Goal: Task Accomplishment & Management: Use online tool/utility

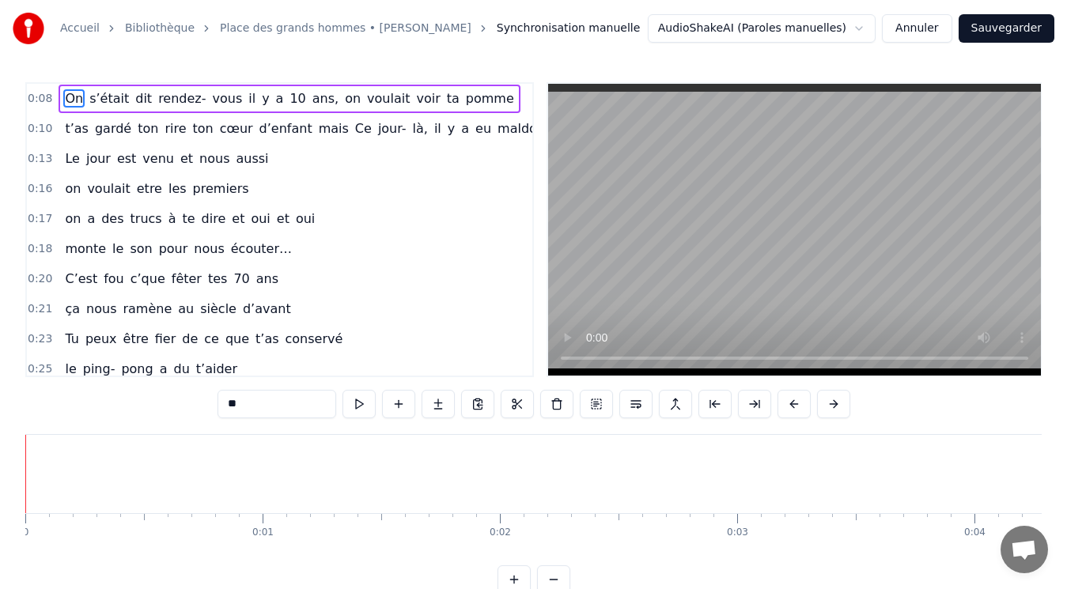
click at [71, 99] on span "On" at bounding box center [73, 98] width 21 height 18
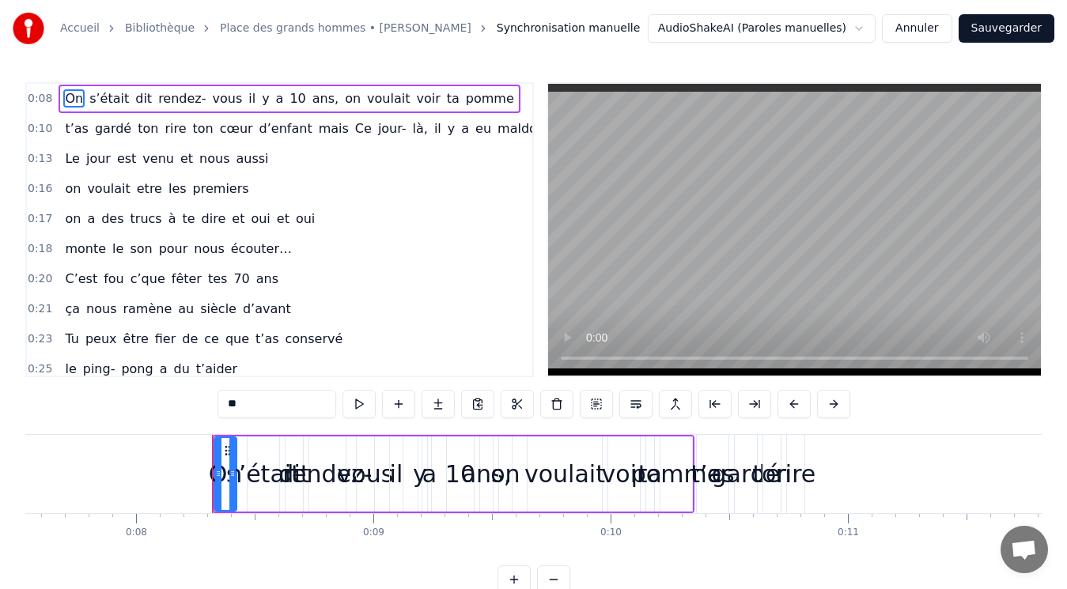
scroll to position [0, 1894]
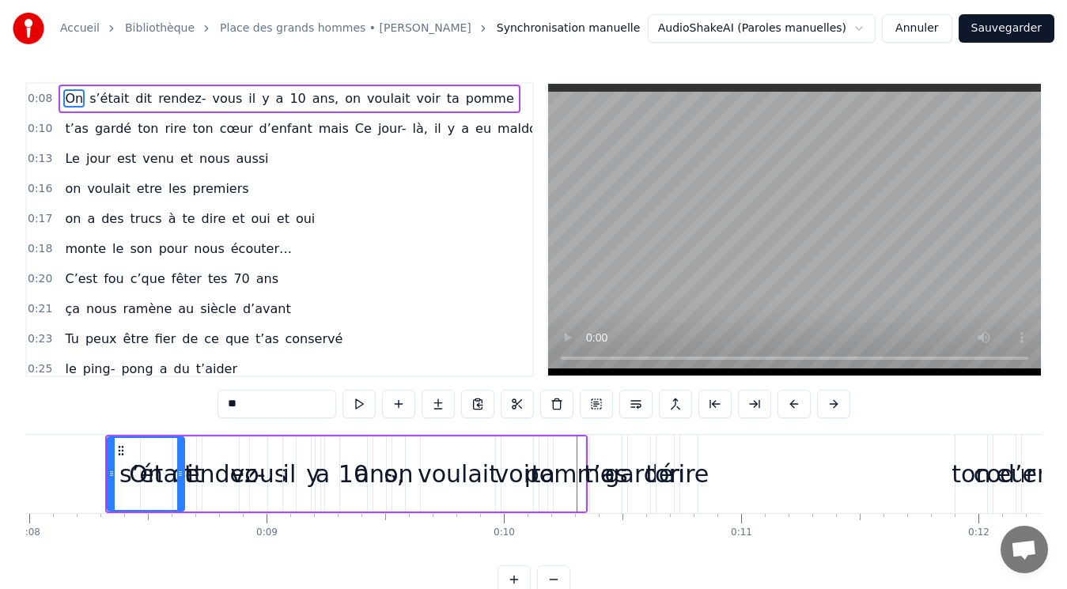
drag, startPoint x: 126, startPoint y: 473, endPoint x: 179, endPoint y: 471, distance: 53.0
click at [179, 471] on icon at bounding box center [180, 473] width 6 height 13
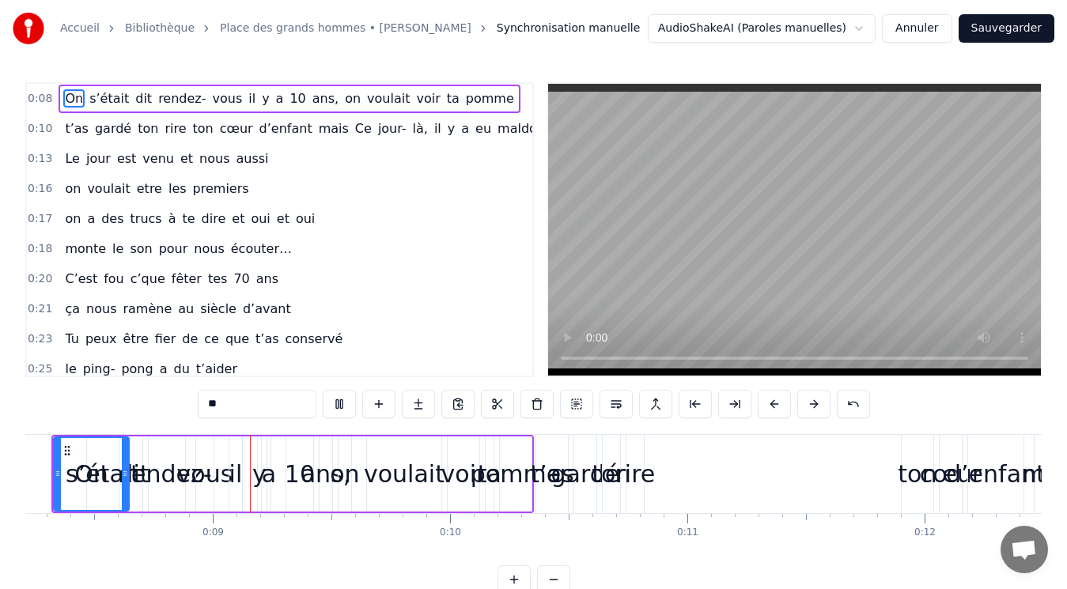
scroll to position [0, 1969]
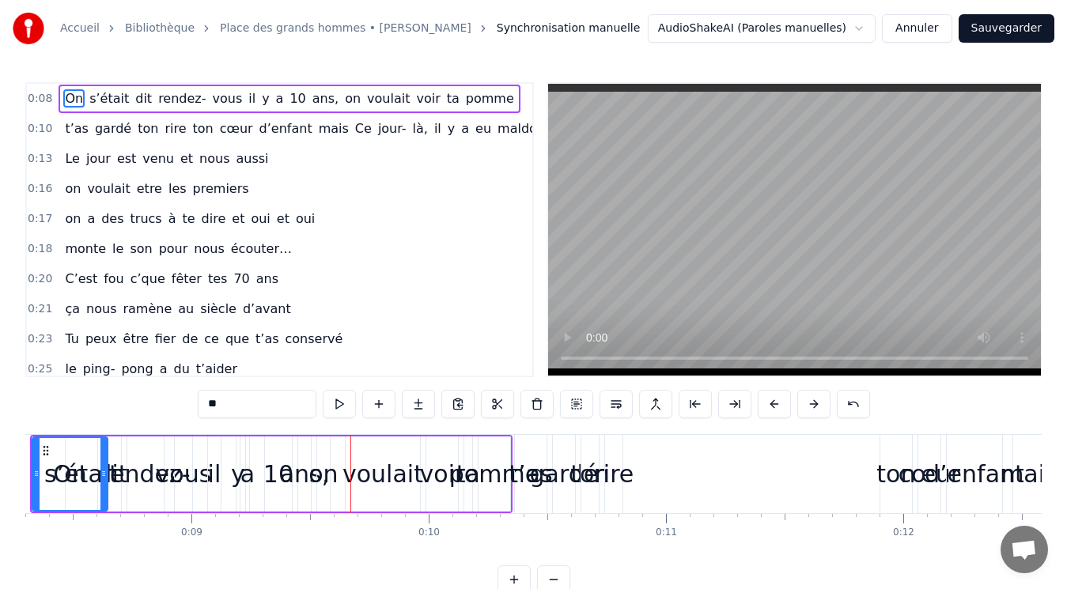
drag, startPoint x: 512, startPoint y: 497, endPoint x: 554, endPoint y: 491, distance: 42.4
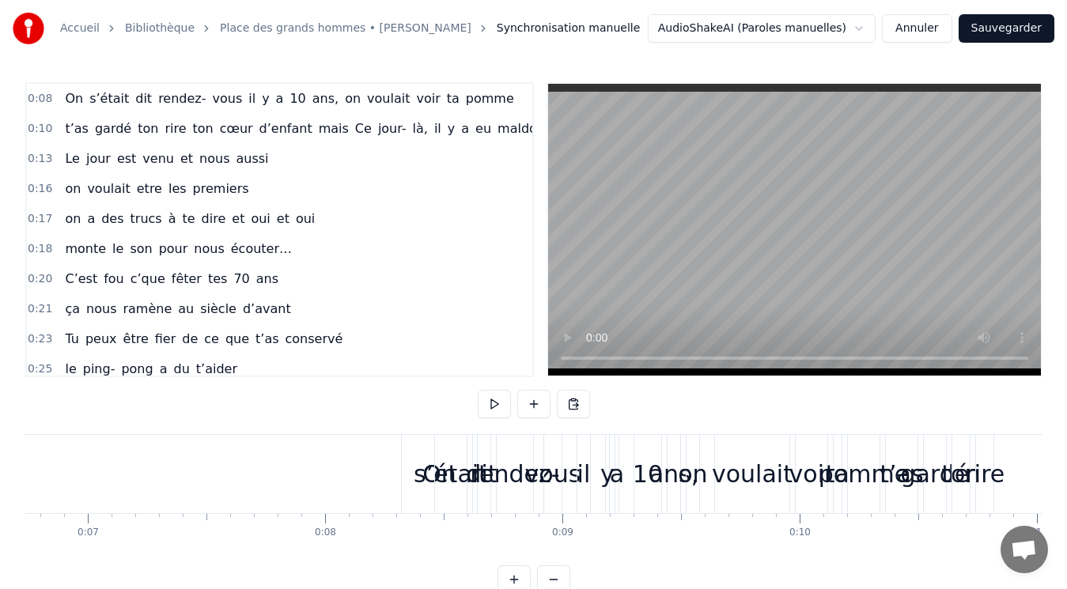
scroll to position [0, 1567]
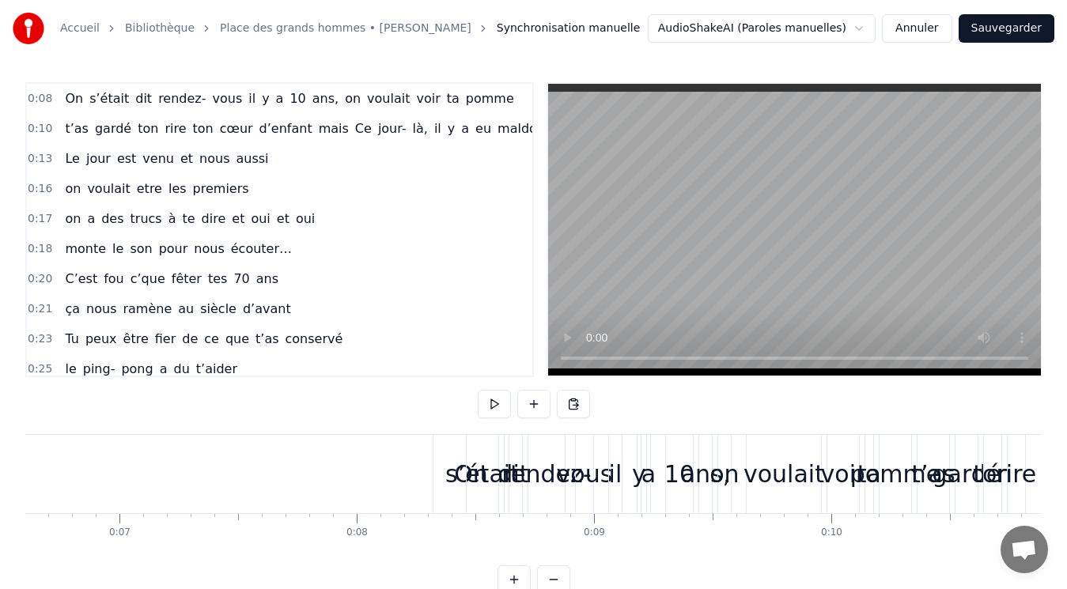
click at [449, 484] on div "On" at bounding box center [470, 474] width 75 height 78
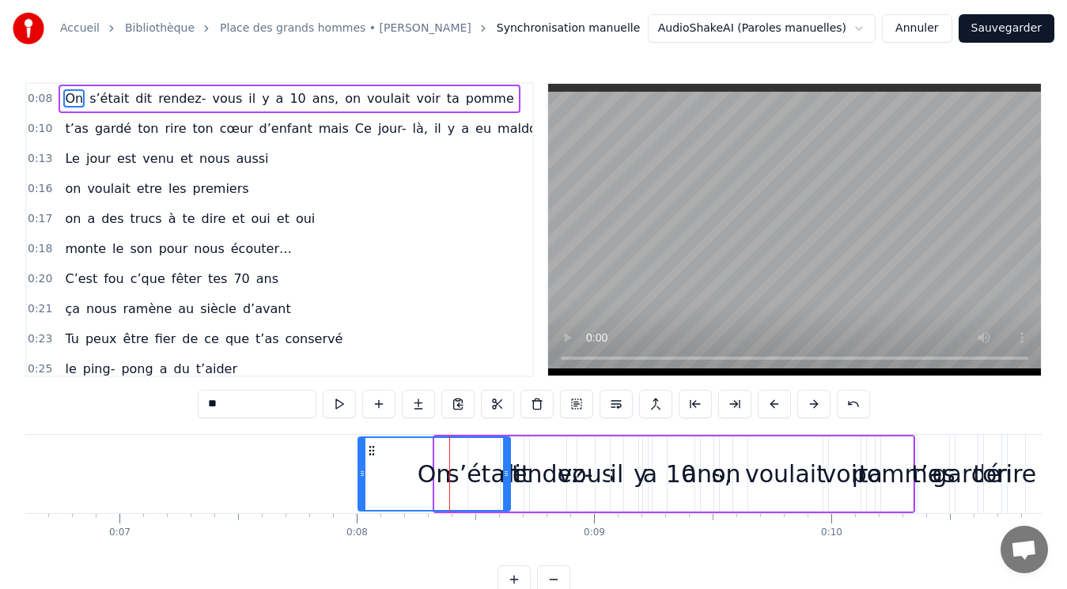
drag, startPoint x: 440, startPoint y: 474, endPoint x: 363, endPoint y: 462, distance: 77.6
click at [363, 462] on div at bounding box center [362, 474] width 6 height 72
click at [216, 95] on span "vous" at bounding box center [227, 98] width 33 height 18
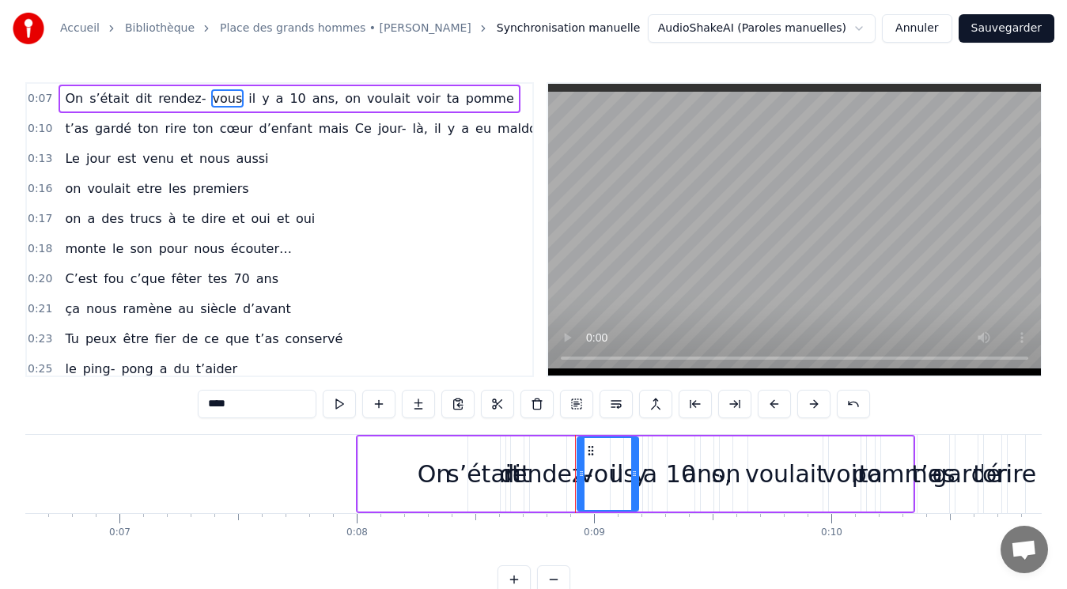
drag, startPoint x: 592, startPoint y: 469, endPoint x: 635, endPoint y: 461, distance: 44.2
click at [635, 461] on div at bounding box center [634, 474] width 6 height 72
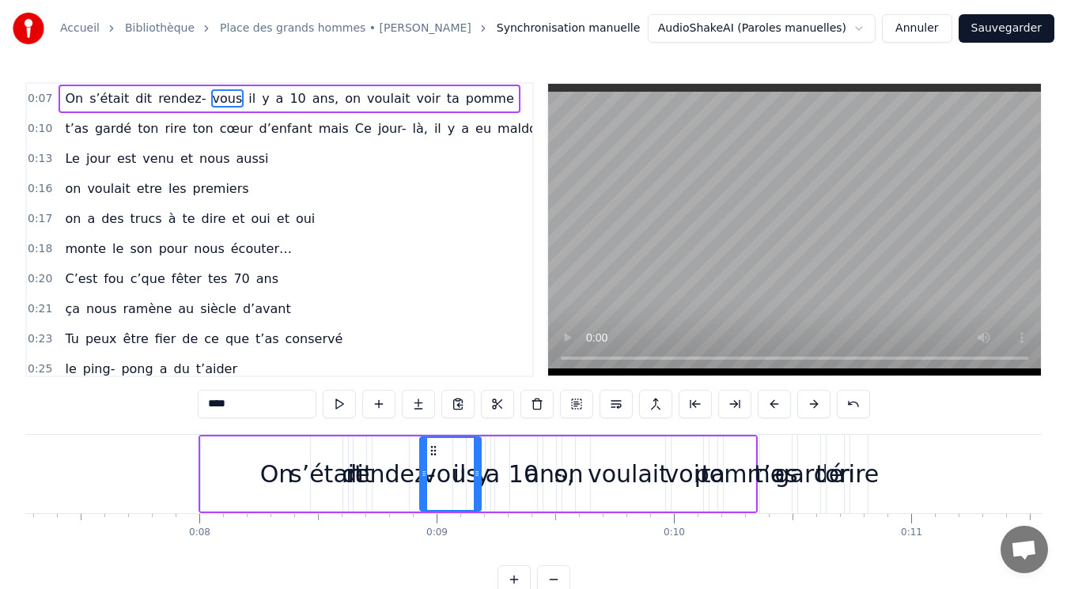
scroll to position [0, 1746]
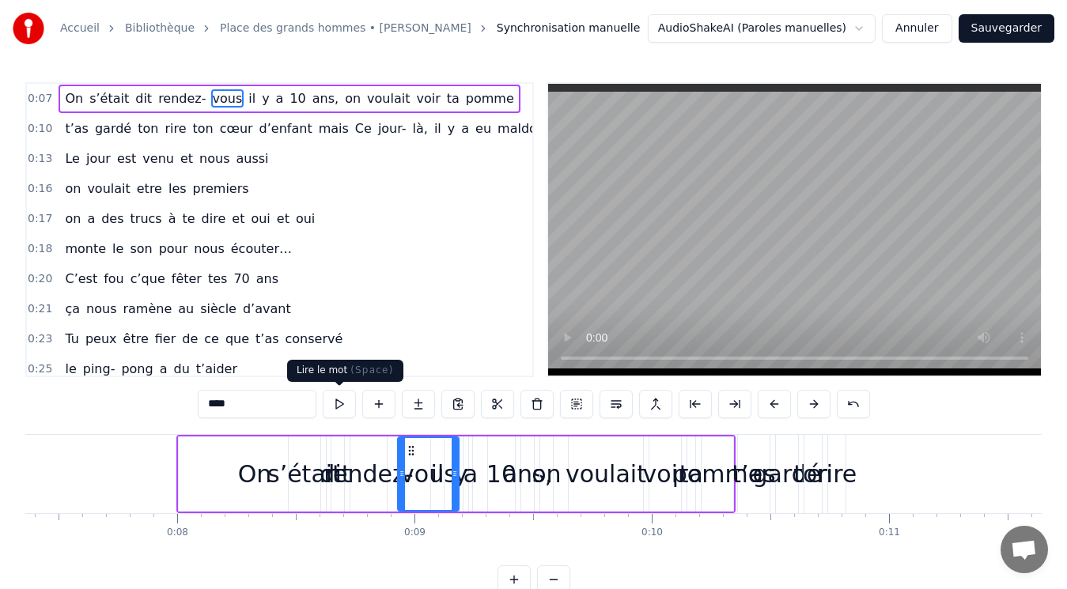
click at [339, 404] on button at bounding box center [339, 404] width 33 height 28
click at [72, 93] on span "On" at bounding box center [73, 98] width 21 height 18
type input "**"
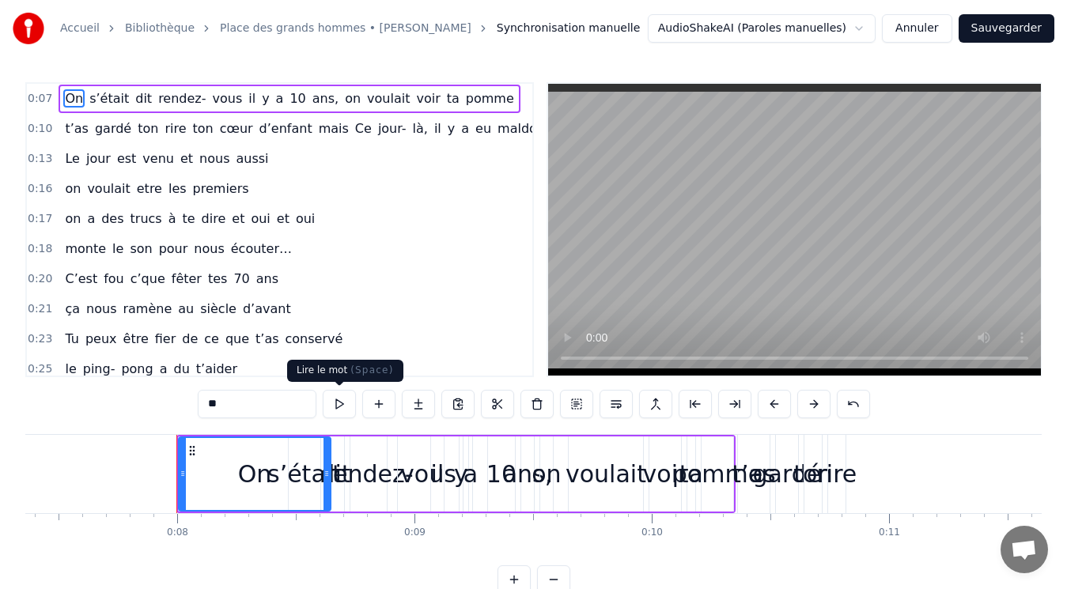
click at [336, 400] on button at bounding box center [339, 404] width 33 height 28
click at [337, 401] on button at bounding box center [339, 404] width 33 height 28
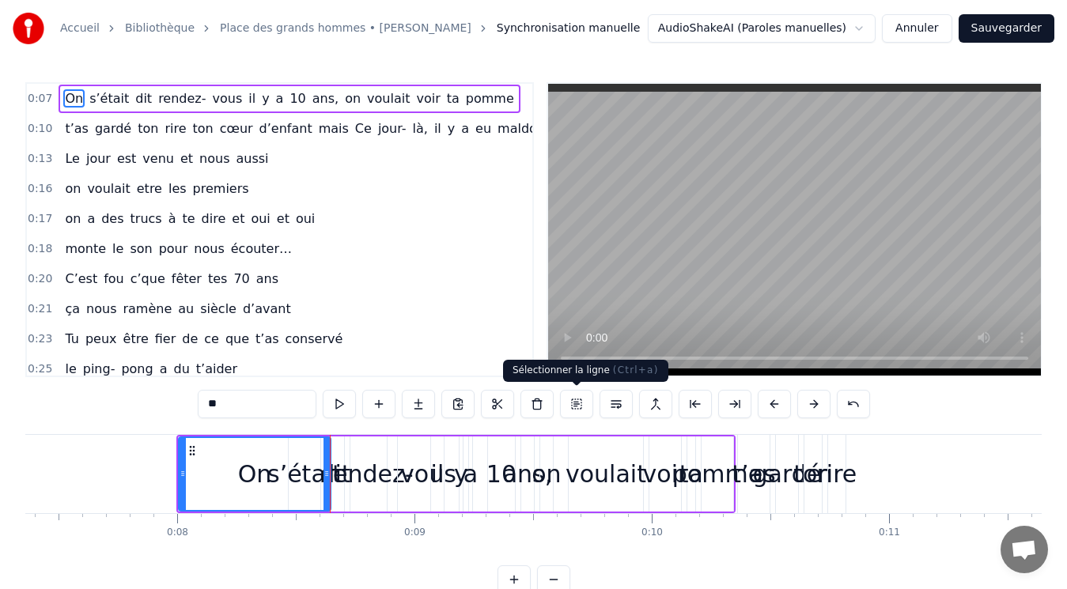
click at [582, 407] on button at bounding box center [576, 404] width 33 height 28
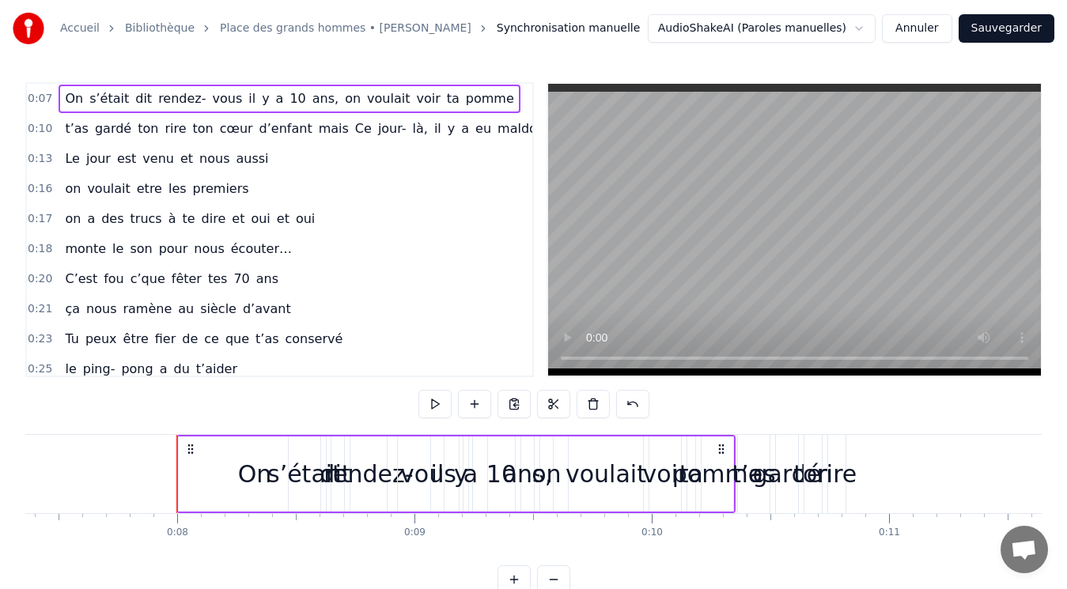
click at [254, 484] on div "On" at bounding box center [255, 474] width 34 height 36
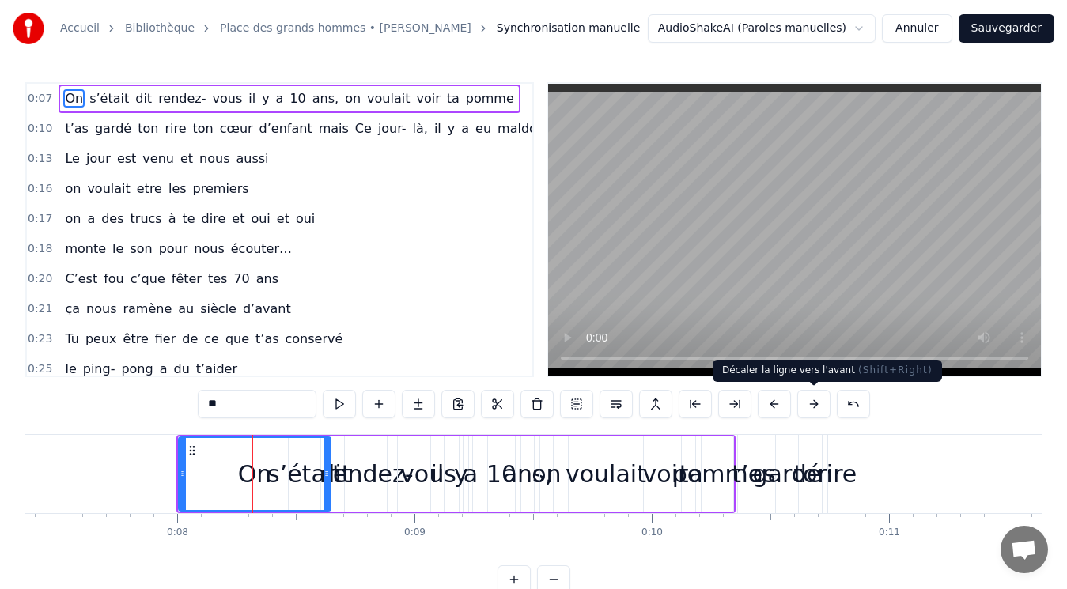
click at [814, 407] on button at bounding box center [813, 404] width 33 height 28
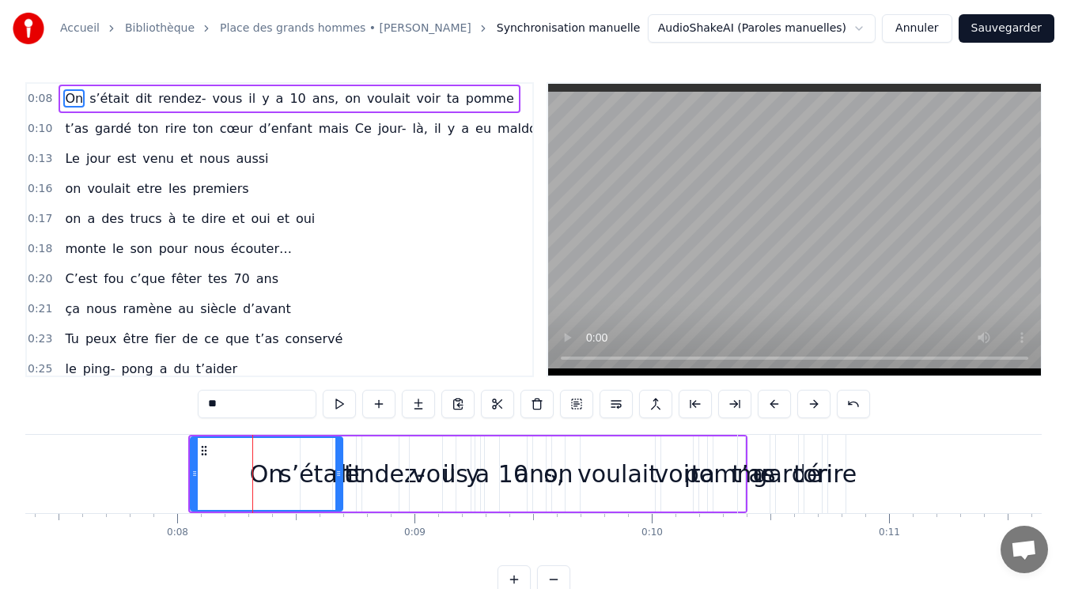
click at [814, 407] on button at bounding box center [813, 404] width 33 height 28
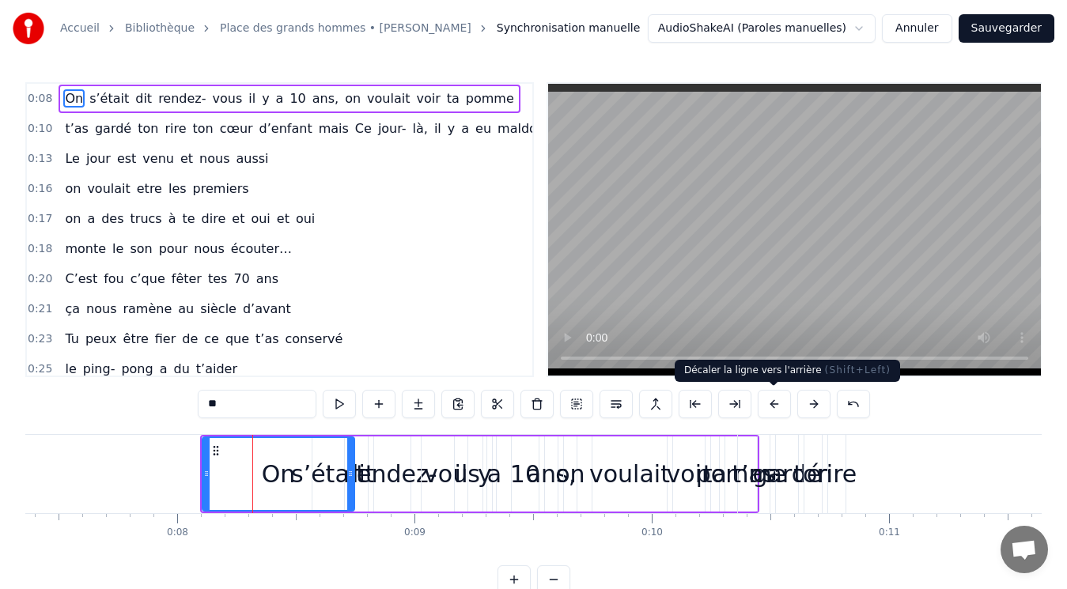
click at [777, 402] on button at bounding box center [774, 404] width 33 height 28
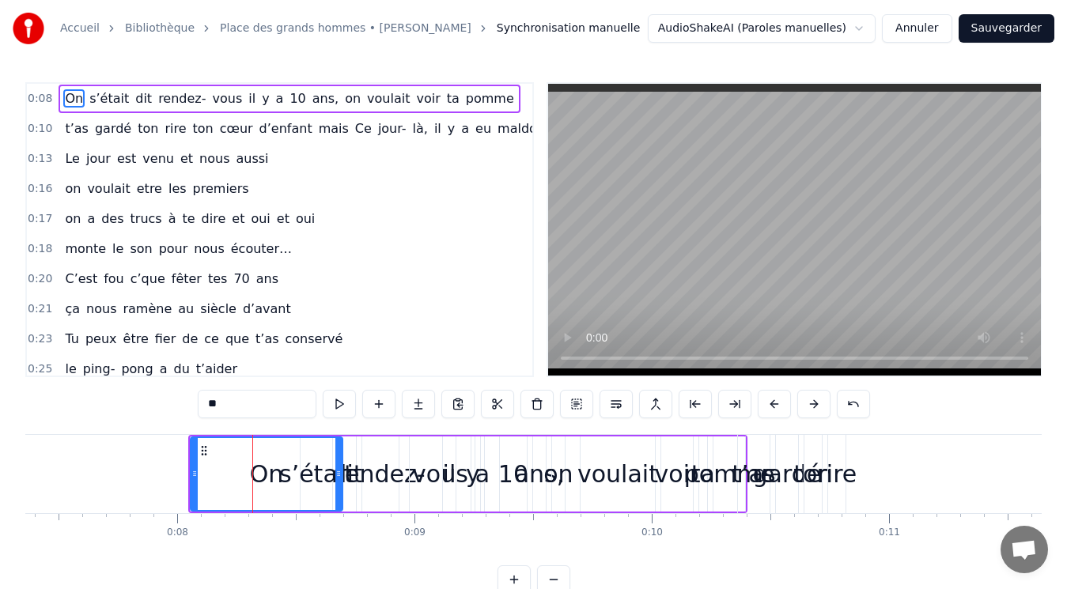
click at [777, 402] on button at bounding box center [774, 404] width 33 height 28
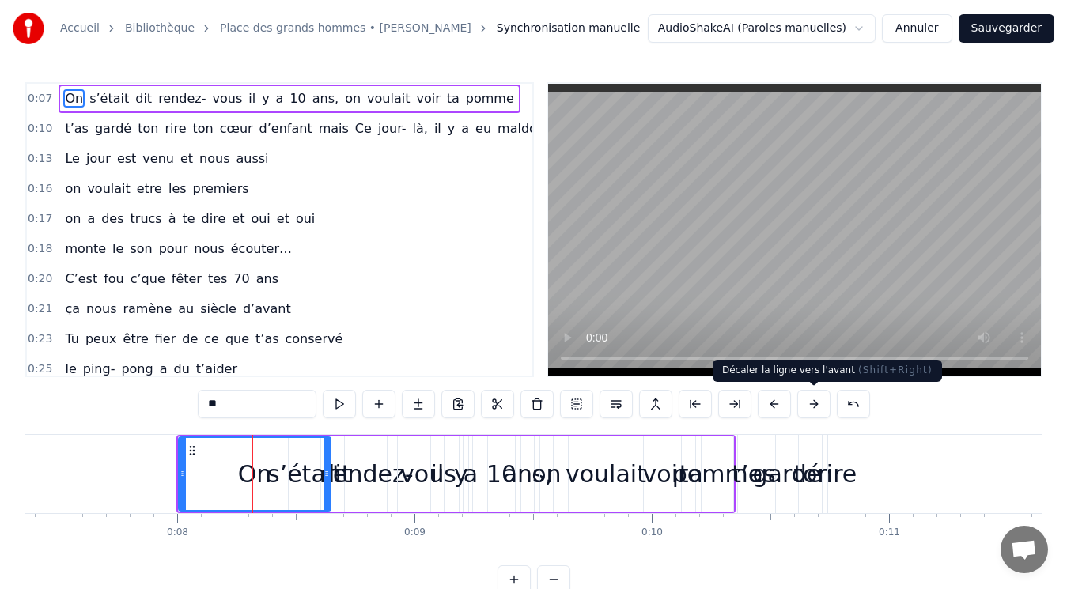
click at [818, 401] on button at bounding box center [813, 404] width 33 height 28
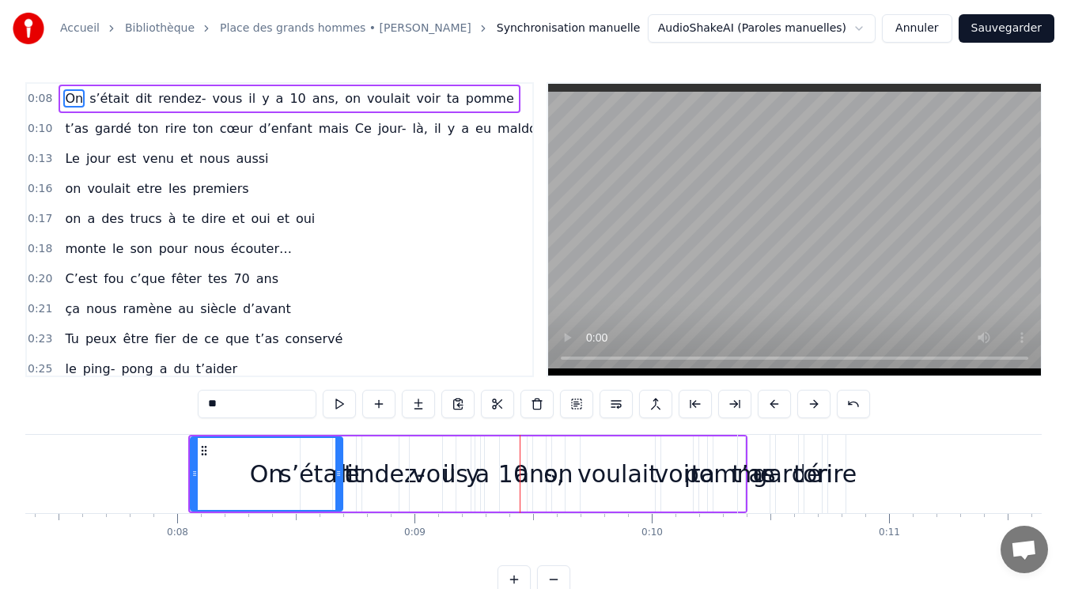
click at [103, 95] on span "s’était" at bounding box center [109, 98] width 43 height 18
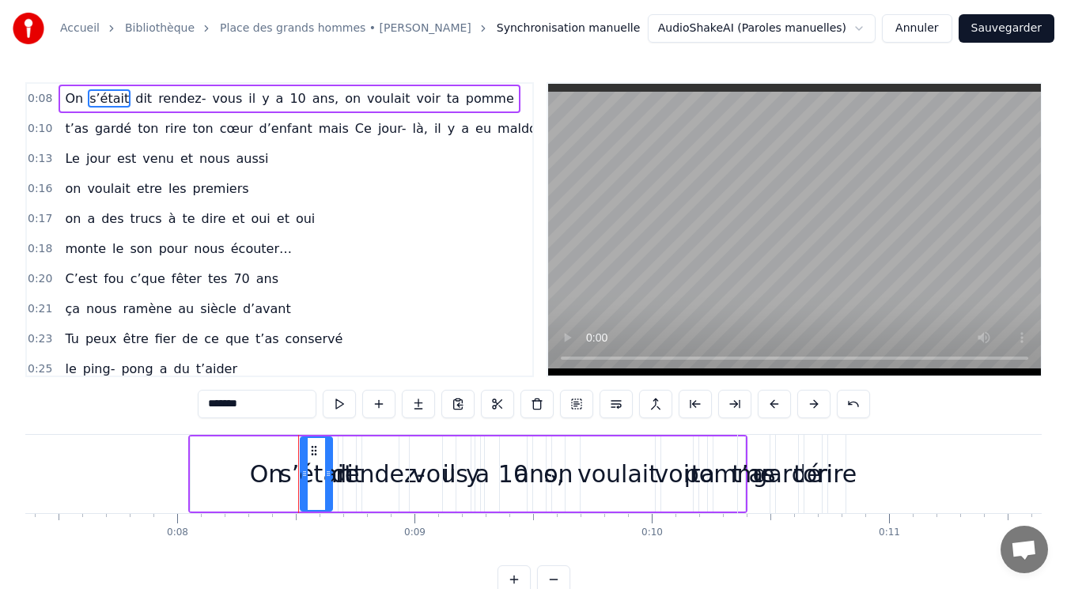
click at [69, 96] on span "On" at bounding box center [73, 98] width 21 height 18
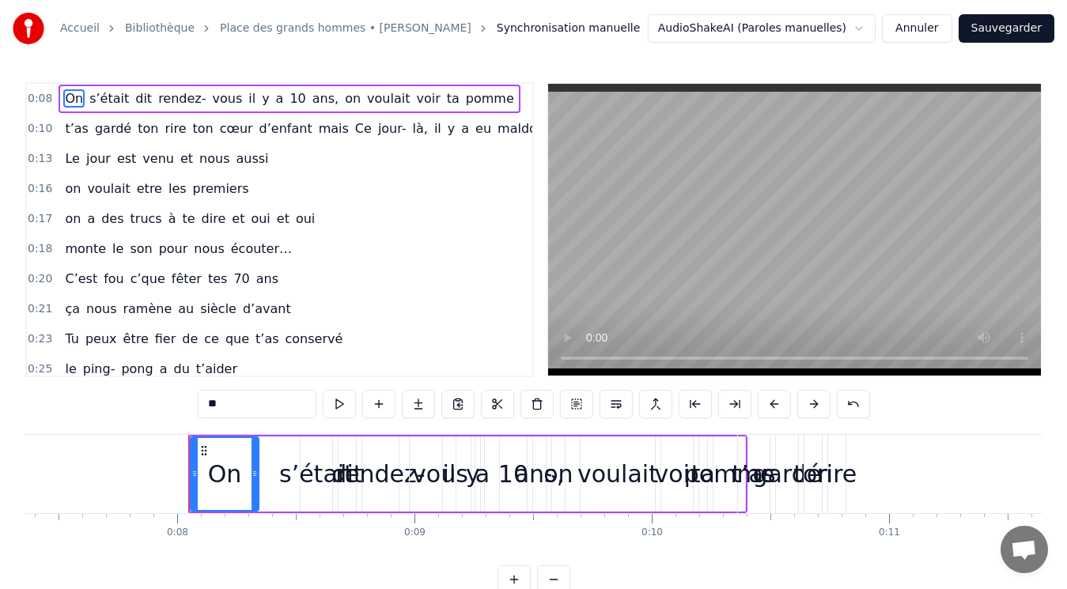
drag, startPoint x: 339, startPoint y: 479, endPoint x: 255, endPoint y: 475, distance: 83.9
click at [255, 475] on icon at bounding box center [255, 473] width 6 height 13
click at [320, 478] on div "s’était" at bounding box center [316, 474] width 74 height 36
type input "*******"
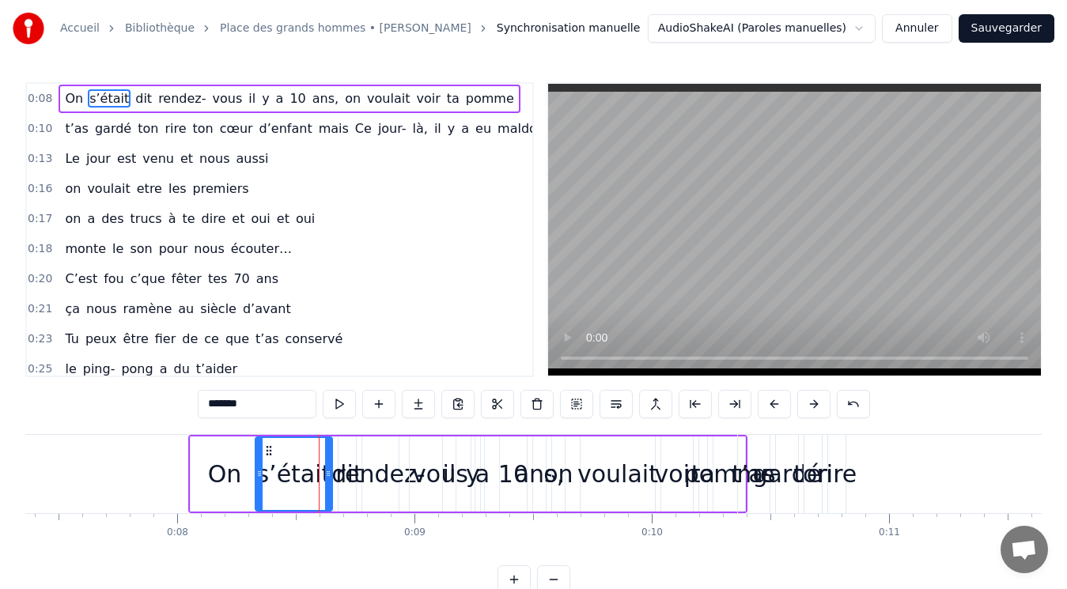
drag, startPoint x: 304, startPoint y: 471, endPoint x: 259, endPoint y: 470, distance: 44.3
click at [259, 470] on icon at bounding box center [259, 473] width 6 height 13
click at [873, 33] on html "Accueil Bibliothèque Place des grands hommes • [PERSON_NAME] Synchronisation ma…" at bounding box center [533, 309] width 1067 height 619
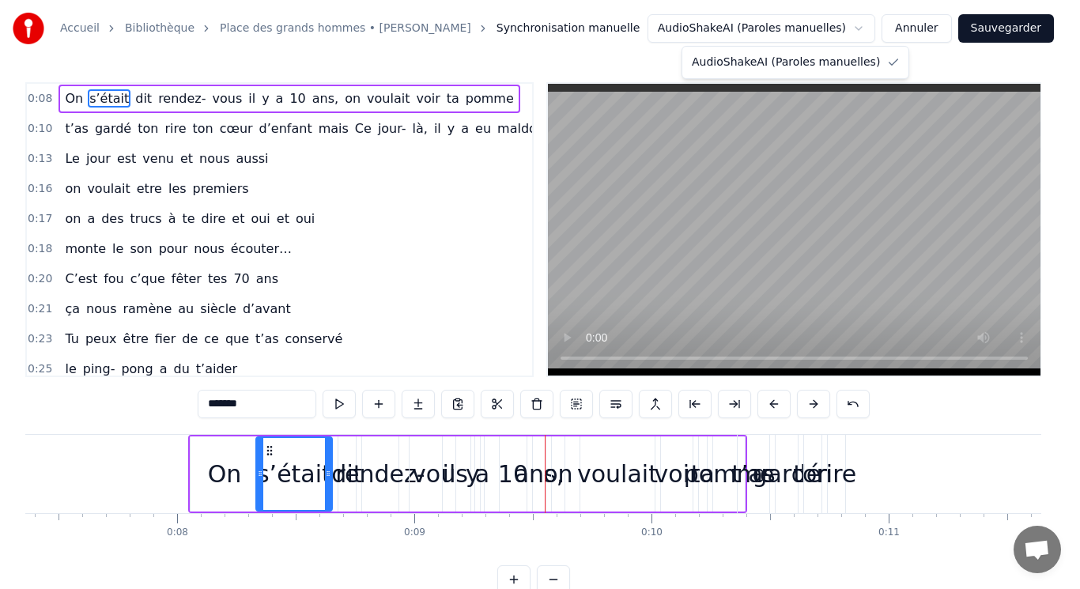
click at [867, 27] on html "Accueil Bibliothèque Place des grands hommes • [PERSON_NAME] Synchronisation ma…" at bounding box center [540, 309] width 1080 height 619
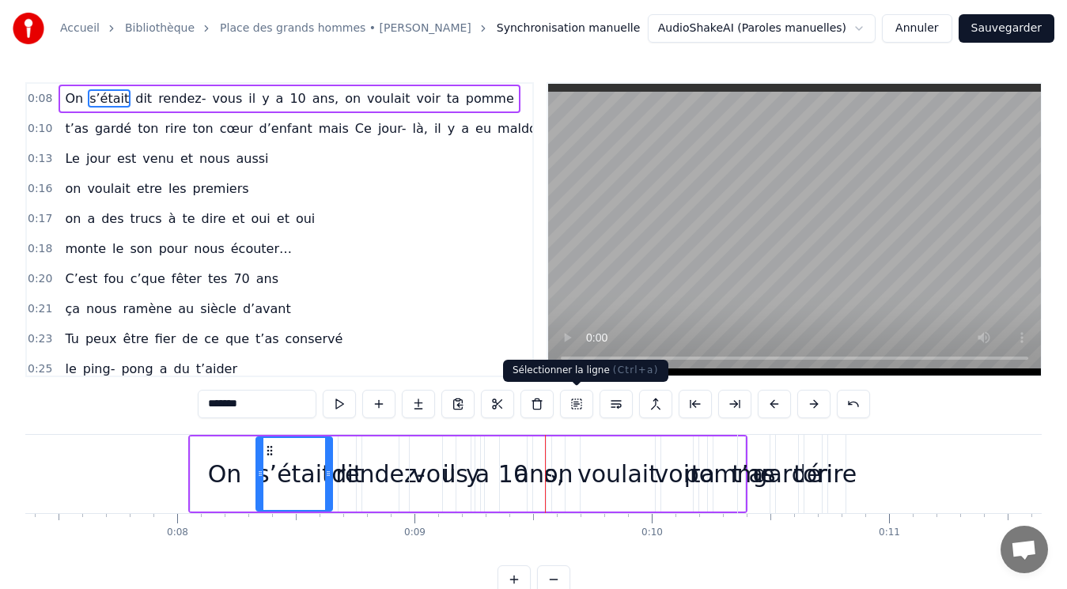
click at [583, 403] on button at bounding box center [576, 404] width 33 height 28
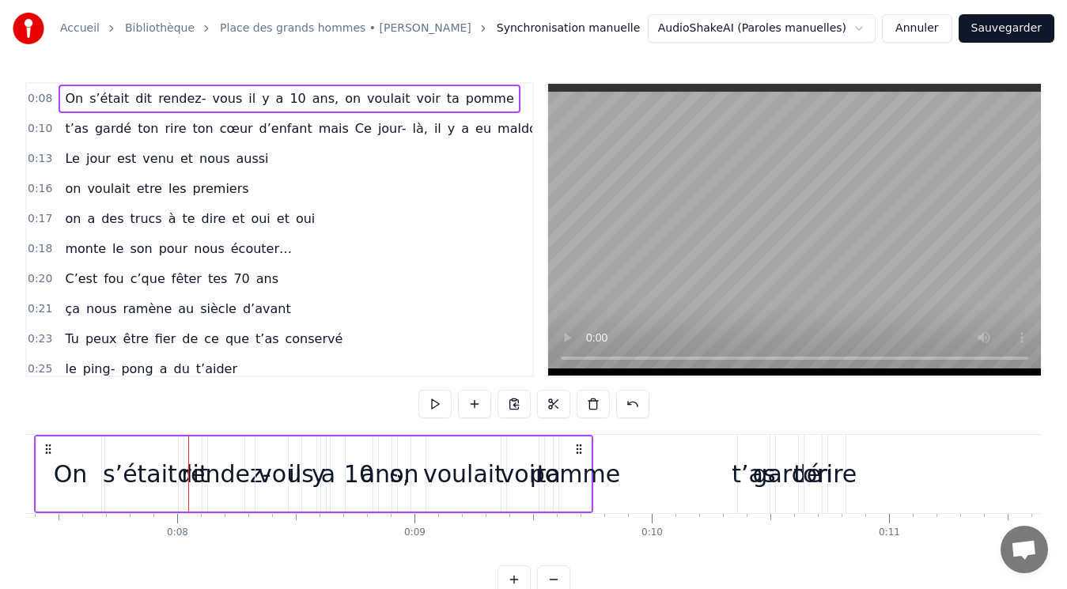
drag, startPoint x: 733, startPoint y: 451, endPoint x: 517, endPoint y: 451, distance: 215.9
click at [517, 451] on div "On s’était dit rendez- vous [DATE], on voulait voir ta pomme" at bounding box center [313, 474] width 559 height 78
click at [636, 402] on button at bounding box center [632, 404] width 33 height 28
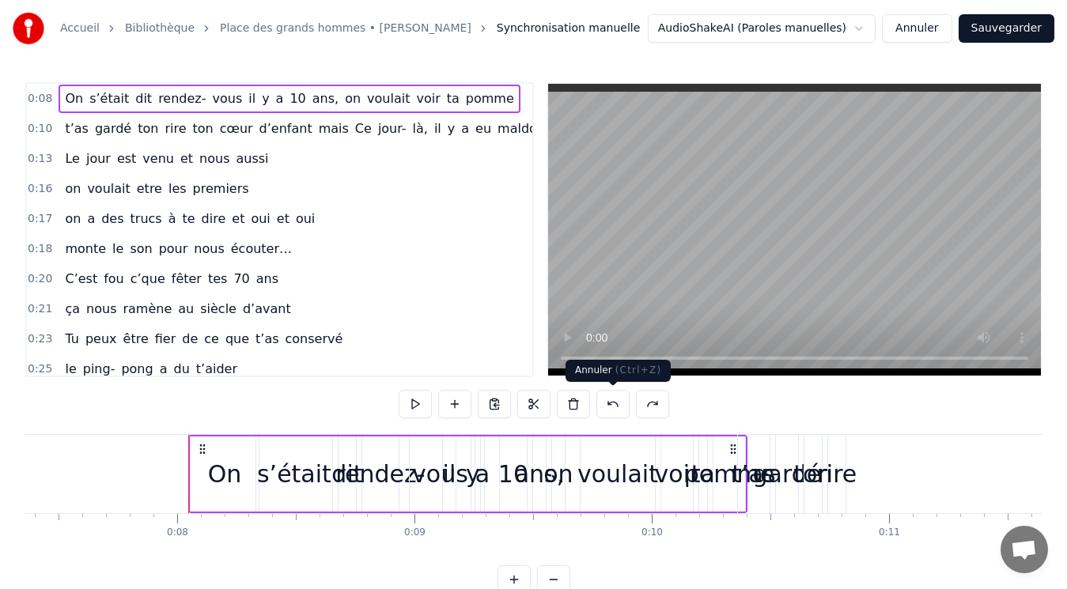
click at [615, 403] on button at bounding box center [612, 404] width 33 height 28
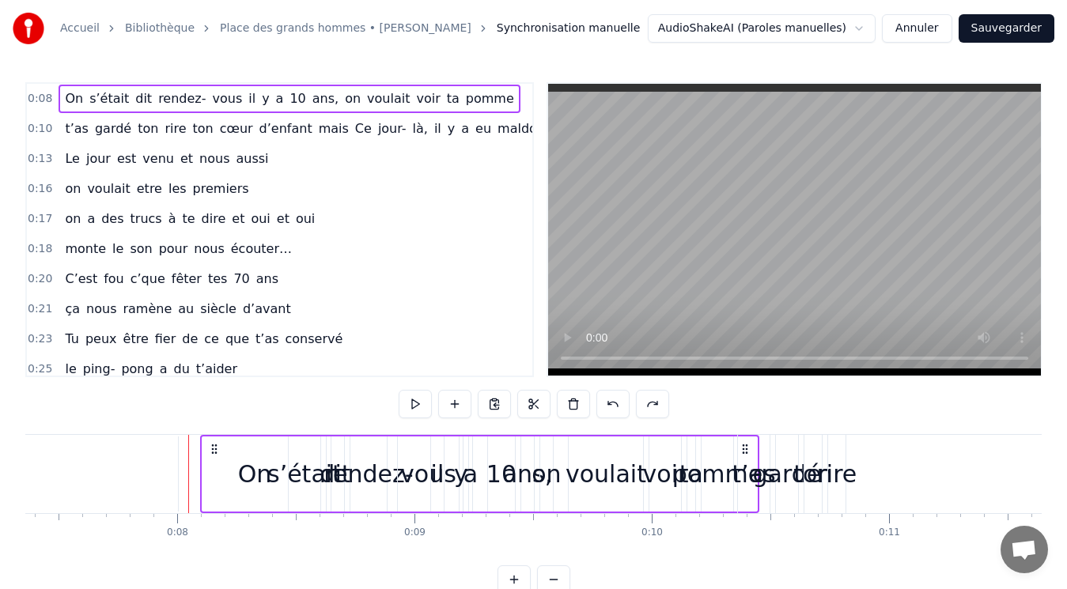
click at [615, 403] on button at bounding box center [612, 404] width 33 height 28
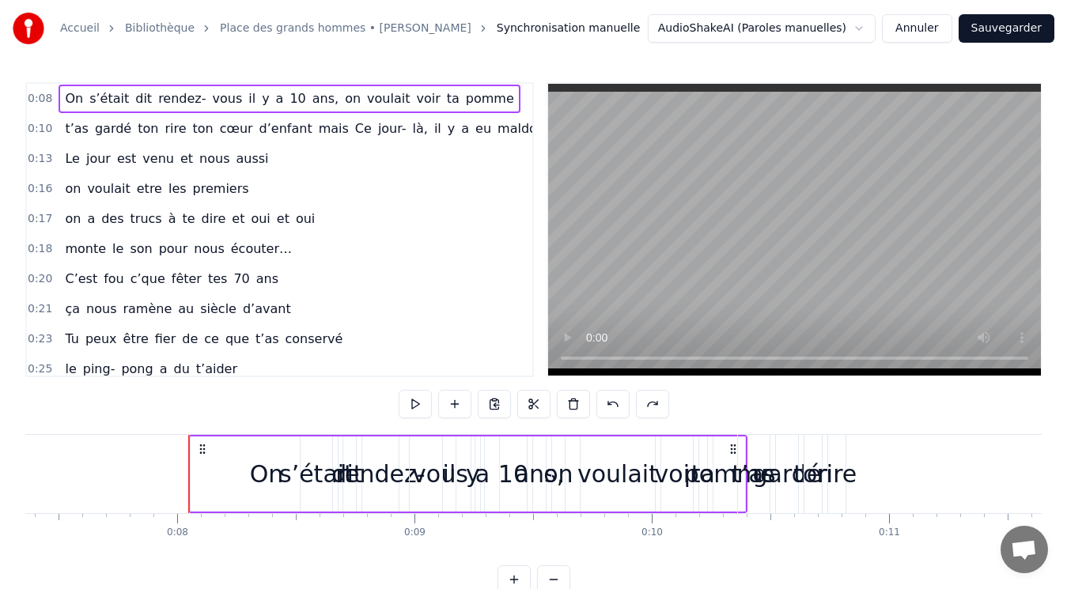
click at [615, 403] on button at bounding box center [612, 404] width 33 height 28
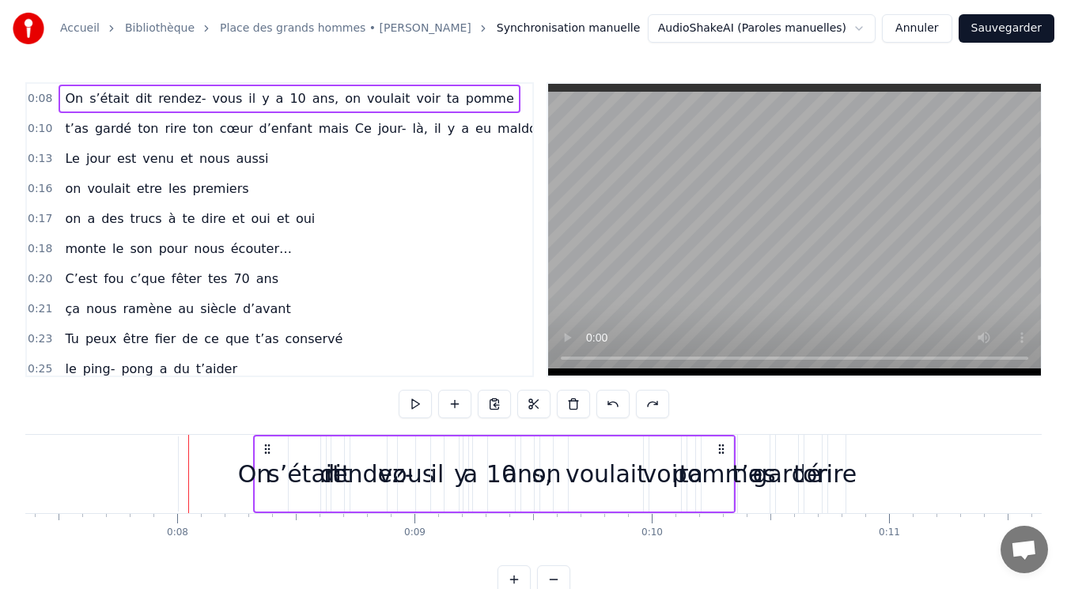
click at [615, 403] on button at bounding box center [612, 404] width 33 height 28
click at [615, 403] on div at bounding box center [534, 404] width 270 height 28
click at [615, 403] on div at bounding box center [533, 404] width 231 height 28
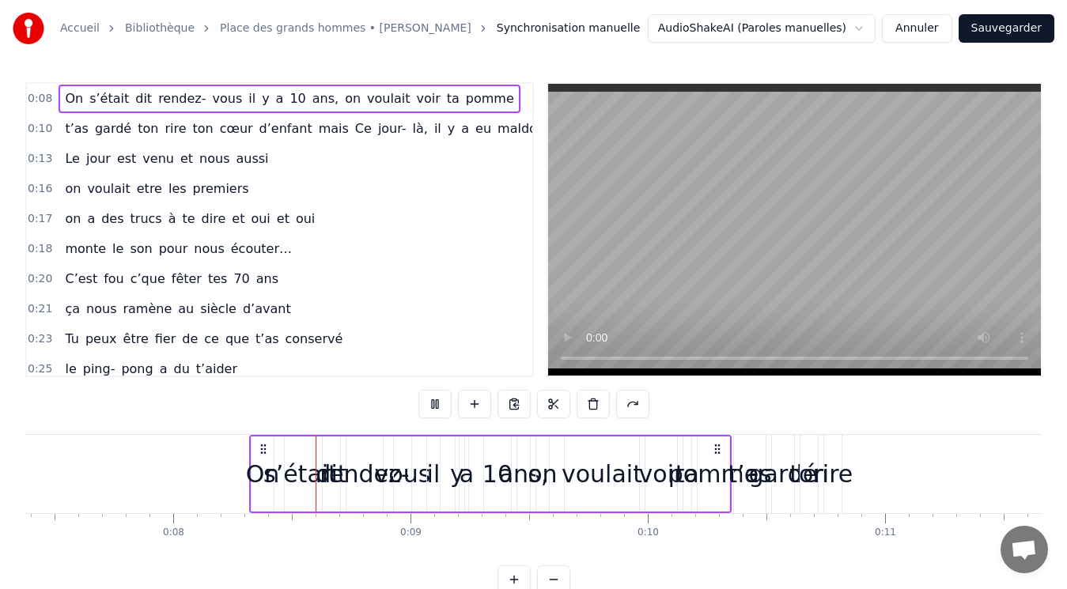
scroll to position [0, 1831]
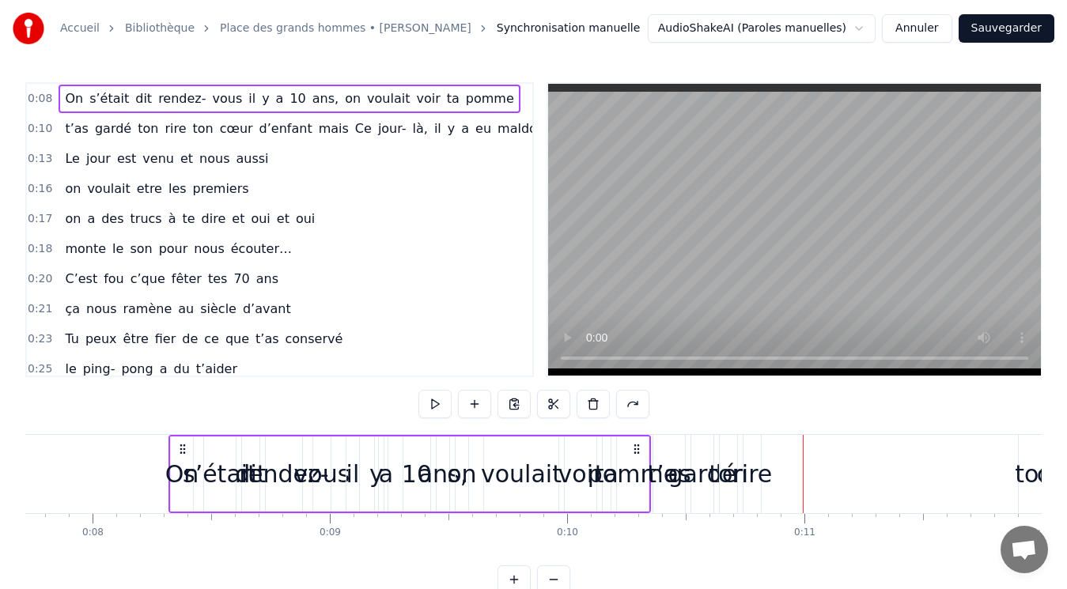
click at [63, 138] on span "t’as" at bounding box center [76, 128] width 27 height 18
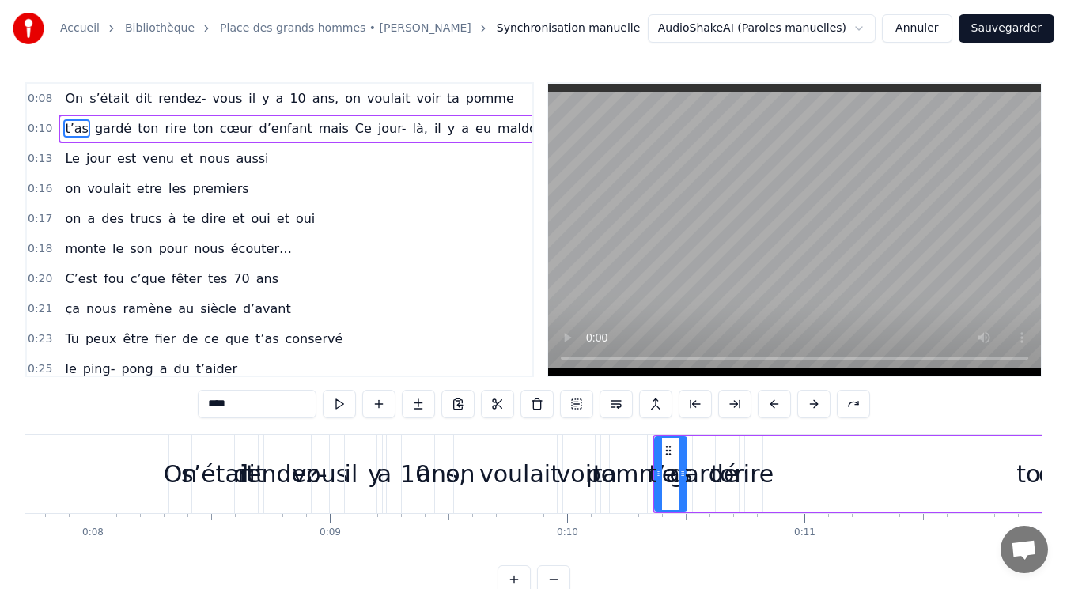
click at [59, 141] on div "t’as gardé ton rire ton cœur d’enfant mais Ce jour- là, il y a eu maldonne." at bounding box center [315, 129] width 513 height 28
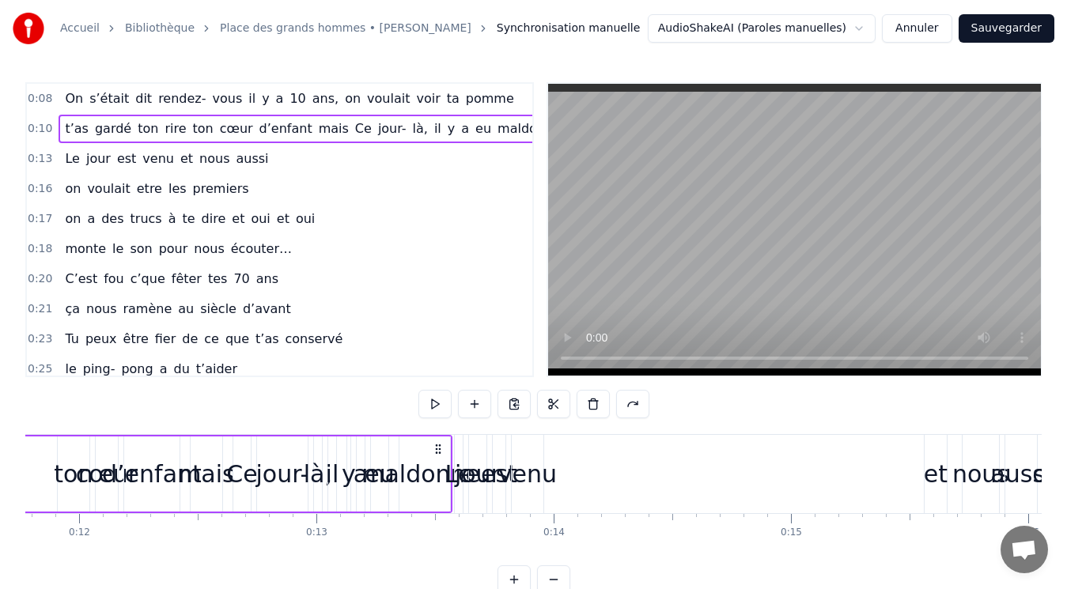
scroll to position [0, 2816]
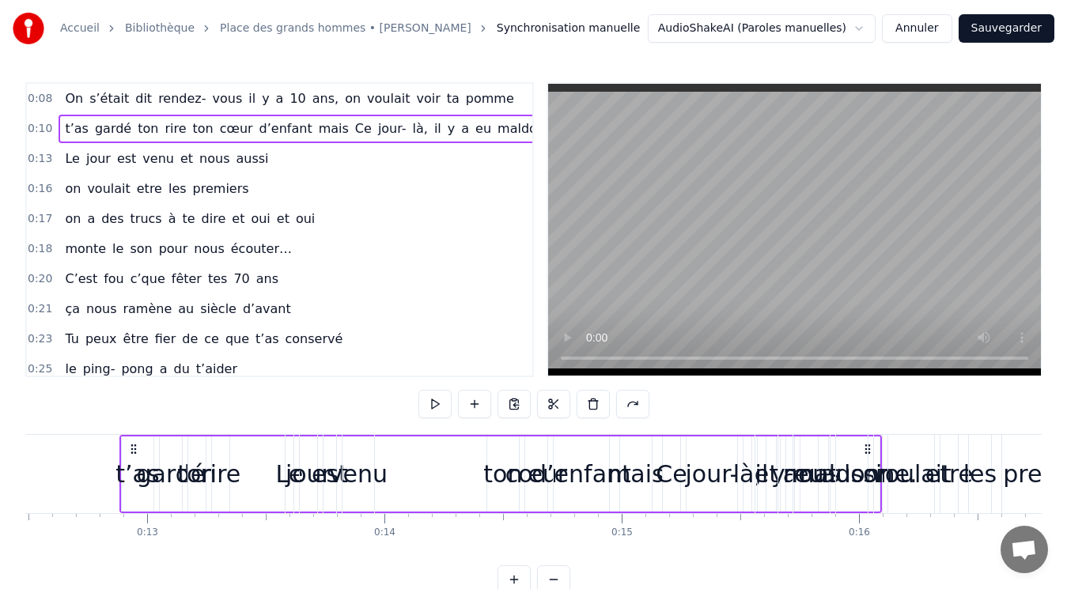
drag, startPoint x: 414, startPoint y: 447, endPoint x: 853, endPoint y: 413, distance: 439.5
click at [853, 413] on div "0:08 On s’était dit rendez- vous [DATE], on voulait voir ta pomme 0:10 t’as gar…" at bounding box center [533, 338] width 1016 height 512
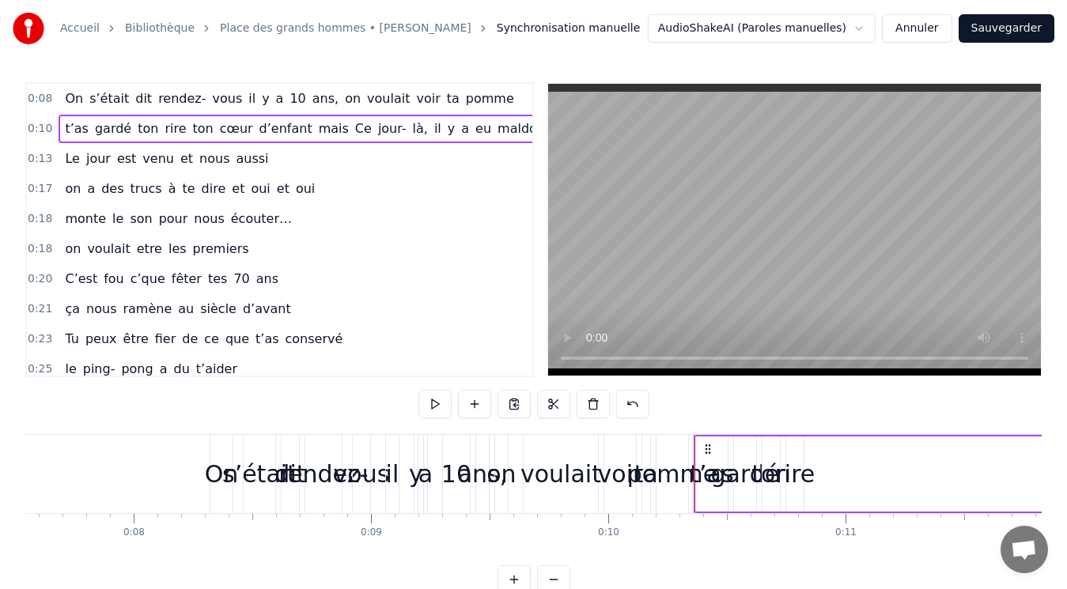
scroll to position [0, 1746]
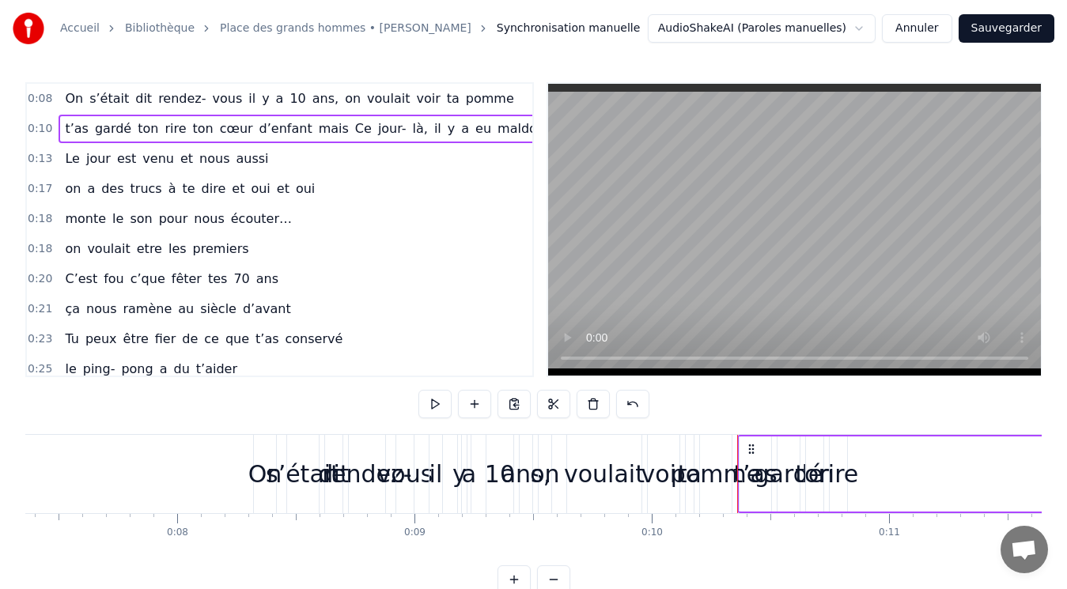
click at [262, 461] on div "On" at bounding box center [265, 474] width 34 height 36
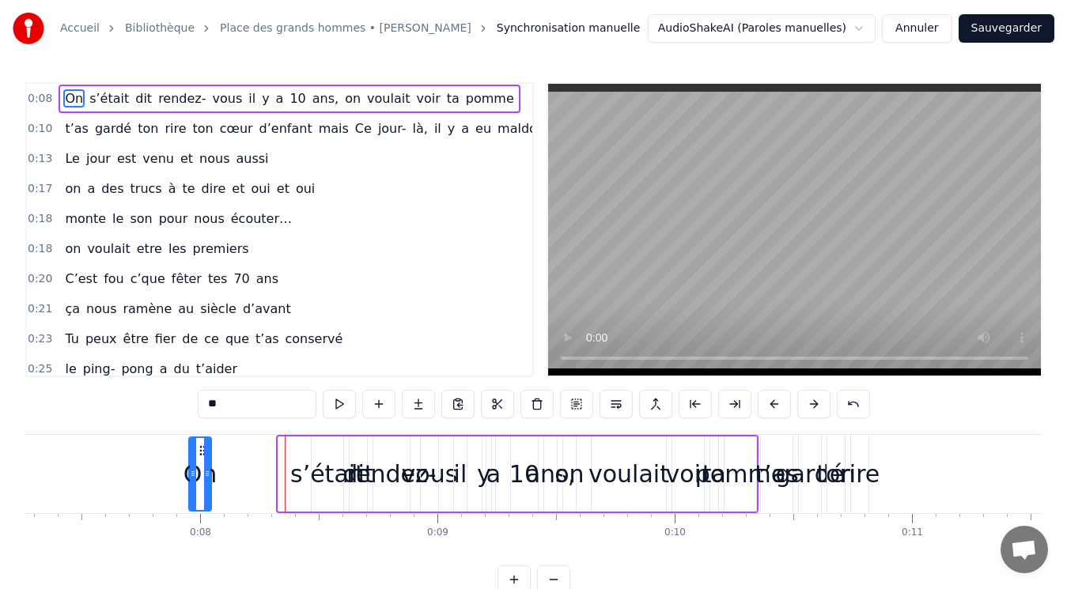
drag, startPoint x: 268, startPoint y: 452, endPoint x: 206, endPoint y: 447, distance: 61.9
click at [206, 447] on icon at bounding box center [202, 450] width 13 height 13
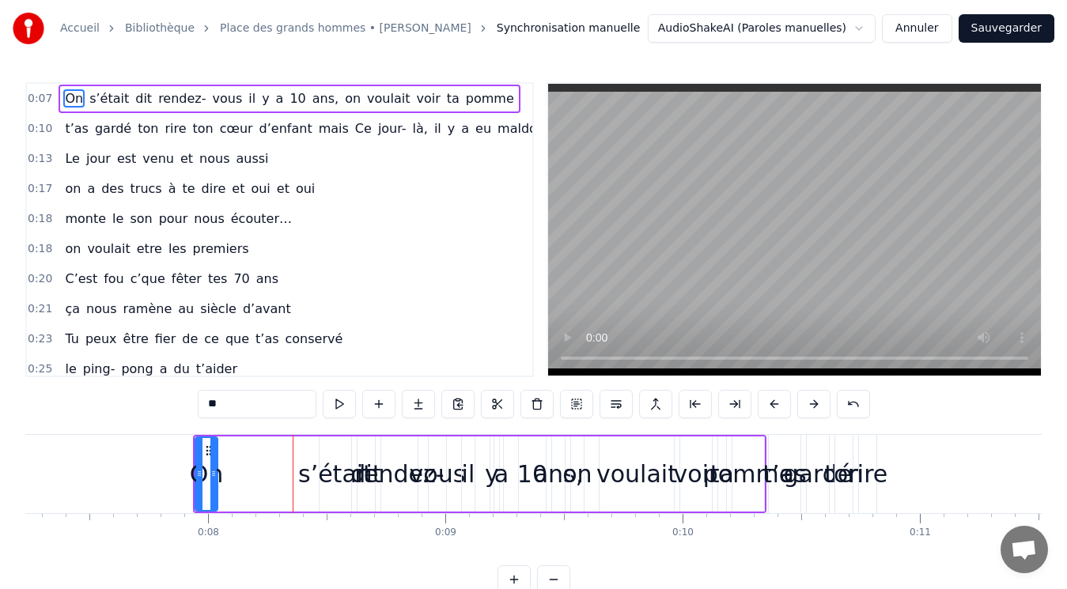
click at [335, 470] on div "s’était" at bounding box center [335, 474] width 74 height 36
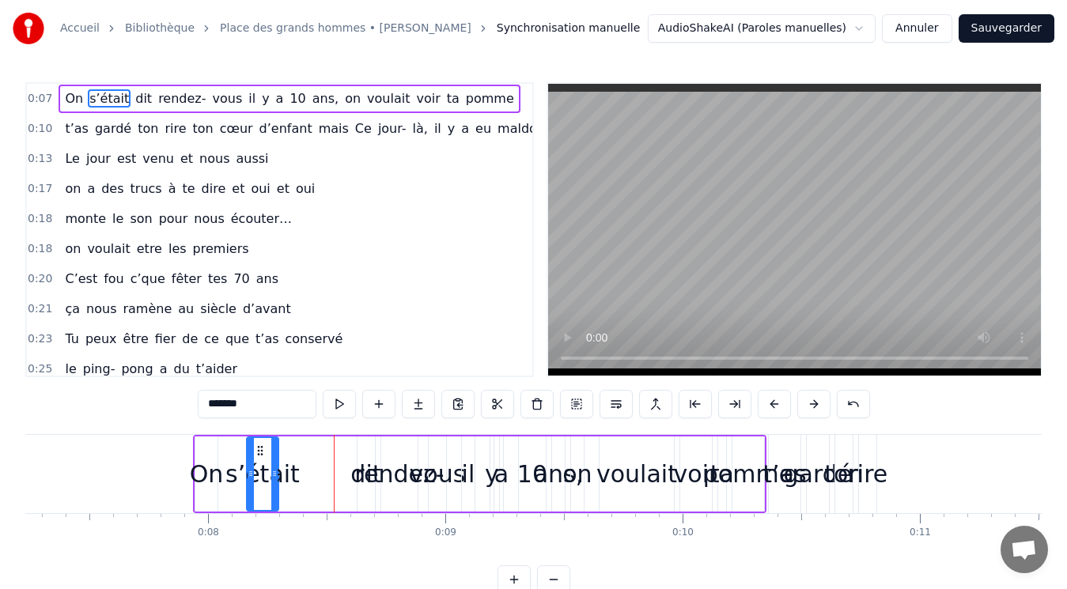
drag, startPoint x: 331, startPoint y: 450, endPoint x: 259, endPoint y: 444, distance: 73.0
click at [259, 444] on icon at bounding box center [260, 450] width 13 height 13
click at [353, 490] on div "dit" at bounding box center [365, 474] width 31 height 36
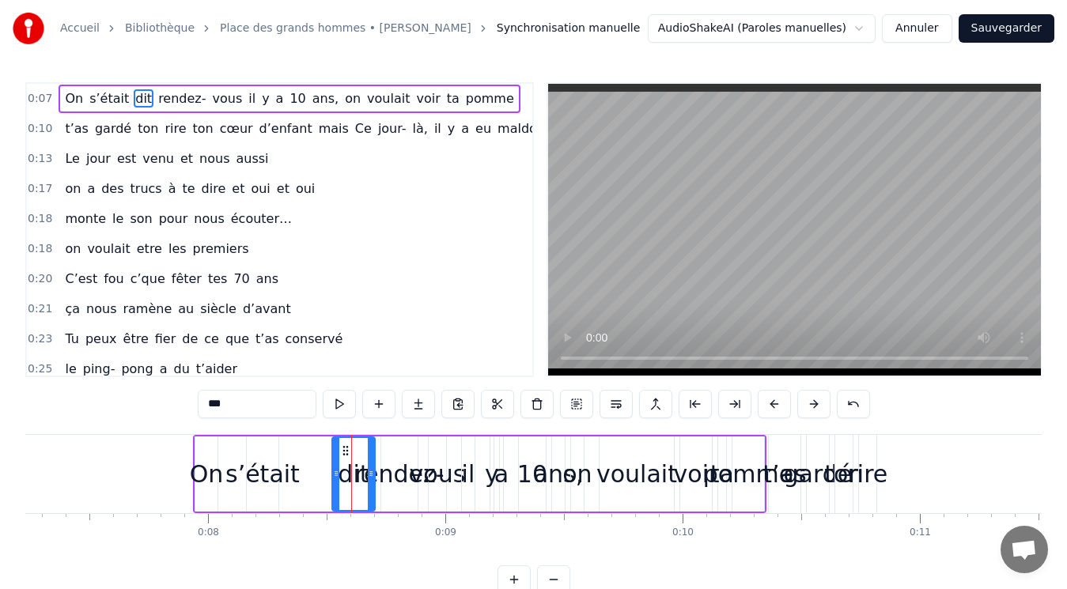
drag, startPoint x: 362, startPoint y: 474, endPoint x: 337, endPoint y: 469, distance: 25.8
click at [337, 469] on icon at bounding box center [336, 473] width 6 height 13
drag, startPoint x: 345, startPoint y: 450, endPoint x: 309, endPoint y: 445, distance: 35.9
click at [309, 445] on icon at bounding box center [311, 450] width 13 height 13
click at [390, 474] on div "rendez-" at bounding box center [398, 474] width 89 height 36
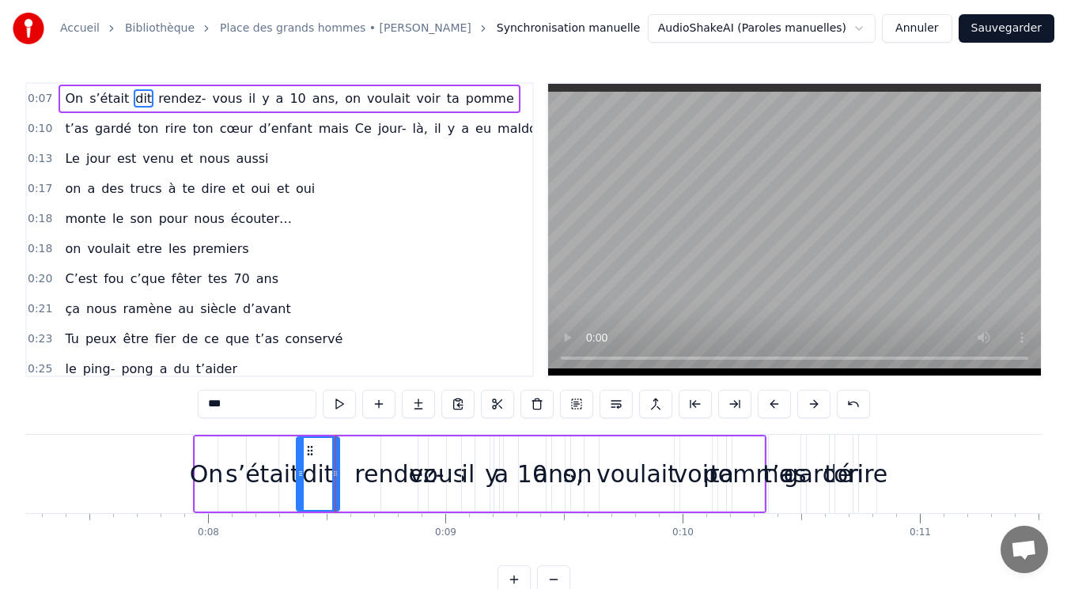
type input "*******"
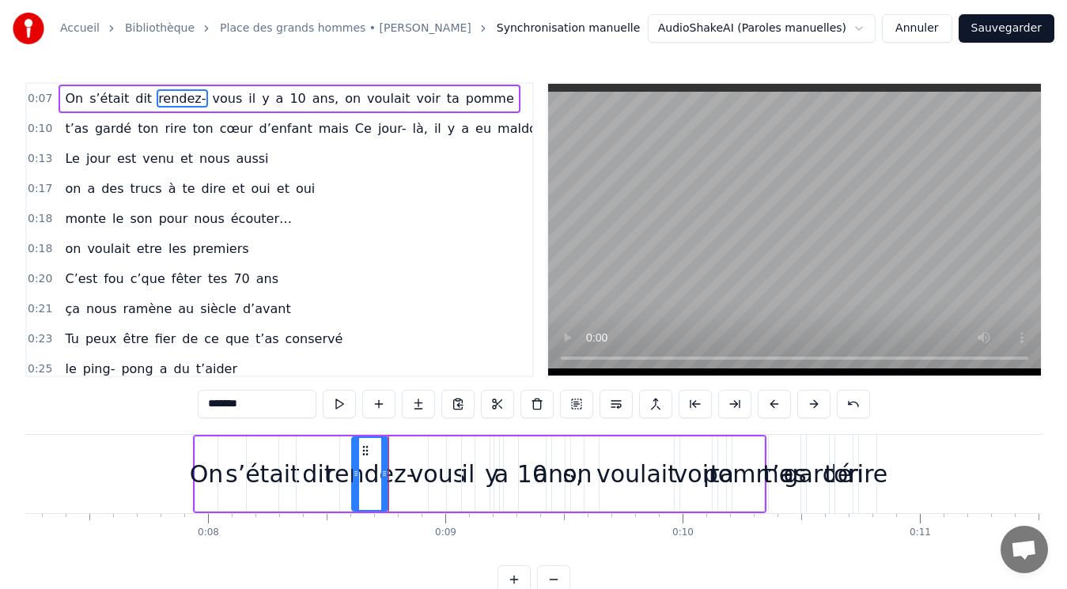
drag, startPoint x: 394, startPoint y: 449, endPoint x: 365, endPoint y: 453, distance: 29.5
click at [365, 453] on icon at bounding box center [365, 450] width 13 height 13
click at [575, 407] on button at bounding box center [576, 404] width 33 height 28
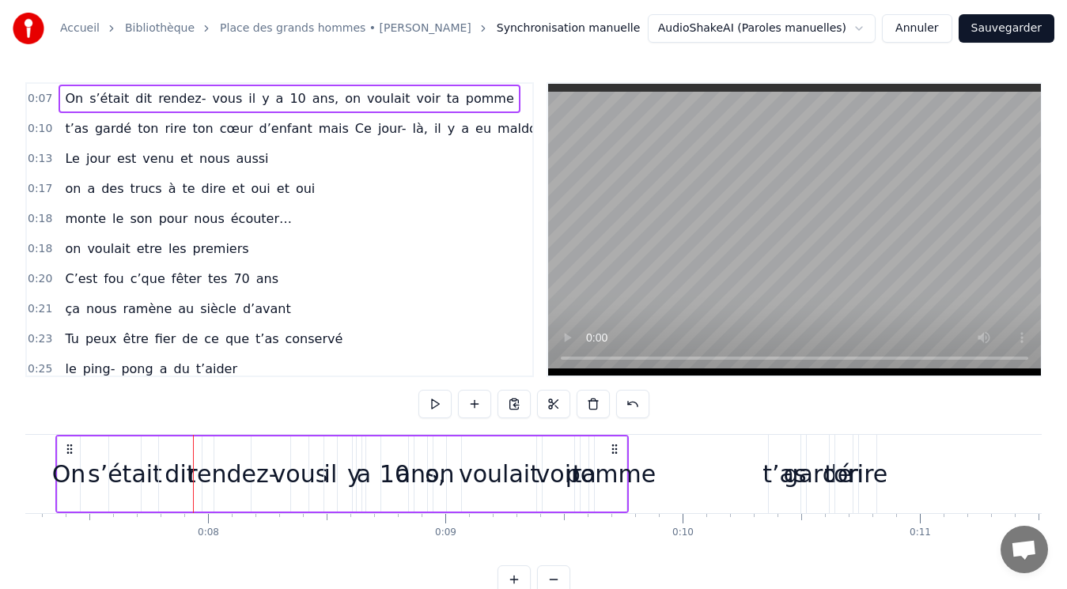
drag, startPoint x: 755, startPoint y: 444, endPoint x: 619, endPoint y: 432, distance: 136.6
click at [619, 432] on div "0:07 On s’était dit rendez- vous [DATE], on voulait voir ta pomme 0:10 t’as gar…" at bounding box center [533, 338] width 1016 height 512
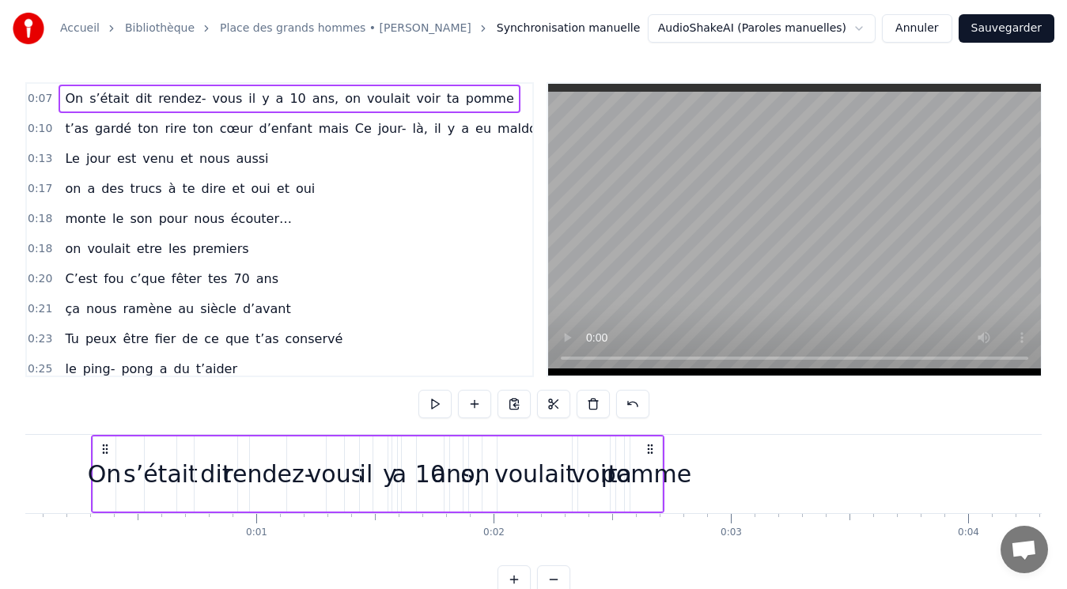
scroll to position [0, 0]
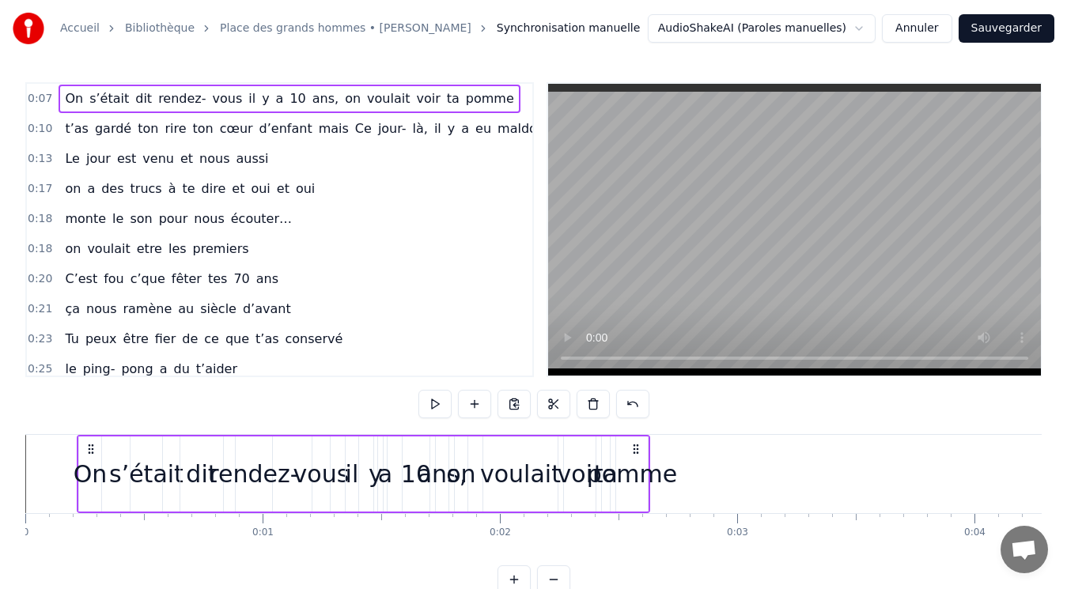
drag, startPoint x: 70, startPoint y: 445, endPoint x: 89, endPoint y: 443, distance: 19.9
click at [89, 443] on icon at bounding box center [91, 449] width 13 height 13
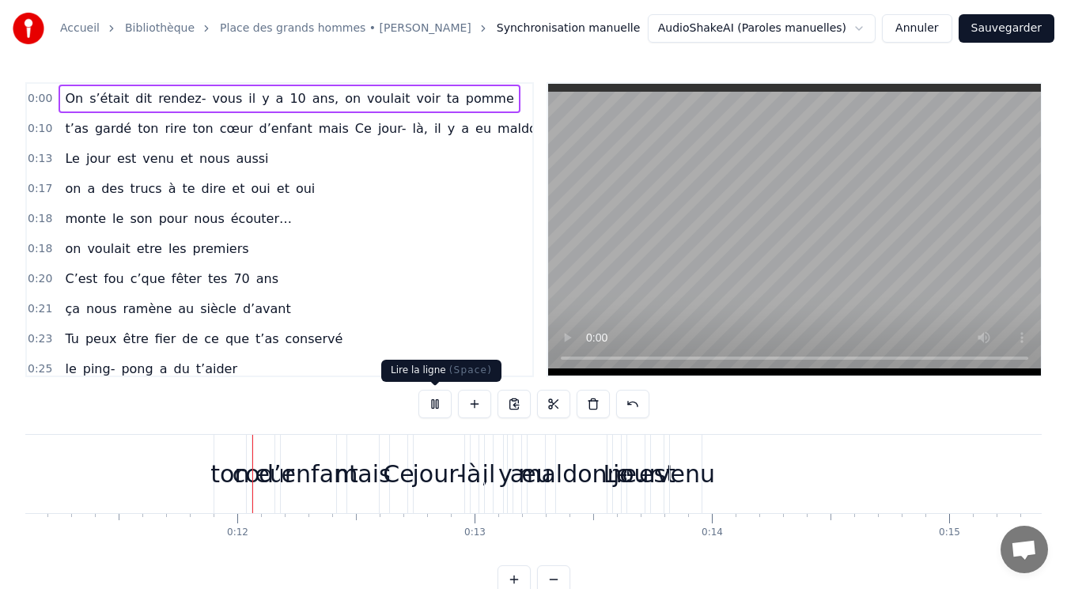
scroll to position [0, 2656]
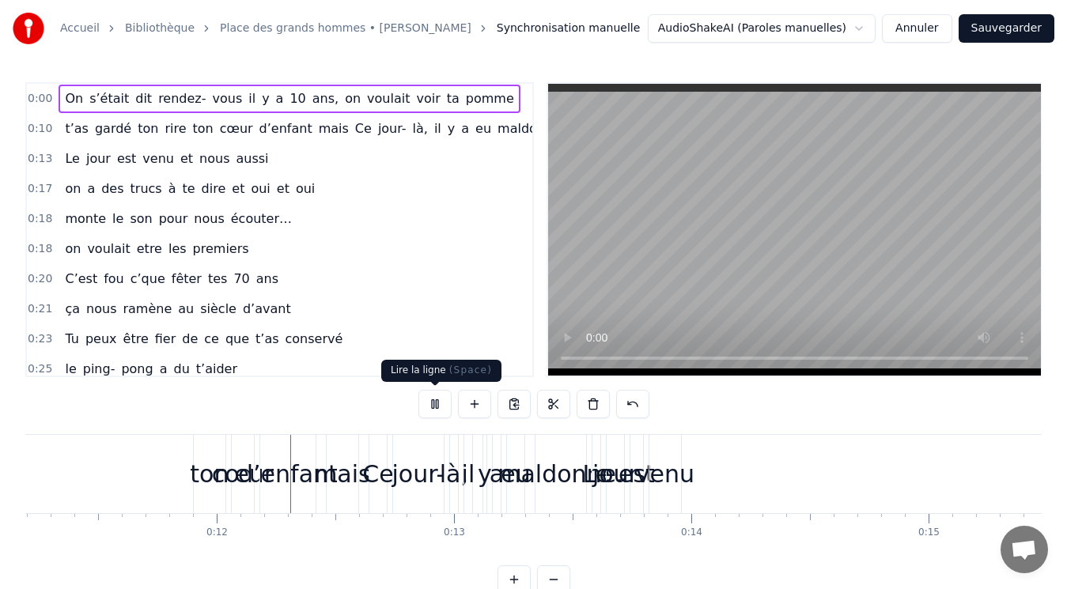
click at [441, 409] on button at bounding box center [434, 404] width 33 height 28
click at [284, 394] on div "0:00 On s’était dit rendez- vous [DATE], on voulait voir ta pomme 0:10 t’as gar…" at bounding box center [533, 338] width 1016 height 512
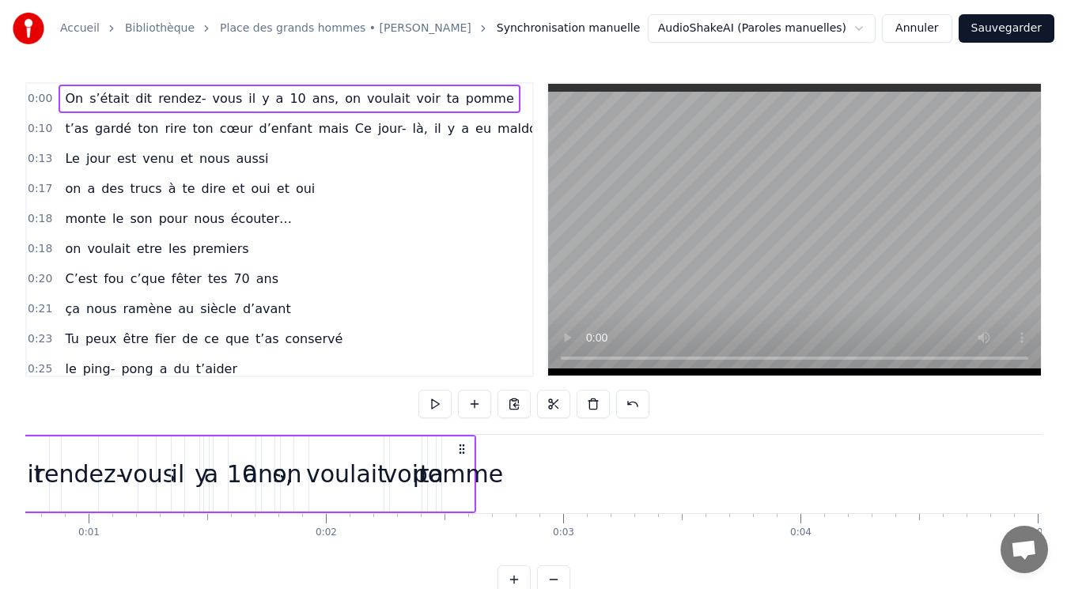
scroll to position [0, 0]
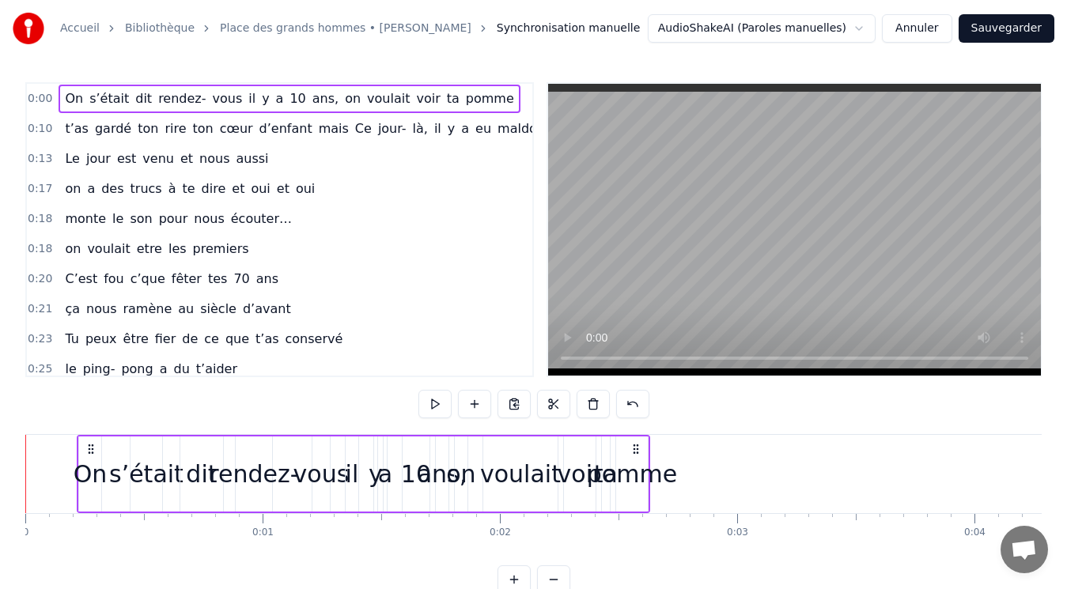
click at [95, 486] on div "On" at bounding box center [91, 474] width 34 height 36
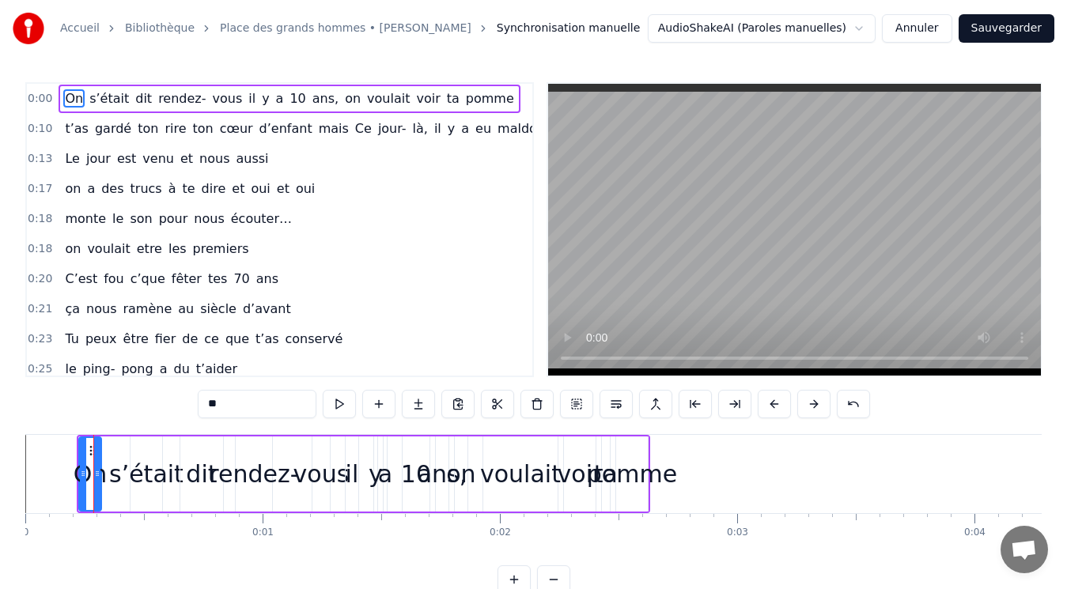
click at [146, 474] on div "s’était" at bounding box center [146, 474] width 74 height 36
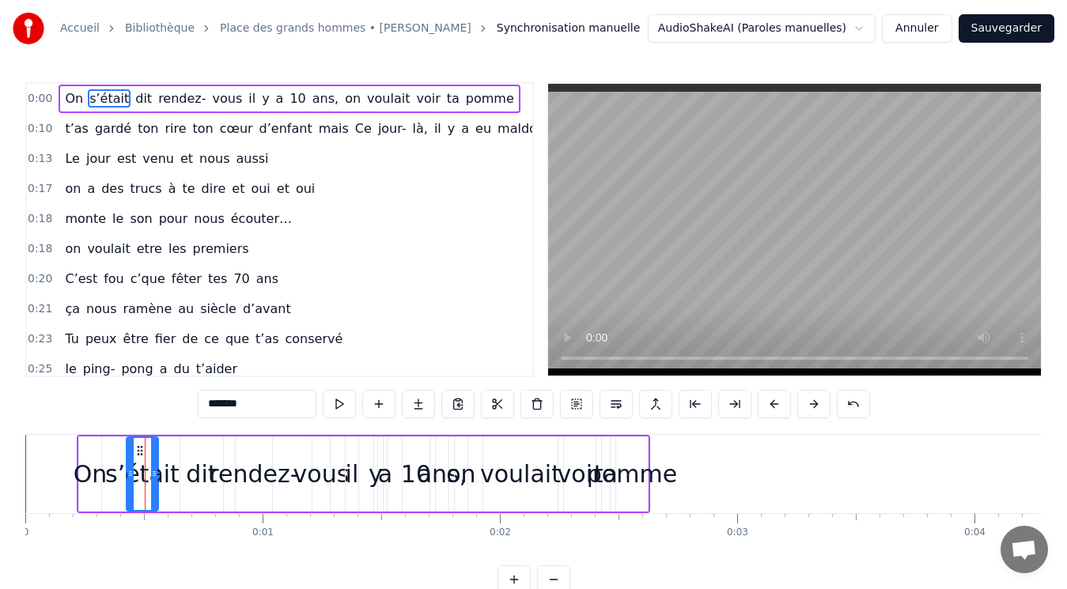
click at [138, 454] on icon at bounding box center [140, 450] width 13 height 13
click at [202, 476] on div "dit" at bounding box center [201, 474] width 31 height 36
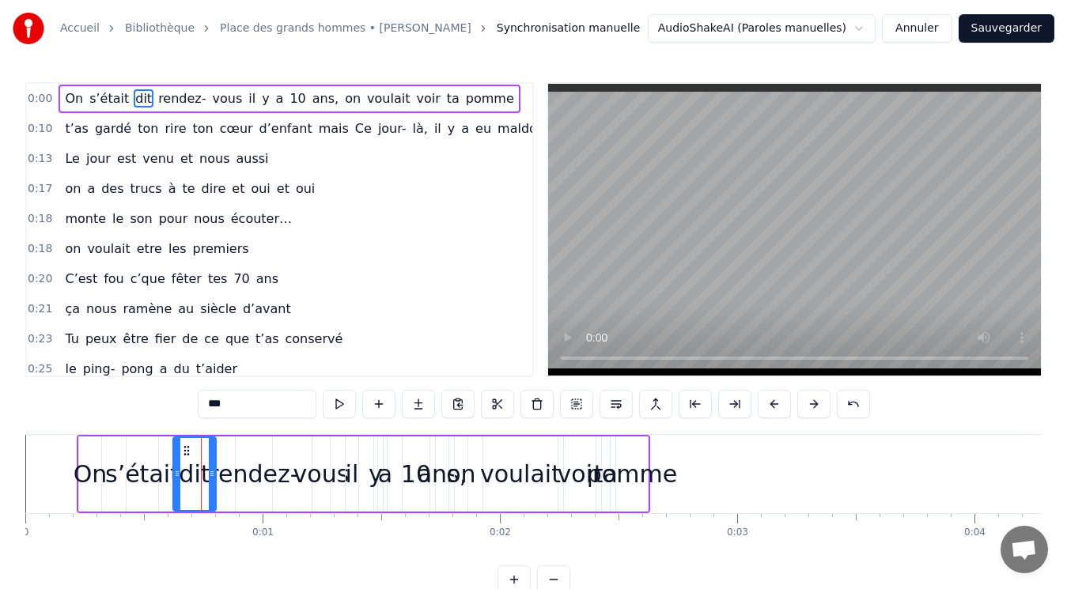
click at [187, 450] on circle at bounding box center [187, 450] width 1 height 1
click at [260, 479] on div "rendez-" at bounding box center [253, 474] width 89 height 36
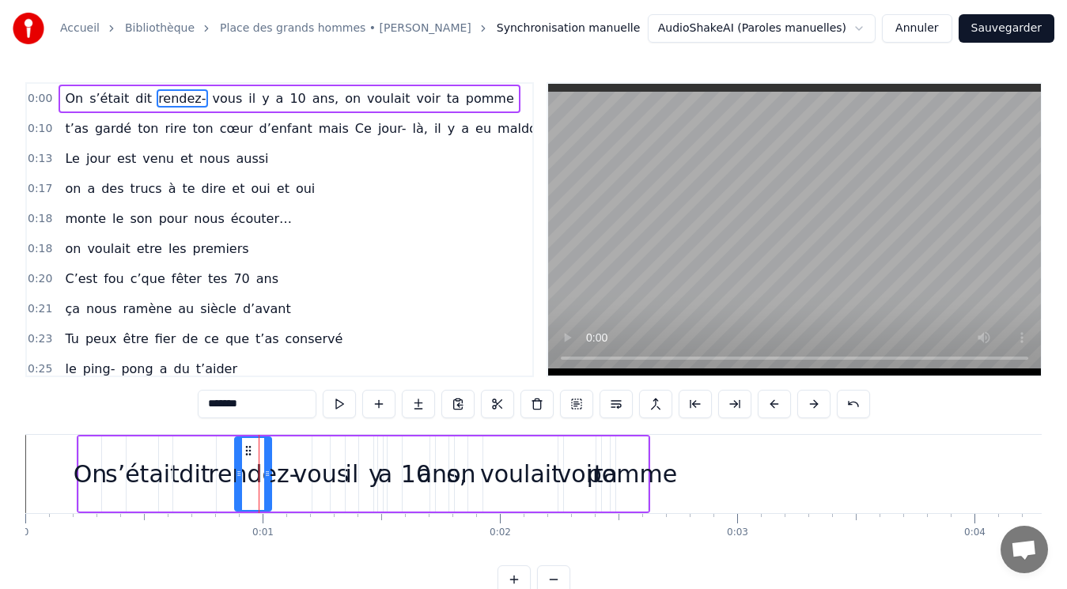
click at [246, 448] on icon at bounding box center [248, 450] width 13 height 13
click at [349, 475] on div "il" at bounding box center [352, 474] width 13 height 36
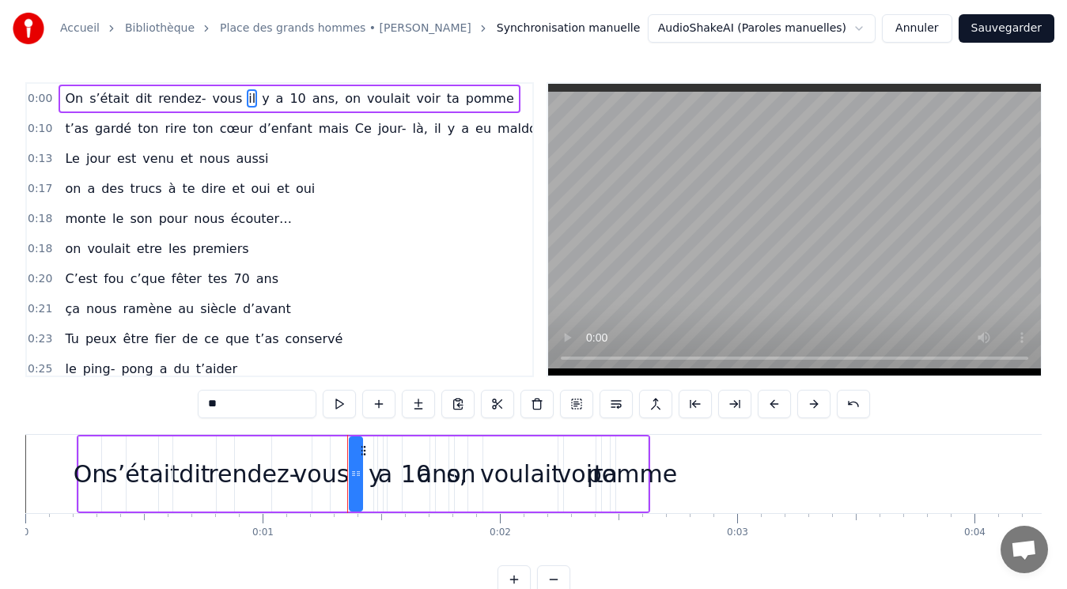
click at [364, 452] on icon at bounding box center [363, 450] width 13 height 13
click at [376, 477] on div "y" at bounding box center [376, 474] width 14 height 36
click at [274, 105] on span "a" at bounding box center [279, 98] width 11 height 18
click at [399, 448] on icon at bounding box center [401, 450] width 13 height 13
drag, startPoint x: 625, startPoint y: 485, endPoint x: 647, endPoint y: 478, distance: 23.3
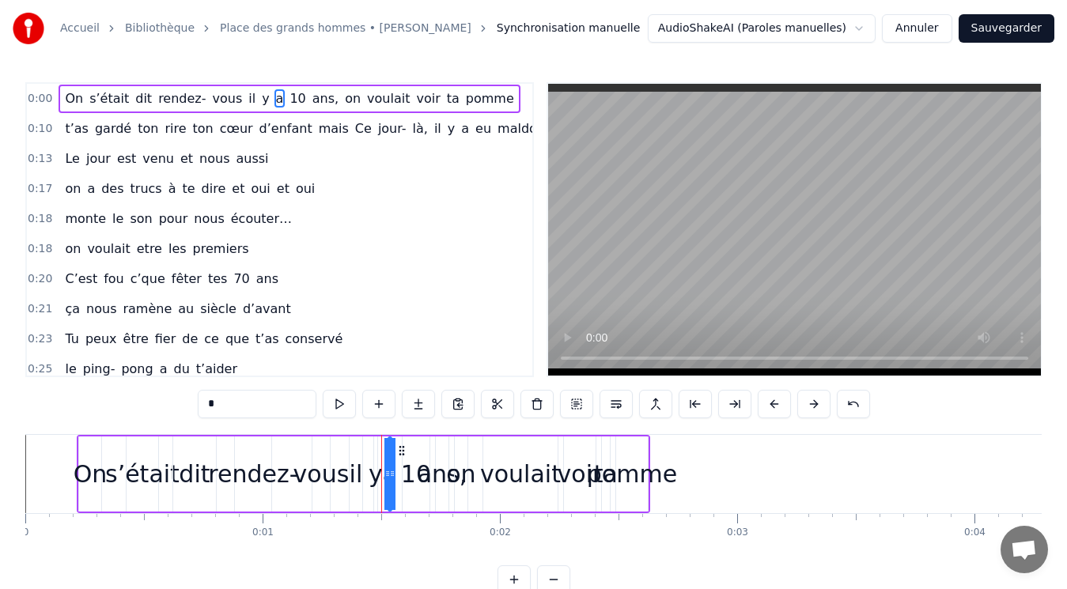
click at [647, 478] on div "pomme" at bounding box center [632, 474] width 90 height 36
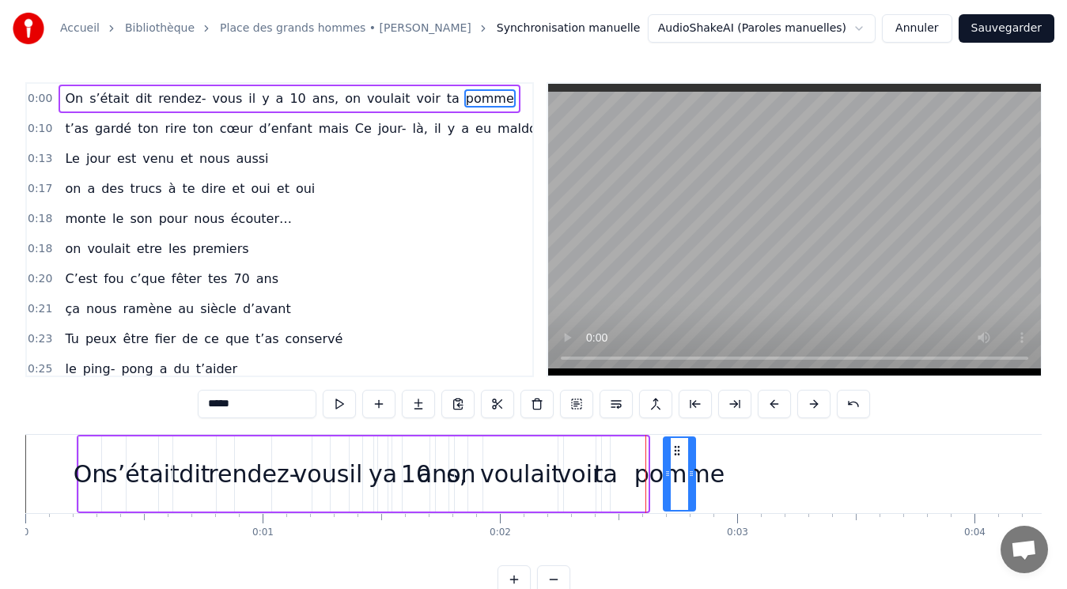
drag, startPoint x: 629, startPoint y: 450, endPoint x: 687, endPoint y: 445, distance: 57.9
click at [683, 445] on icon at bounding box center [677, 450] width 13 height 13
click at [609, 471] on div "ta" at bounding box center [606, 474] width 24 height 36
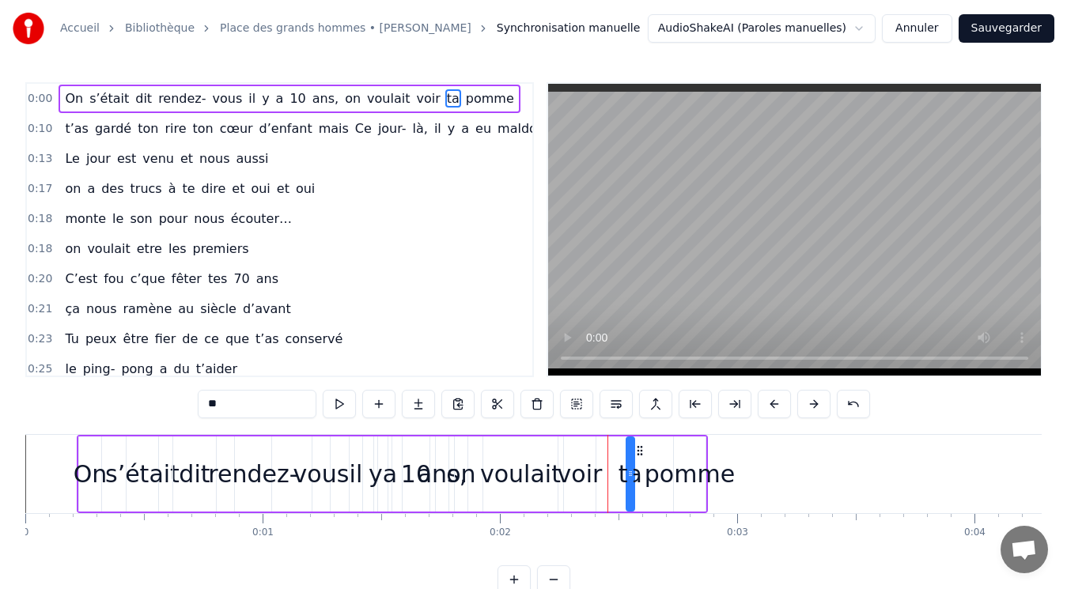
drag, startPoint x: 616, startPoint y: 450, endPoint x: 642, endPoint y: 448, distance: 26.1
click at [642, 448] on icon at bounding box center [640, 450] width 13 height 13
click at [573, 479] on div "voir" at bounding box center [580, 474] width 45 height 36
drag, startPoint x: 576, startPoint y: 448, endPoint x: 593, endPoint y: 448, distance: 17.4
click at [593, 447] on circle at bounding box center [592, 446] width 1 height 1
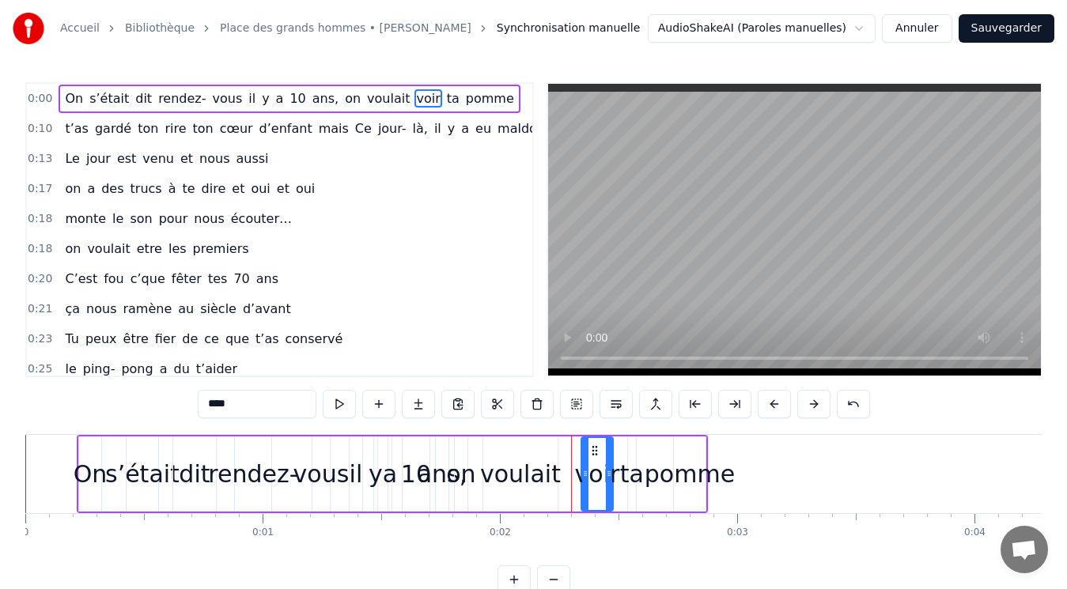
click at [523, 480] on div "voulait" at bounding box center [520, 474] width 81 height 36
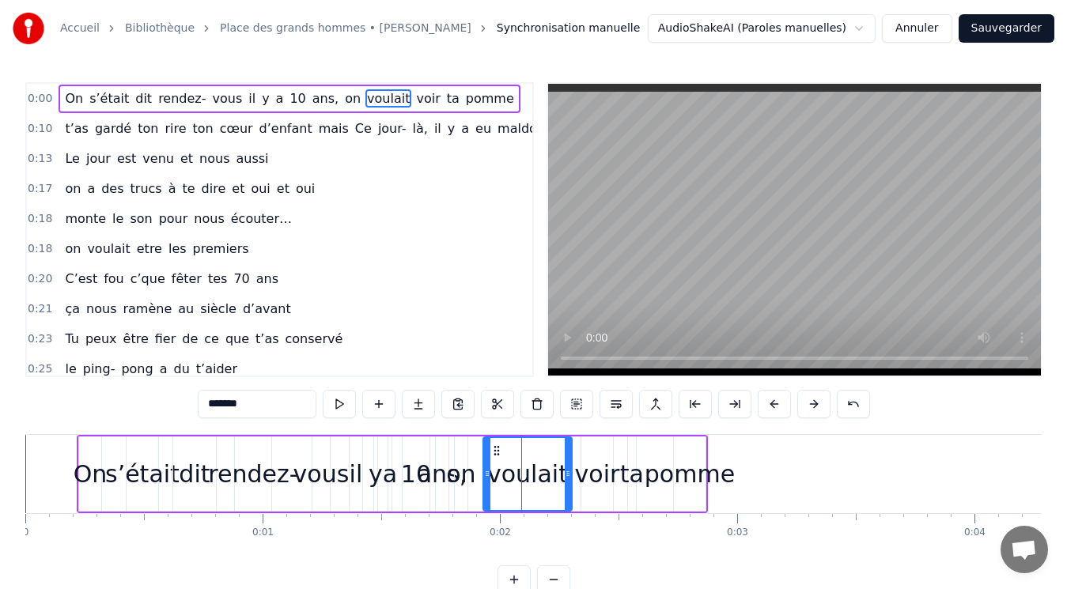
drag, startPoint x: 553, startPoint y: 474, endPoint x: 567, endPoint y: 473, distance: 14.3
click at [567, 473] on icon at bounding box center [568, 473] width 6 height 13
click at [502, 448] on icon at bounding box center [502, 450] width 13 height 13
click at [465, 482] on div "on" at bounding box center [460, 474] width 29 height 36
type input "**"
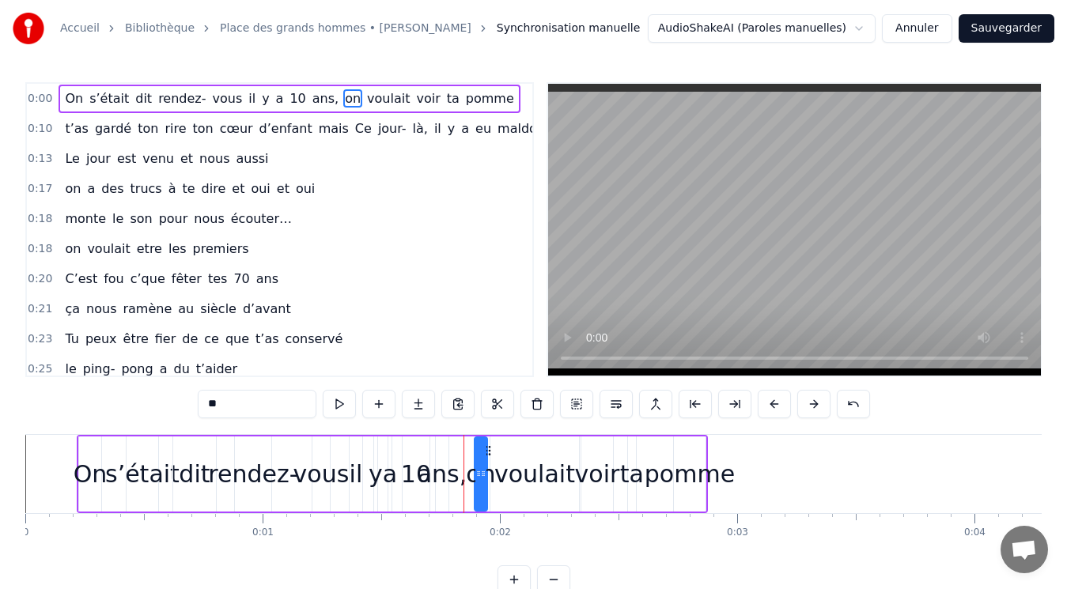
drag, startPoint x: 469, startPoint y: 447, endPoint x: 489, endPoint y: 447, distance: 19.8
click at [489, 447] on circle at bounding box center [489, 446] width 1 height 1
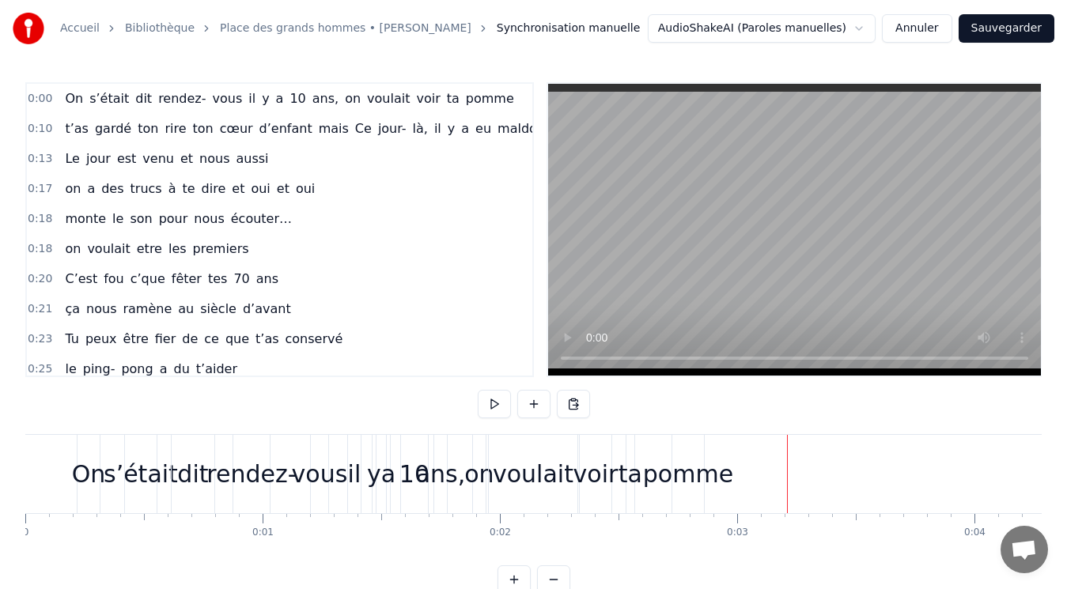
click at [694, 478] on div "pomme" at bounding box center [688, 474] width 90 height 36
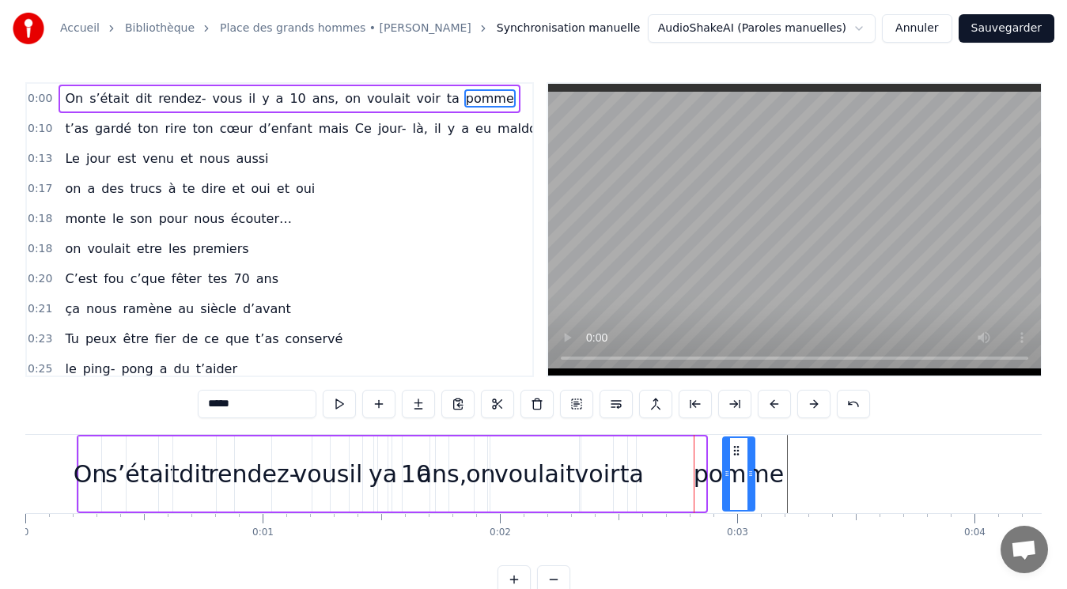
drag, startPoint x: 688, startPoint y: 449, endPoint x: 738, endPoint y: 447, distance: 49.9
click at [738, 447] on icon at bounding box center [736, 450] width 13 height 13
click at [630, 475] on div "ta" at bounding box center [632, 474] width 24 height 36
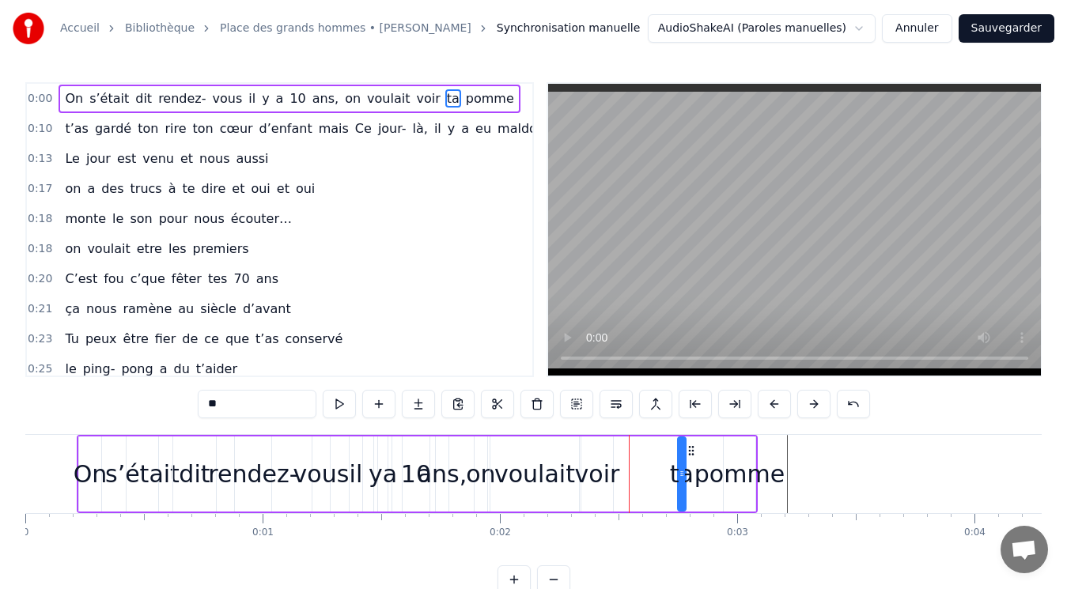
drag, startPoint x: 639, startPoint y: 449, endPoint x: 683, endPoint y: 445, distance: 44.5
click at [683, 445] on div "ta" at bounding box center [682, 474] width 6 height 72
click at [601, 481] on div "voir" at bounding box center [597, 474] width 45 height 36
drag, startPoint x: 596, startPoint y: 452, endPoint x: 633, endPoint y: 457, distance: 37.5
click at [633, 457] on div "voir" at bounding box center [634, 474] width 30 height 72
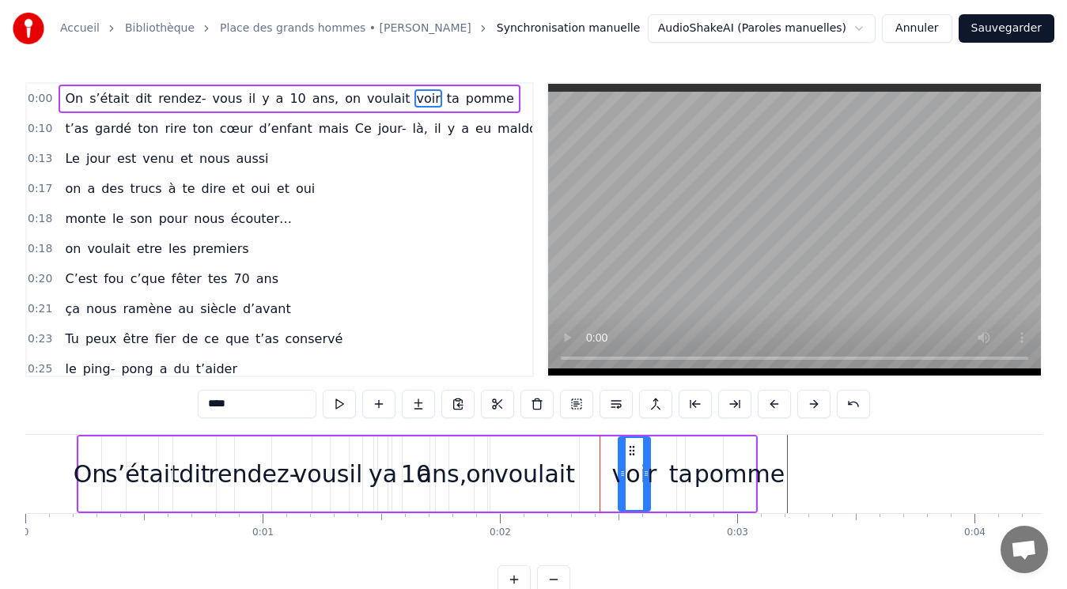
click at [534, 477] on div "voulait" at bounding box center [534, 474] width 81 height 36
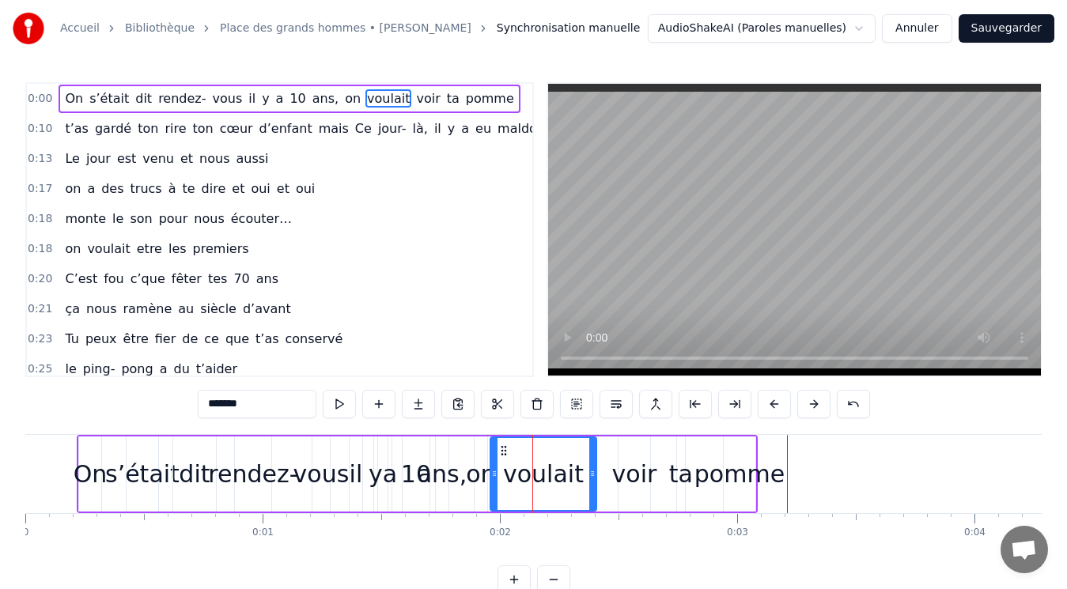
drag, startPoint x: 573, startPoint y: 472, endPoint x: 592, endPoint y: 470, distance: 18.3
click at [592, 470] on icon at bounding box center [592, 473] width 6 height 13
click at [476, 471] on div "on" at bounding box center [480, 474] width 29 height 36
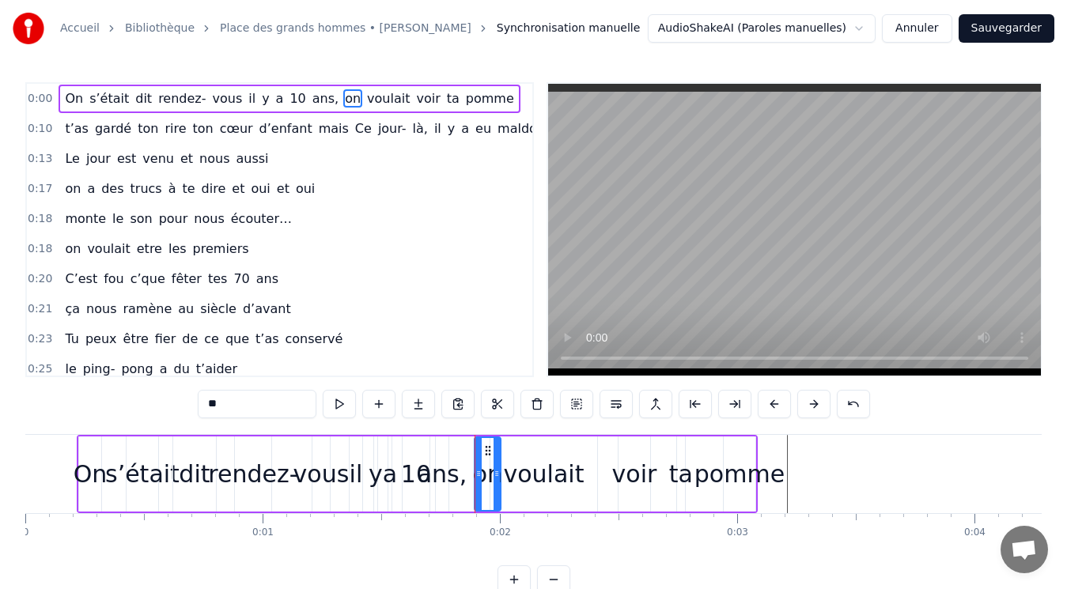
drag, startPoint x: 485, startPoint y: 471, endPoint x: 498, endPoint y: 473, distance: 13.5
click at [498, 473] on icon at bounding box center [497, 473] width 6 height 13
click at [561, 475] on div "voulait" at bounding box center [543, 474] width 81 height 36
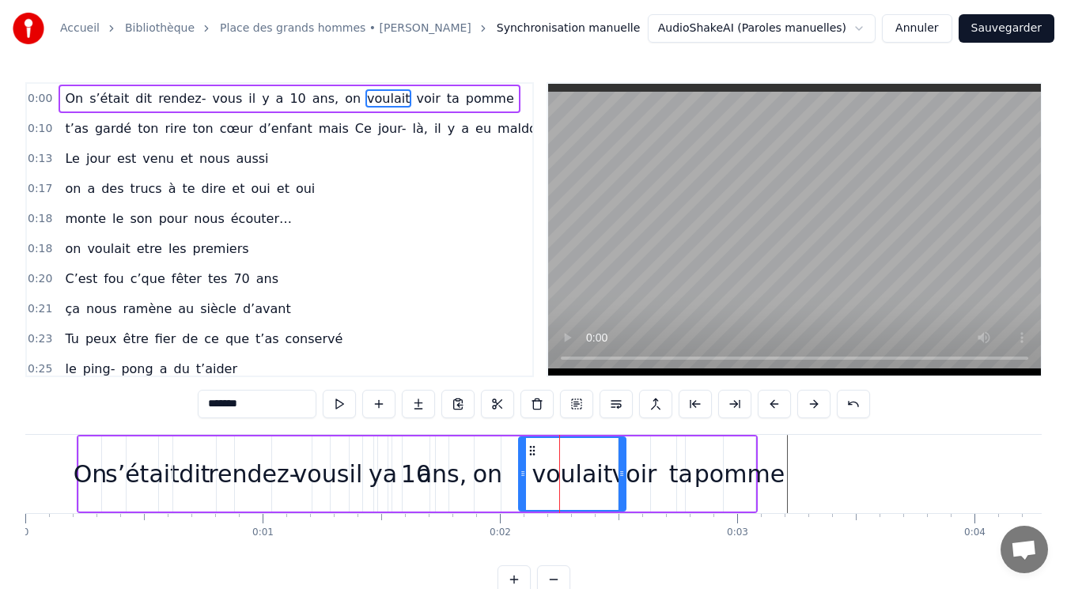
drag, startPoint x: 505, startPoint y: 448, endPoint x: 533, endPoint y: 452, distance: 28.9
click at [533, 452] on icon at bounding box center [532, 450] width 13 height 13
click at [486, 479] on div "on" at bounding box center [487, 474] width 29 height 36
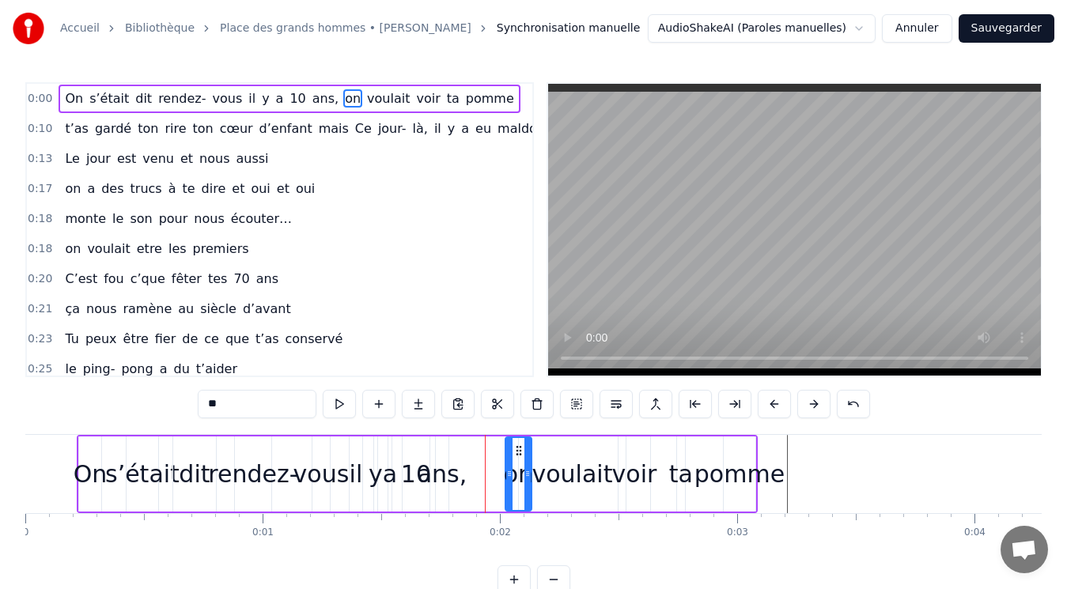
drag, startPoint x: 490, startPoint y: 452, endPoint x: 520, endPoint y: 450, distance: 30.9
click at [520, 450] on icon at bounding box center [519, 450] width 13 height 13
click at [442, 482] on div "ans," at bounding box center [443, 474] width 50 height 36
type input "****"
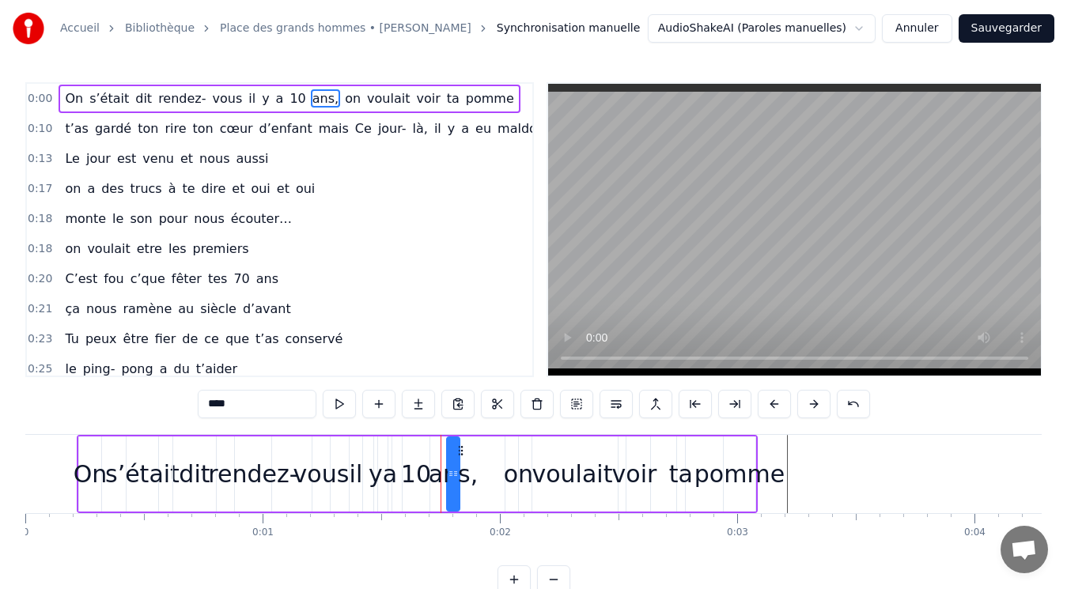
drag, startPoint x: 448, startPoint y: 450, endPoint x: 460, endPoint y: 448, distance: 11.2
click at [460, 448] on icon at bounding box center [460, 450] width 13 height 13
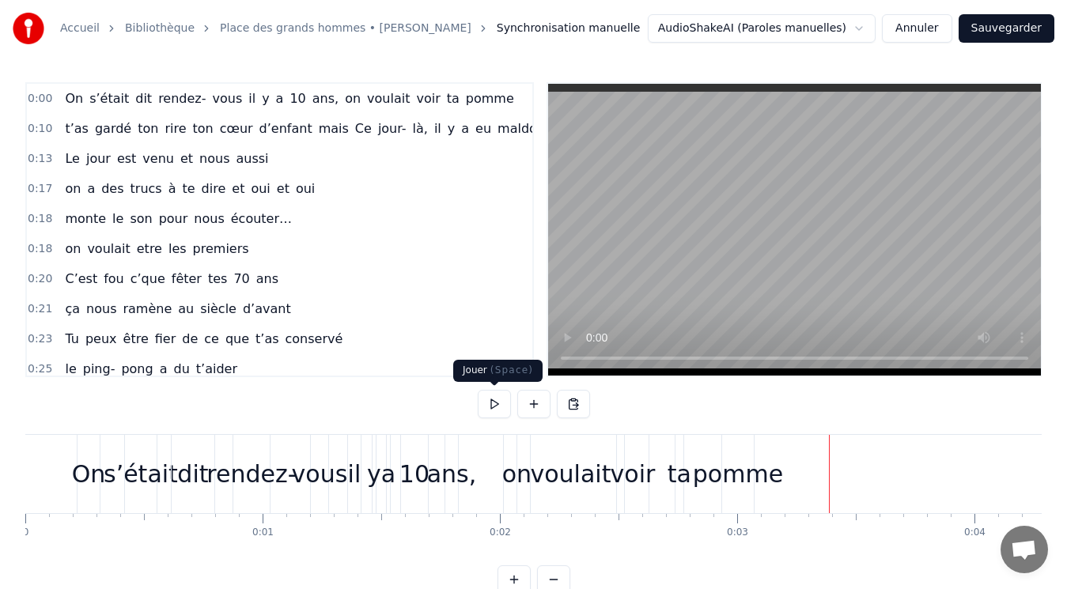
click at [495, 406] on button at bounding box center [494, 404] width 33 height 28
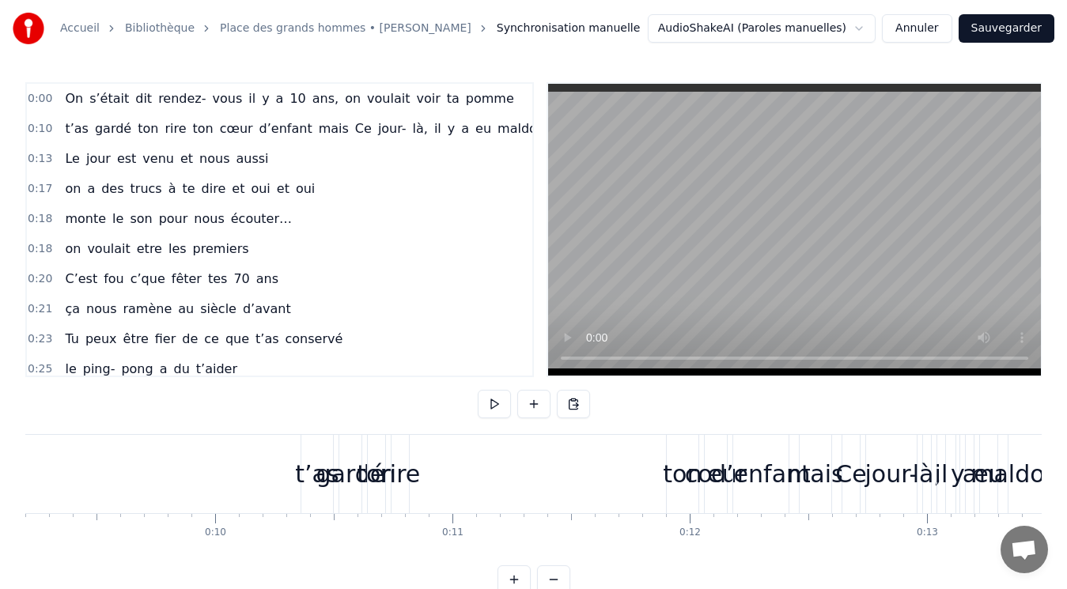
scroll to position [0, 2204]
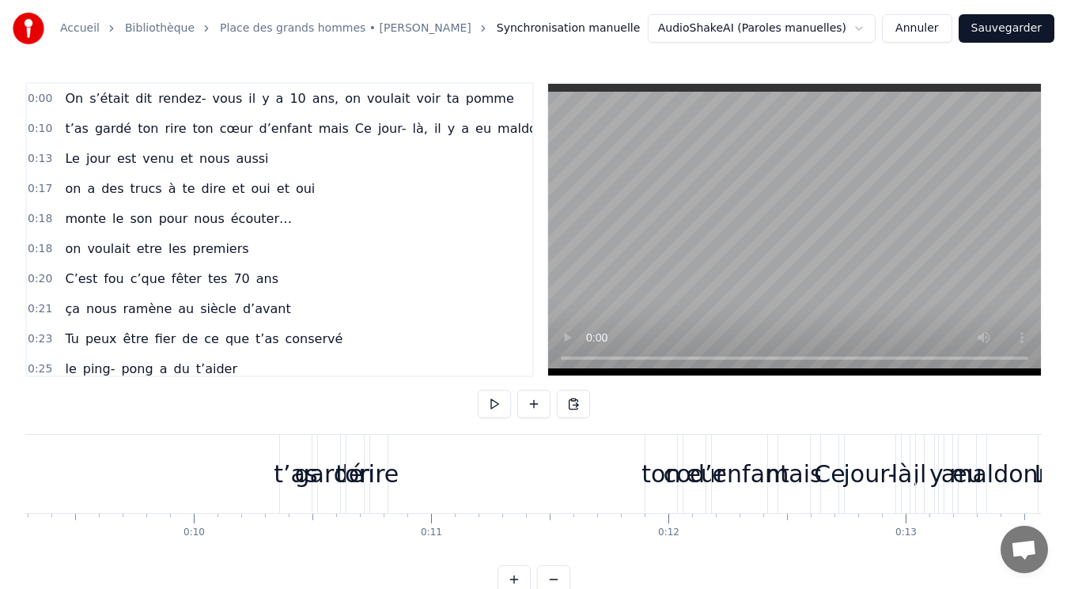
click at [284, 123] on div "t’as gardé ton rire ton cœur d’enfant mais Ce jour- là, il y a eu maldonne." at bounding box center [315, 129] width 513 height 28
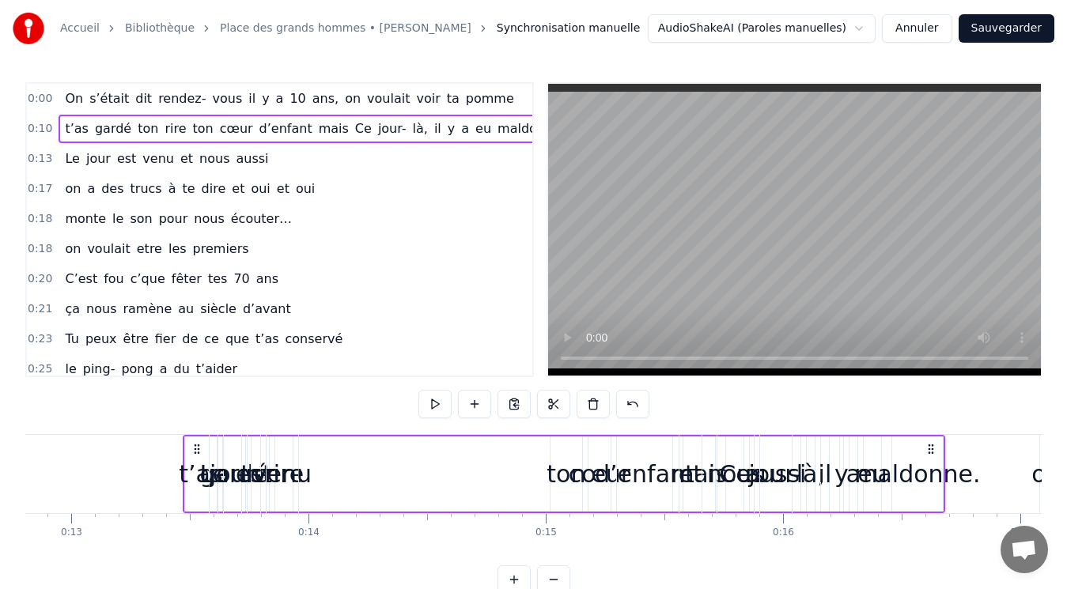
scroll to position [0, 3050]
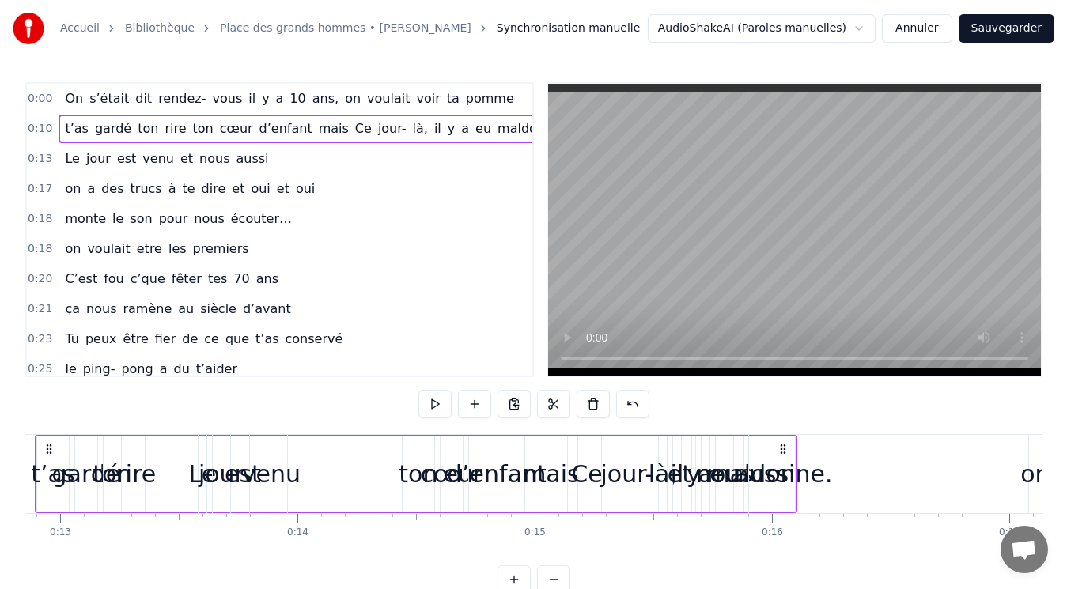
drag, startPoint x: 1029, startPoint y: 448, endPoint x: 782, endPoint y: 444, distance: 246.8
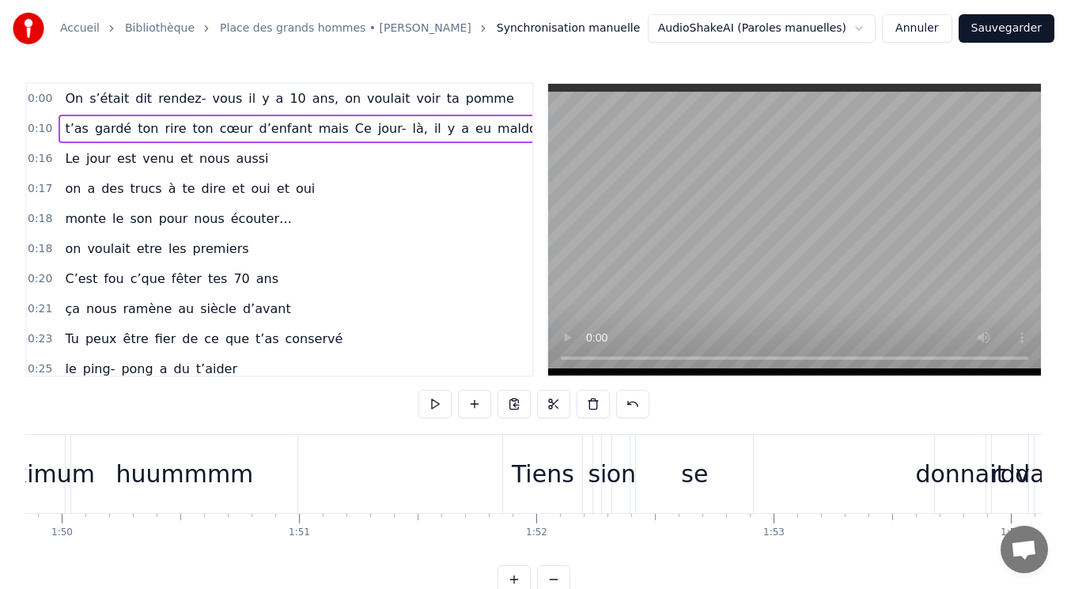
scroll to position [0, 26282]
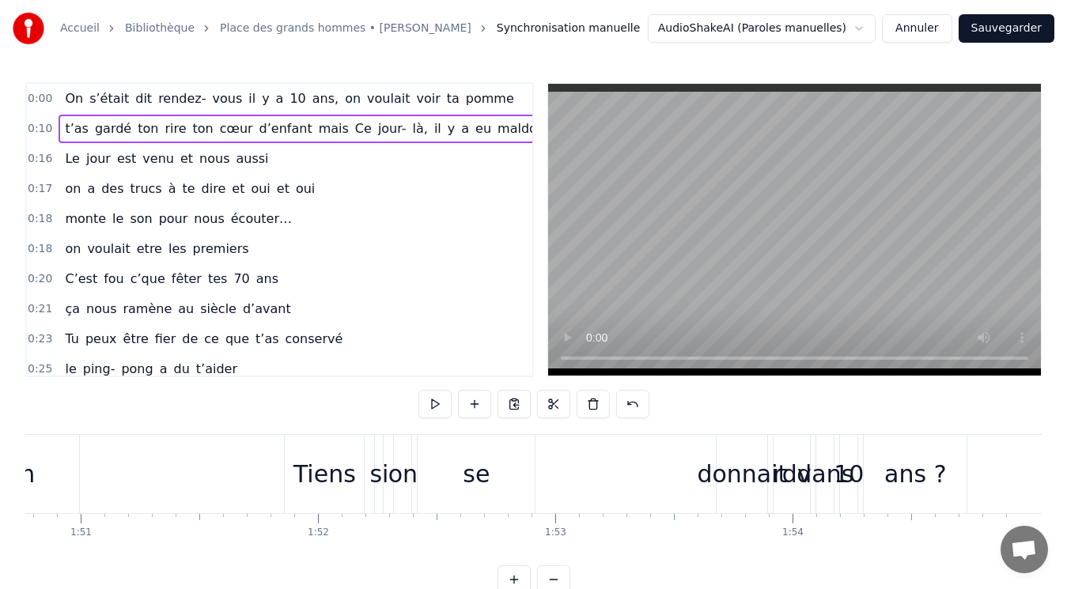
click at [943, 456] on div "ans ?" at bounding box center [915, 474] width 103 height 78
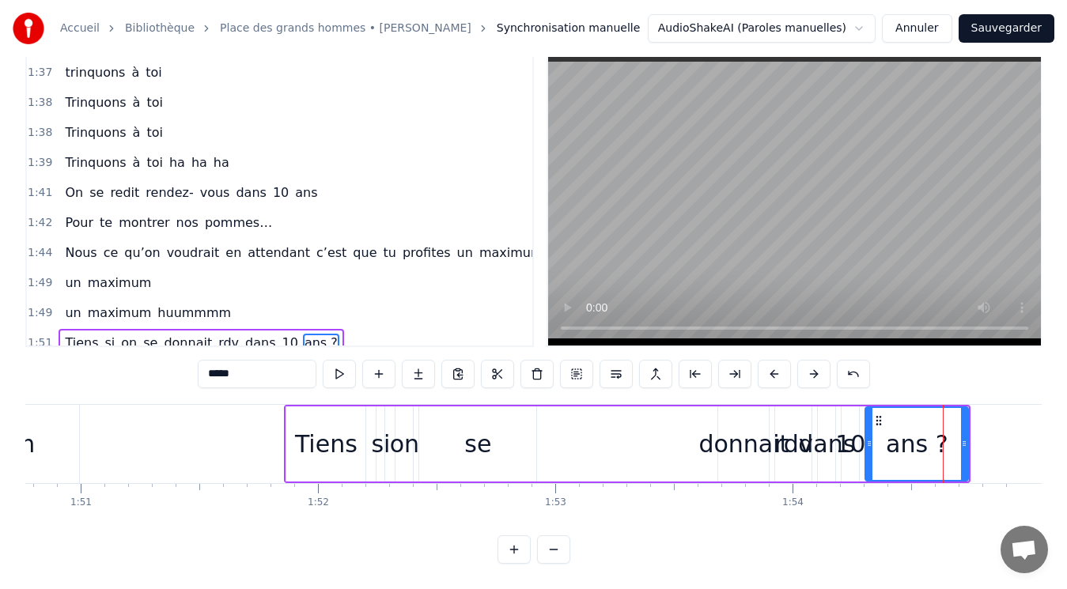
scroll to position [1514, 0]
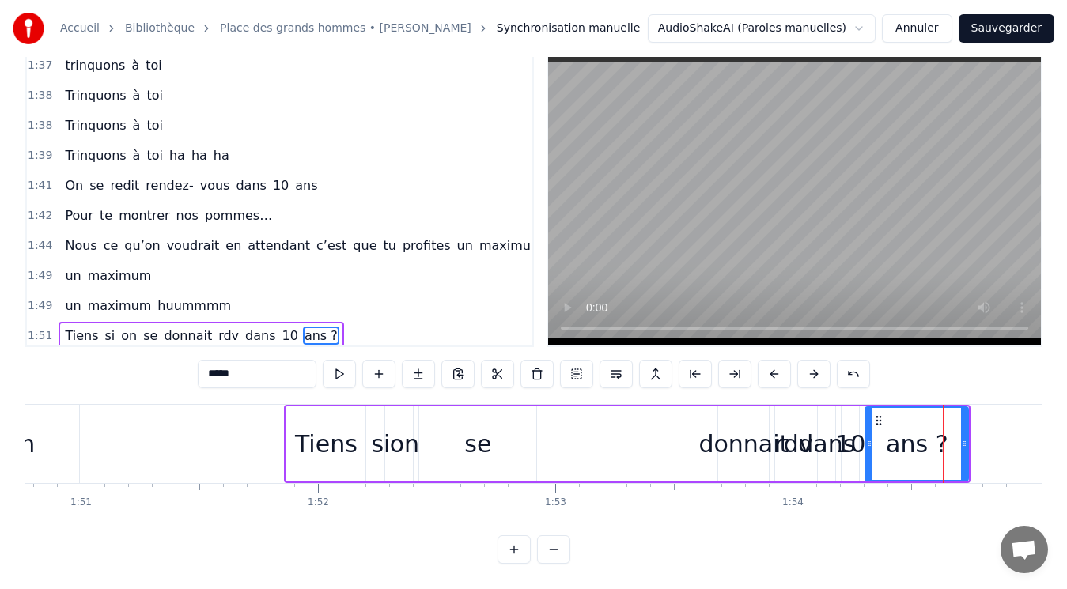
click at [964, 437] on icon at bounding box center [964, 443] width 6 height 13
drag, startPoint x: 964, startPoint y: 425, endPoint x: 1069, endPoint y: 424, distance: 105.2
click at [1066, 424] on html "Accueil Bibliothèque Place des grands hommes • [PERSON_NAME] Synchronisation ma…" at bounding box center [533, 279] width 1067 height 619
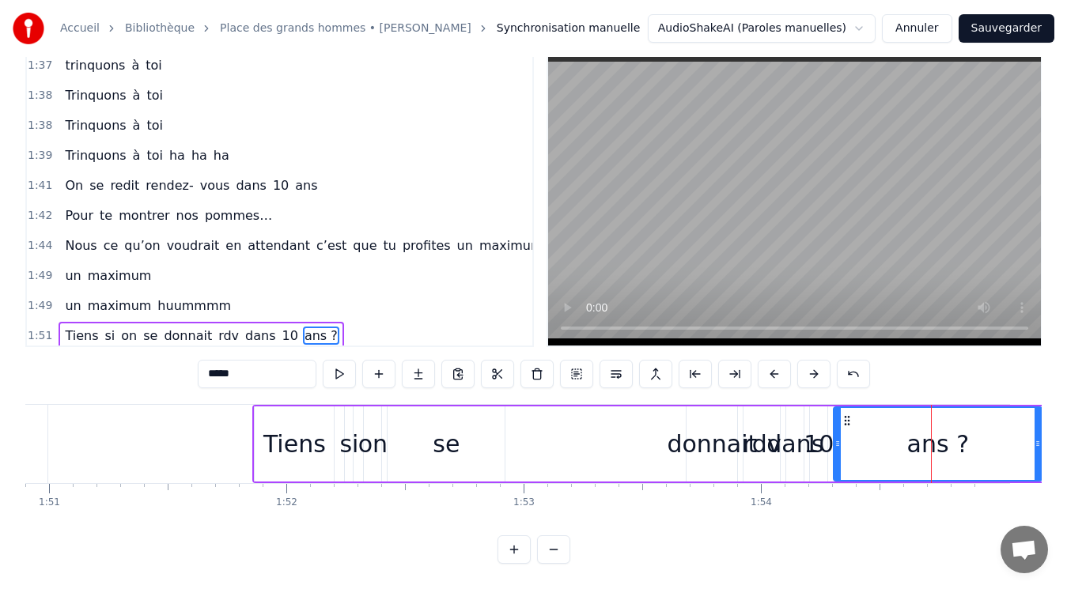
scroll to position [0, 26316]
drag, startPoint x: 1036, startPoint y: 432, endPoint x: 1069, endPoint y: 416, distance: 36.8
click at [1066, 416] on html "Accueil Bibliothèque Place des grands hommes • [PERSON_NAME] Synchronisation ma…" at bounding box center [533, 279] width 1067 height 619
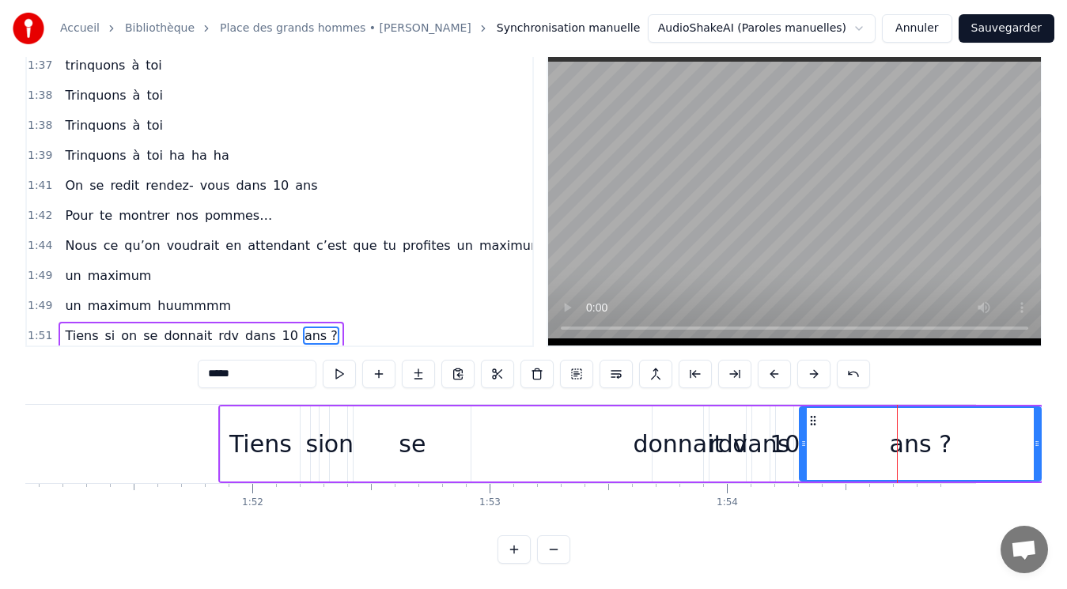
scroll to position [0, 26349]
drag, startPoint x: 1037, startPoint y: 428, endPoint x: 1080, endPoint y: 420, distance: 43.4
click at [1066, 420] on html "Accueil Bibliothèque Place des grands hommes • [PERSON_NAME] Synchronisation ma…" at bounding box center [533, 279] width 1067 height 619
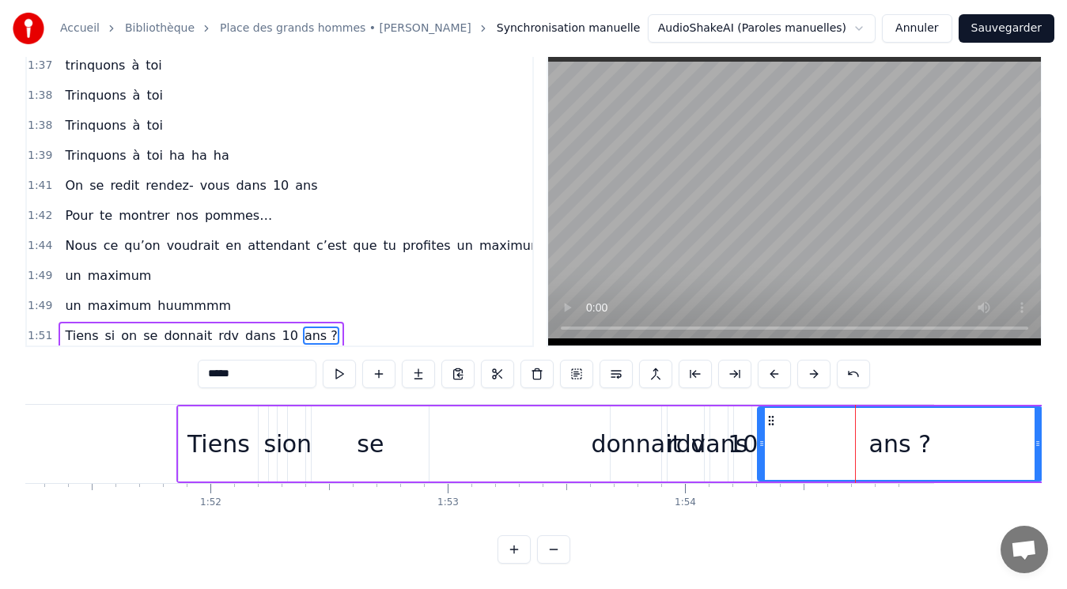
scroll to position [0, 26392]
drag, startPoint x: 1034, startPoint y: 429, endPoint x: 1080, endPoint y: 414, distance: 48.0
click at [1066, 414] on html "Accueil Bibliothèque Place des grands hommes • [PERSON_NAME] Synchronisation ma…" at bounding box center [533, 279] width 1067 height 619
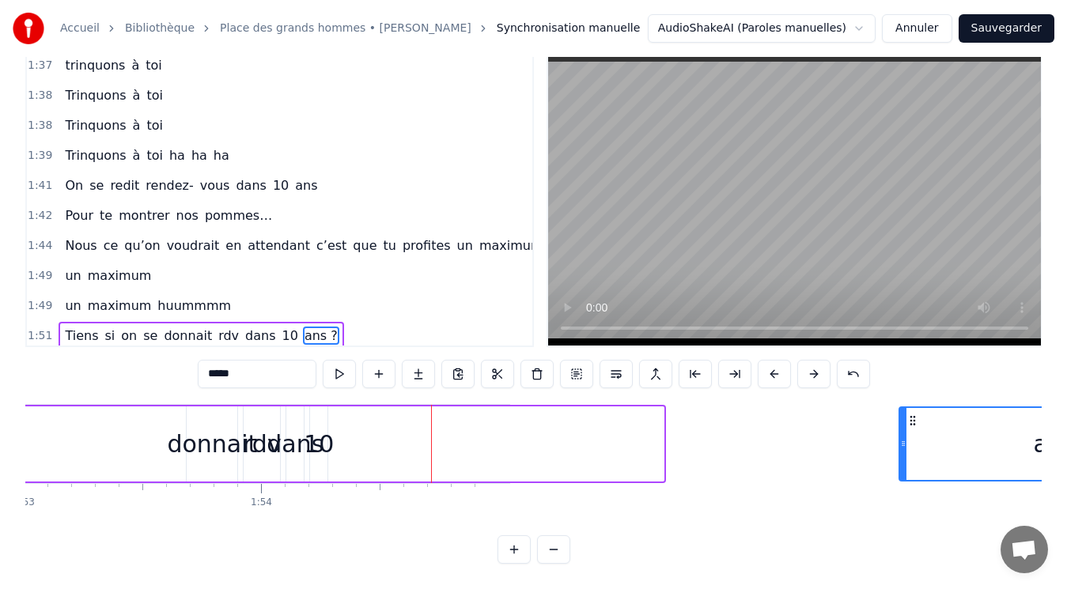
scroll to position [0, 26814]
drag, startPoint x: 767, startPoint y: 406, endPoint x: 796, endPoint y: 411, distance: 29.0
click at [796, 414] on icon at bounding box center [797, 420] width 13 height 13
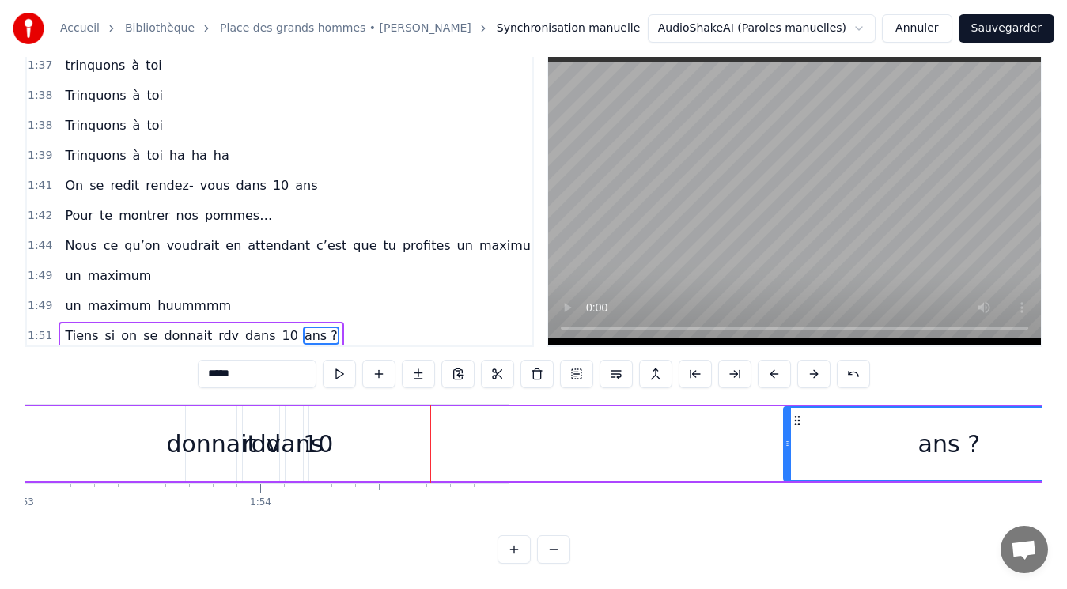
click at [550, 544] on button at bounding box center [553, 549] width 33 height 28
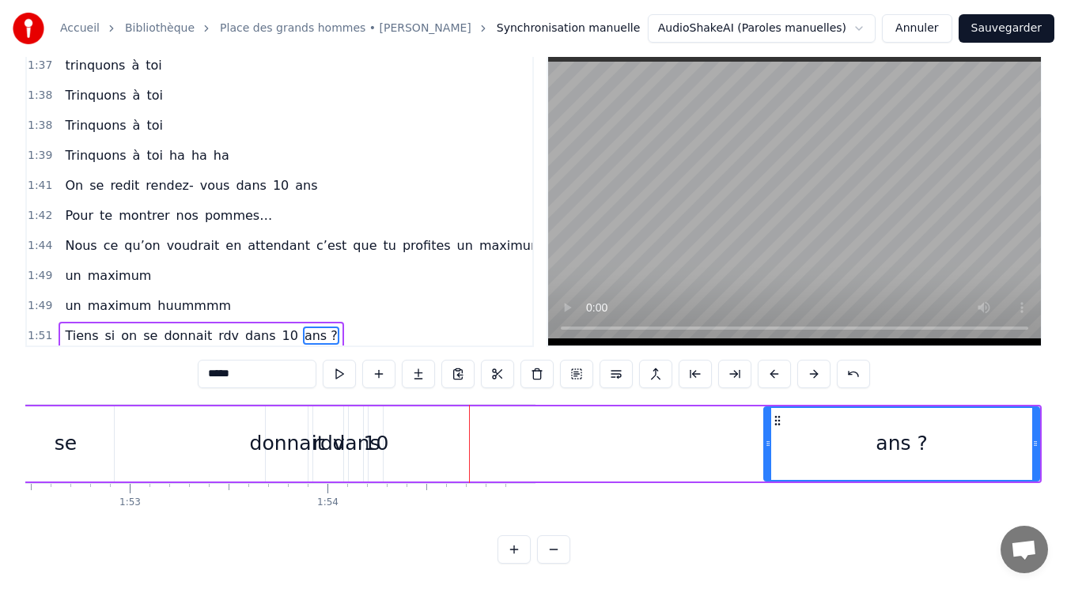
scroll to position [0, 22239]
click at [550, 544] on button at bounding box center [553, 549] width 33 height 28
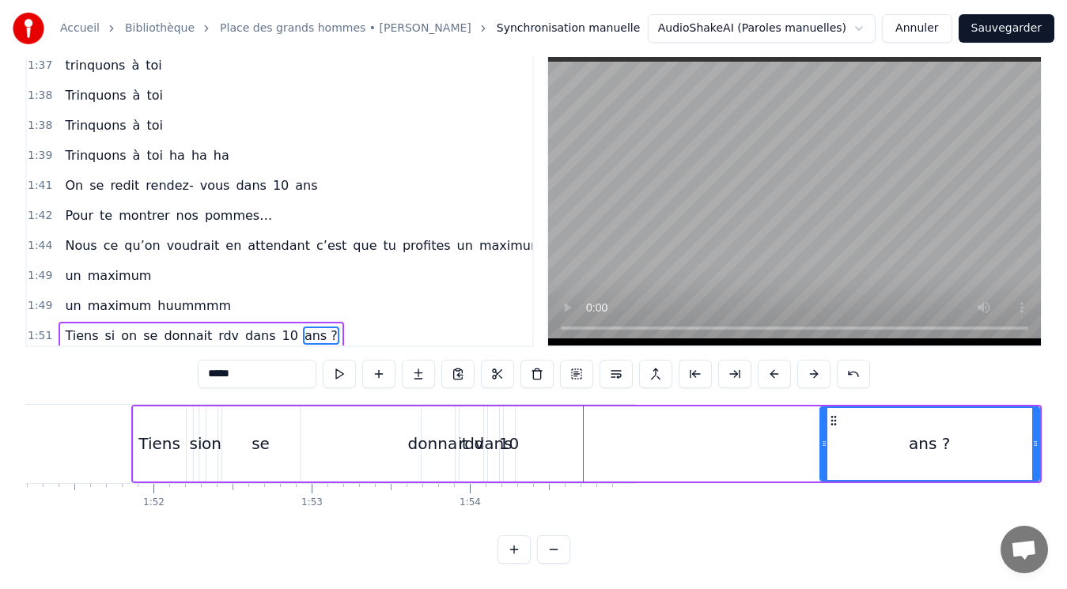
click at [550, 544] on button at bounding box center [553, 549] width 33 height 28
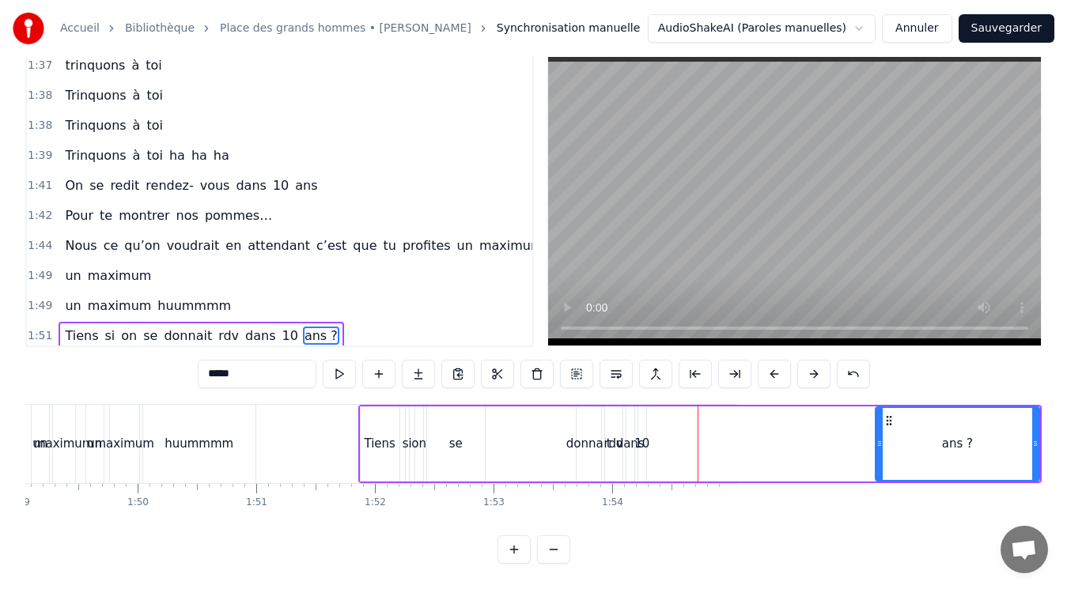
click at [550, 544] on button at bounding box center [553, 549] width 33 height 28
click at [550, 544] on div at bounding box center [533, 549] width 73 height 28
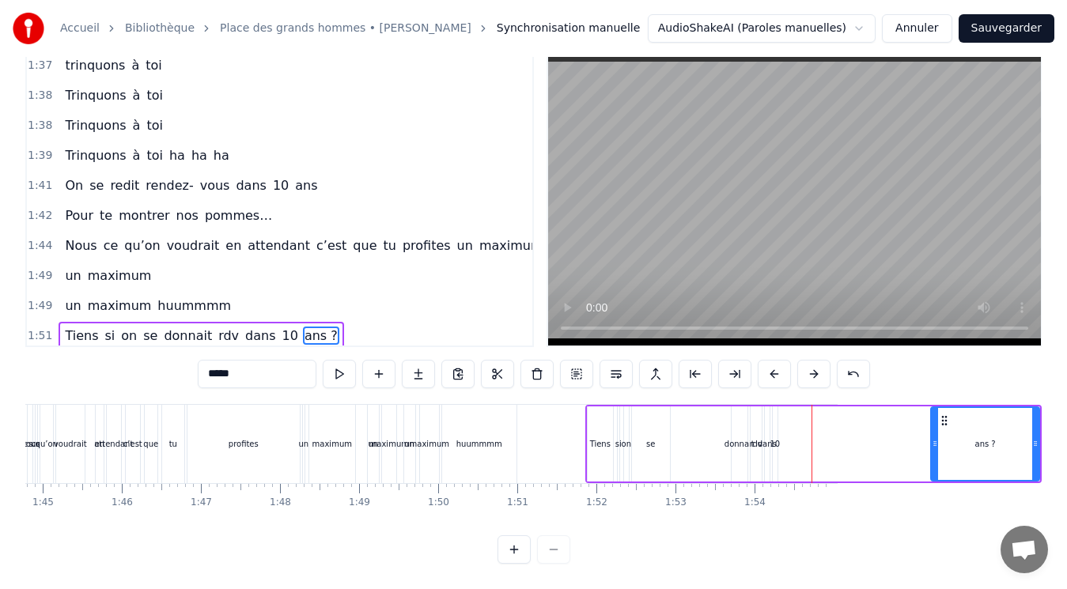
scroll to position [0, 8287]
click at [513, 550] on button at bounding box center [513, 549] width 33 height 28
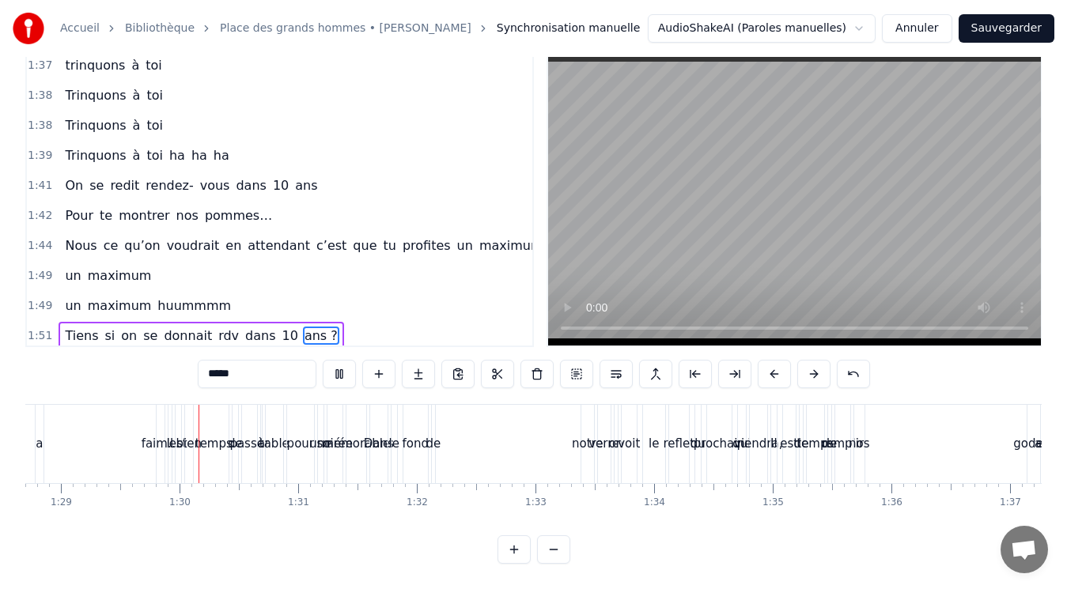
scroll to position [0, 10564]
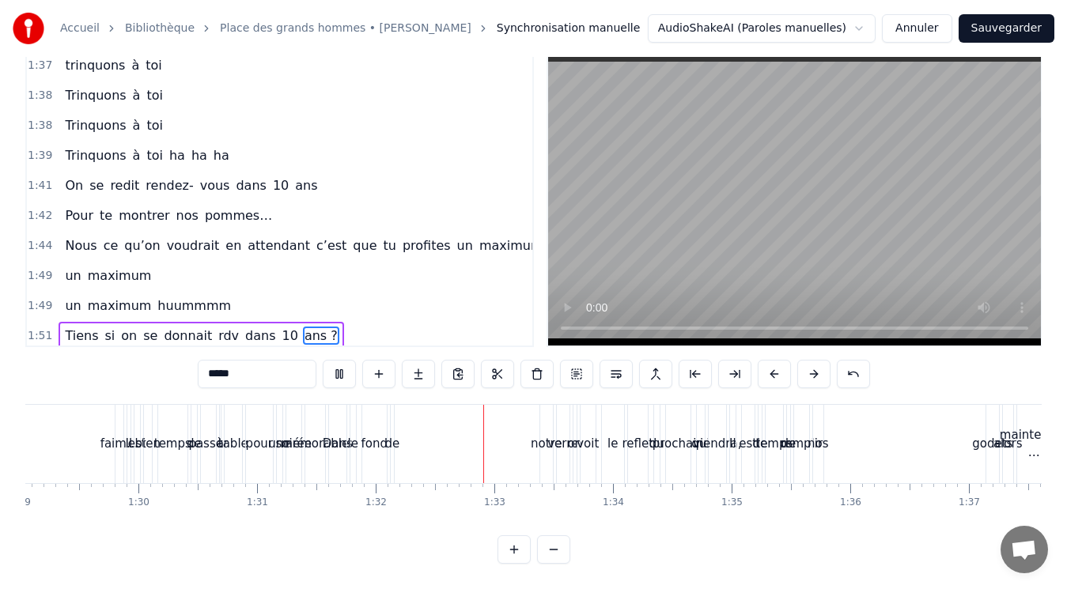
click at [961, 429] on div "Il est de temps de remplir nos godets" at bounding box center [866, 444] width 274 height 78
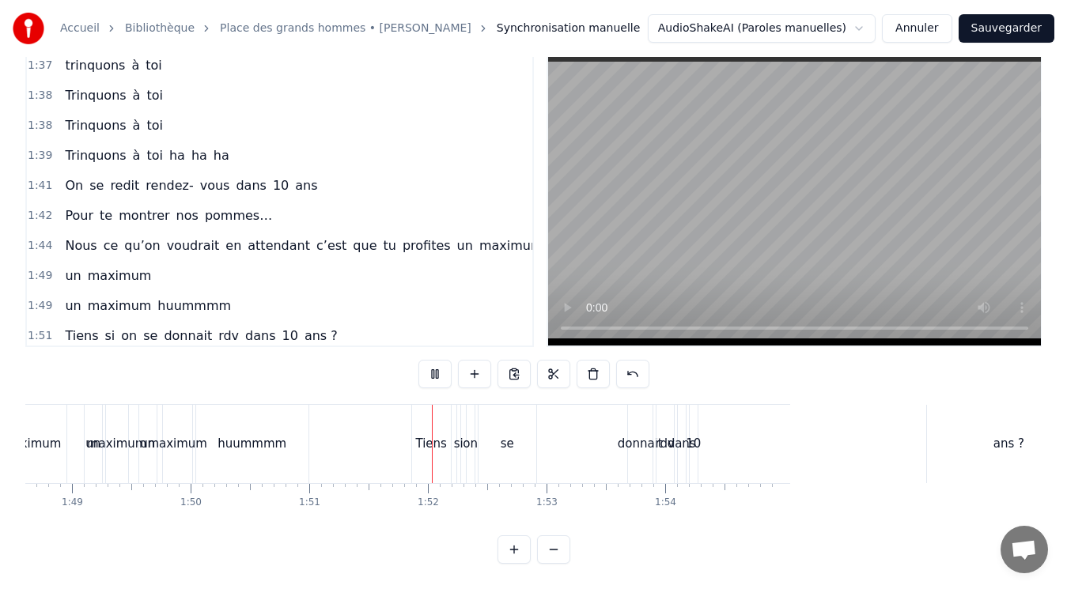
scroll to position [0, 12938]
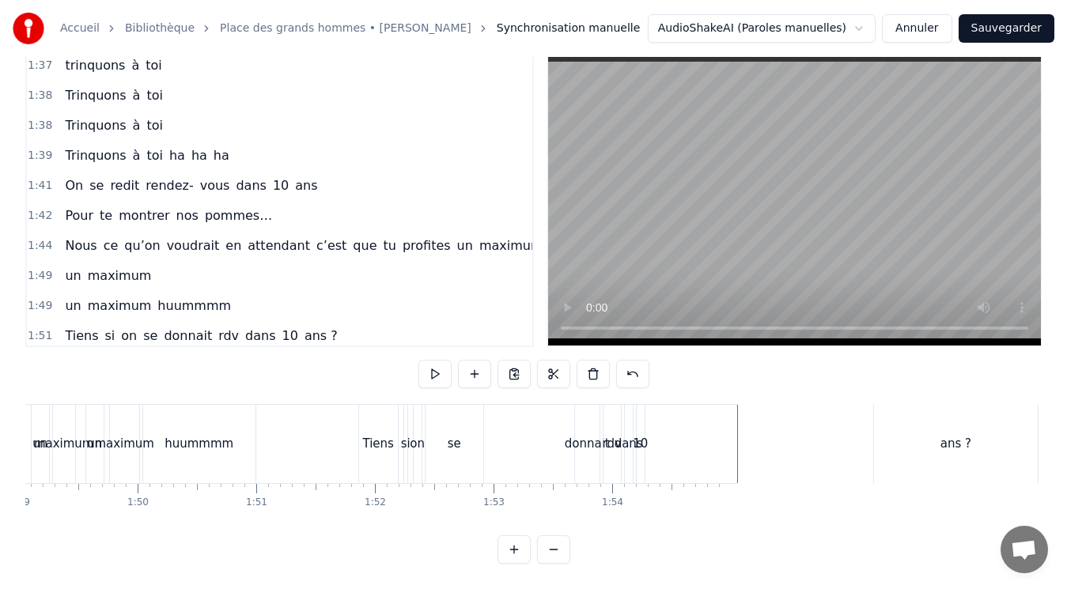
click at [905, 24] on button "Annuler" at bounding box center [917, 28] width 70 height 28
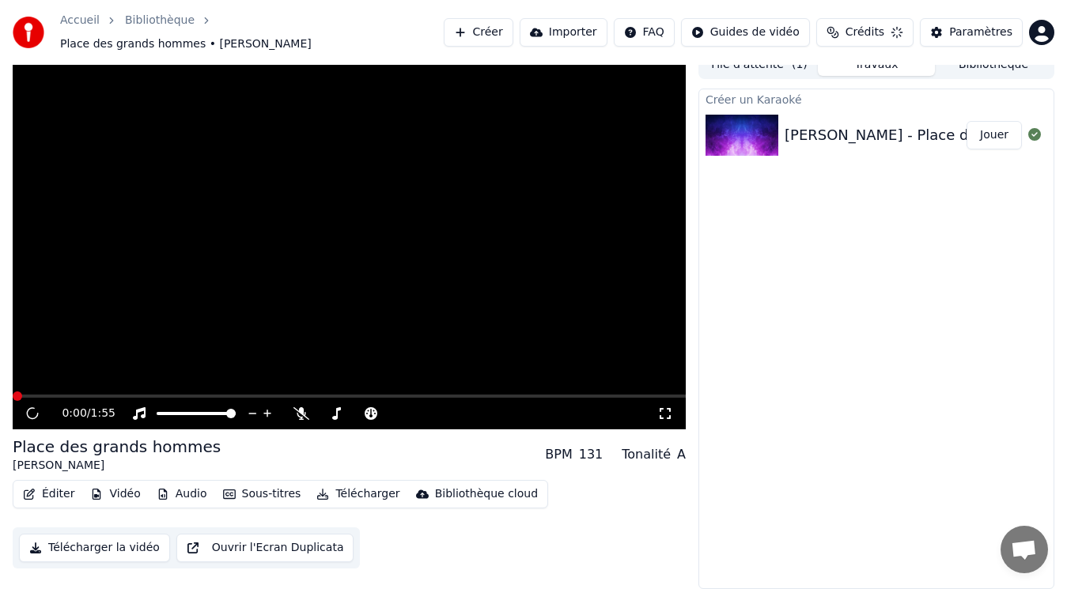
scroll to position [6, 0]
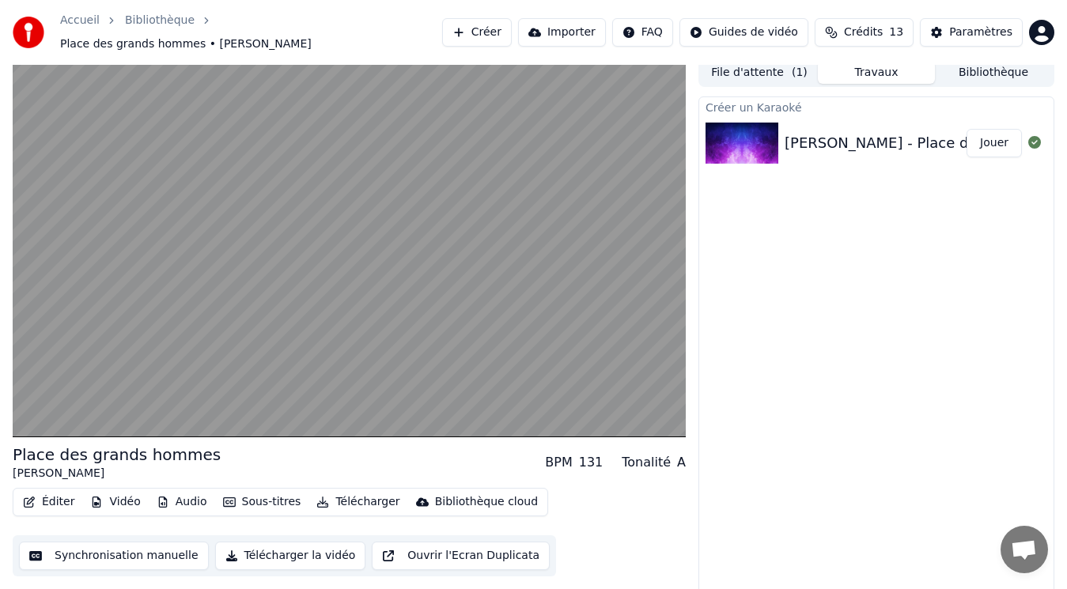
click at [860, 31] on span "Crédits" at bounding box center [863, 33] width 39 height 16
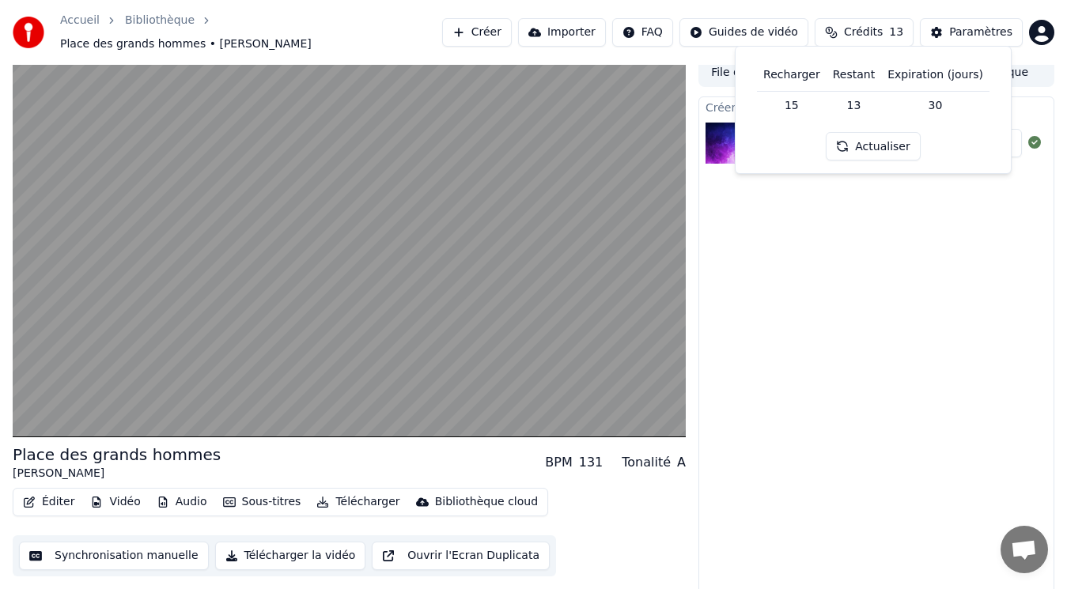
click at [820, 244] on div "Créer un Karaoké [PERSON_NAME] - Place des grands hommes (Audio) [C9K5_AwMGdw_0…" at bounding box center [876, 346] width 356 height 501
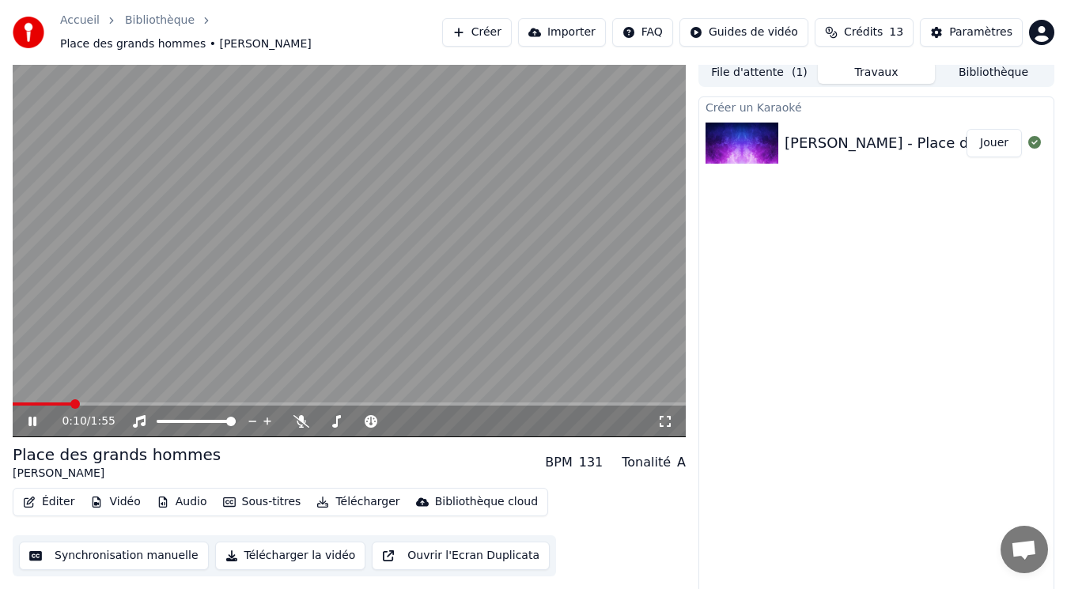
click at [28, 415] on icon at bounding box center [43, 421] width 36 height 13
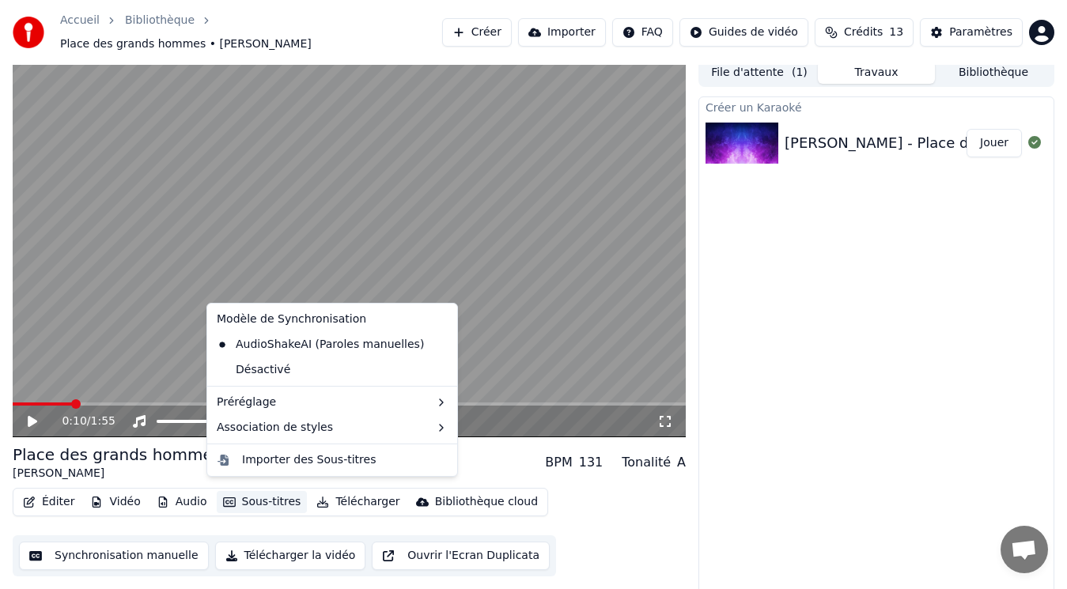
click at [249, 494] on button "Sous-titres" at bounding box center [262, 502] width 91 height 22
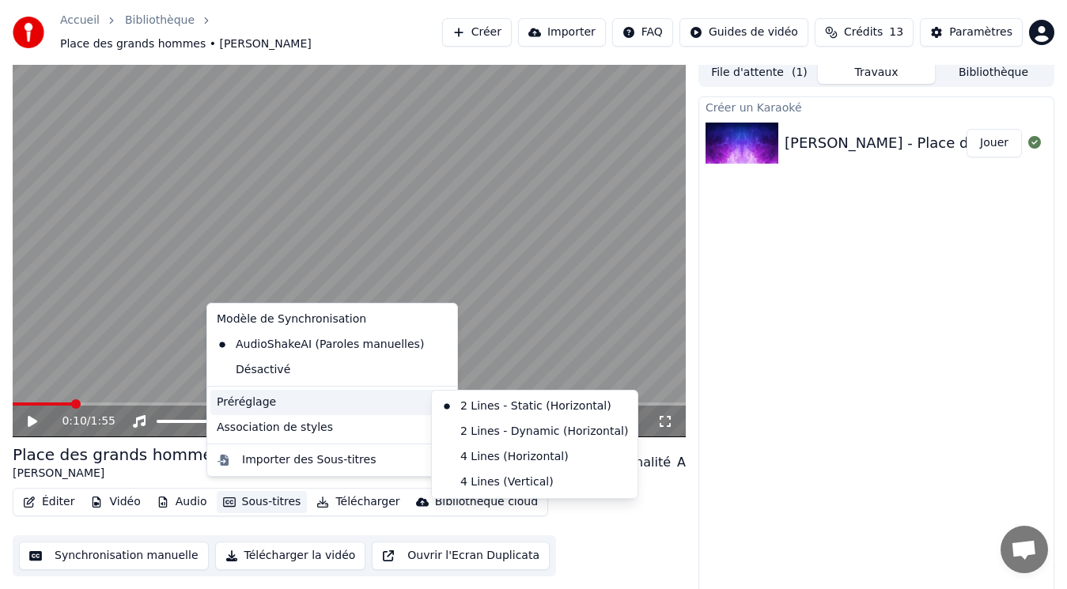
click at [687, 528] on div "0:10 / 1:55 Place des grands hommes [PERSON_NAME] BPM 131 Tonalité A Éditer Vid…" at bounding box center [533, 328] width 1067 height 539
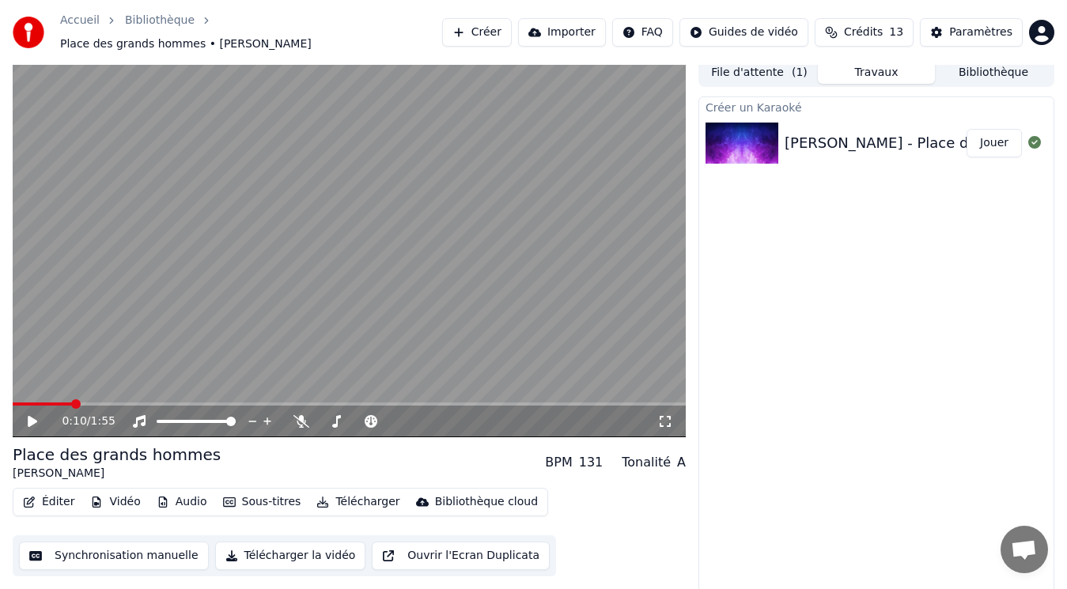
click at [679, 454] on div "A" at bounding box center [681, 462] width 9 height 19
click at [581, 456] on div "BPM 131" at bounding box center [574, 462] width 58 height 19
click at [58, 497] on button "Éditer" at bounding box center [49, 502] width 64 height 22
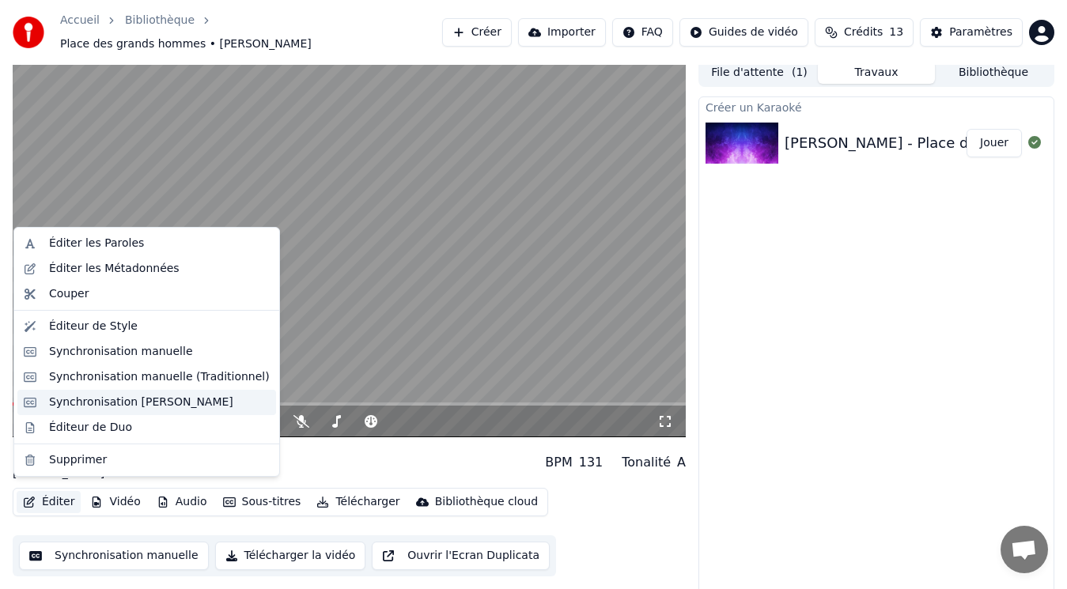
click at [100, 401] on div "Synchronisation [PERSON_NAME]" at bounding box center [141, 403] width 184 height 16
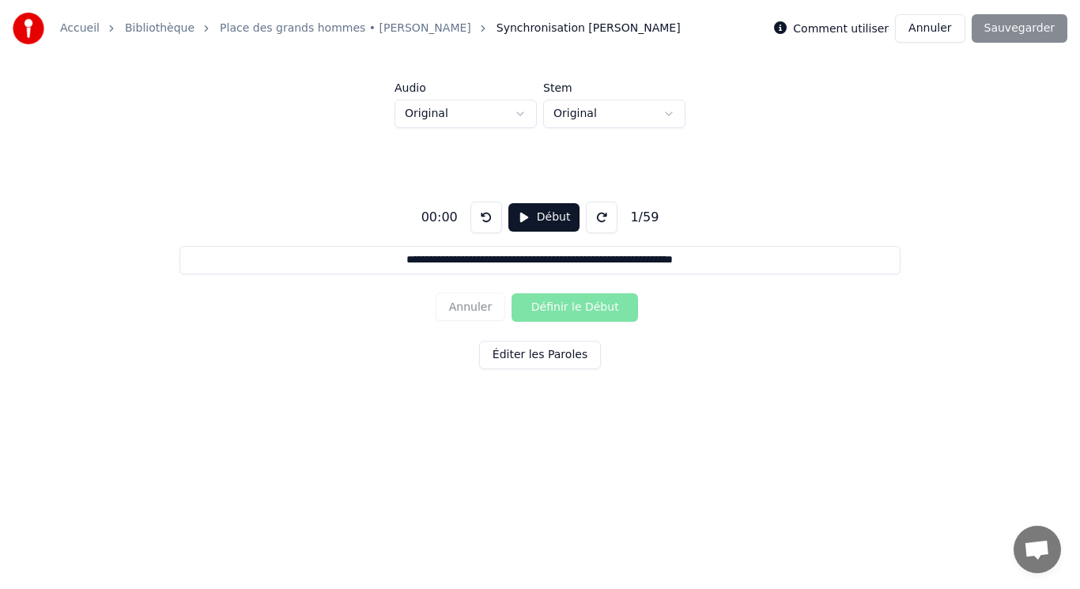
click at [577, 112] on html "**********" at bounding box center [540, 230] width 1080 height 461
click at [524, 114] on html "**********" at bounding box center [540, 230] width 1080 height 461
click at [526, 218] on button "Début" at bounding box center [545, 217] width 72 height 28
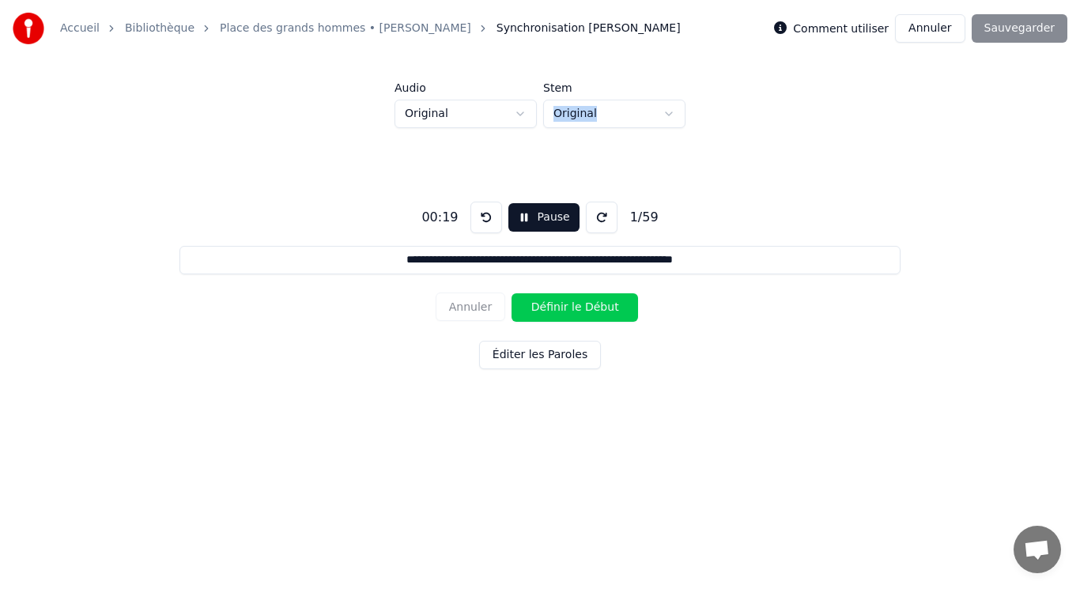
click at [543, 315] on button "Définir le Début" at bounding box center [575, 307] width 127 height 28
click at [479, 302] on button "Annuler" at bounding box center [471, 307] width 70 height 28
click at [486, 216] on button at bounding box center [487, 218] width 32 height 32
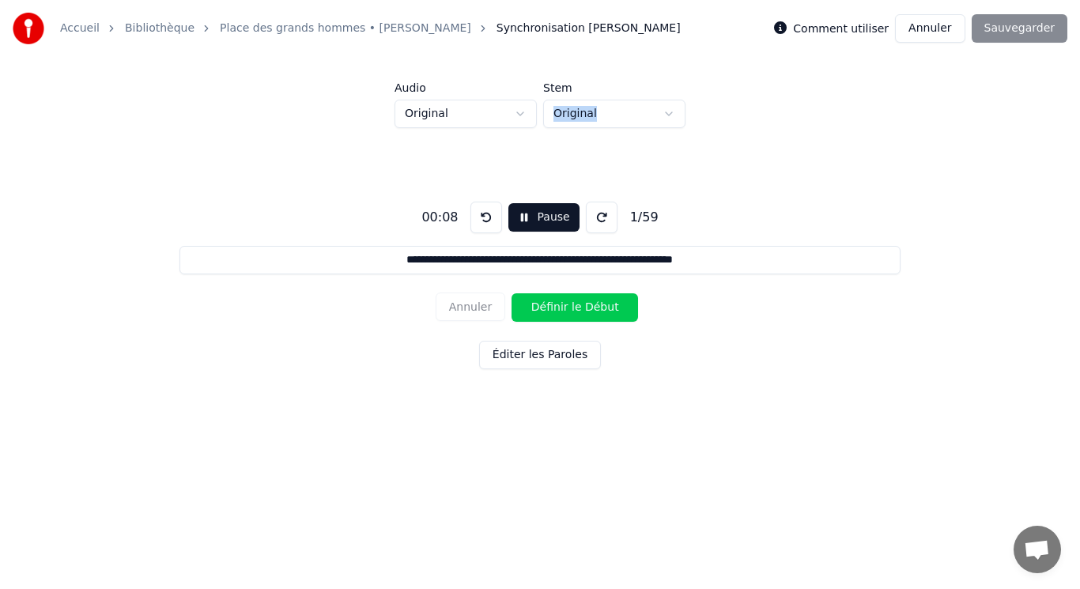
click at [556, 308] on button "Définir le Début" at bounding box center [575, 307] width 127 height 28
click at [556, 308] on button "Définir la Fin" at bounding box center [575, 307] width 127 height 28
click at [556, 308] on button "Définir le Début" at bounding box center [575, 307] width 127 height 28
click at [556, 308] on button "Définir la Fin" at bounding box center [575, 307] width 127 height 28
click at [556, 308] on button "Définir le Début" at bounding box center [575, 307] width 127 height 28
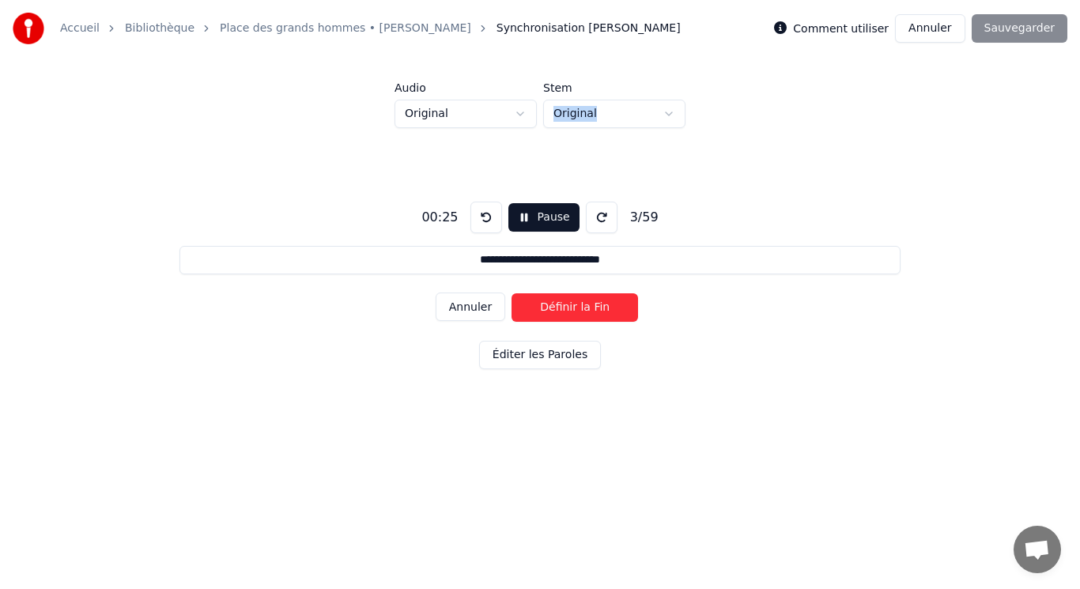
click at [556, 308] on button "Définir la Fin" at bounding box center [575, 307] width 127 height 28
click at [556, 308] on button "Définir le Début" at bounding box center [575, 307] width 127 height 28
click at [556, 308] on button "Définir la Fin" at bounding box center [575, 307] width 127 height 28
click at [556, 308] on button "Définir le Début" at bounding box center [575, 307] width 127 height 28
click at [556, 308] on button "Définir la Fin" at bounding box center [575, 307] width 127 height 28
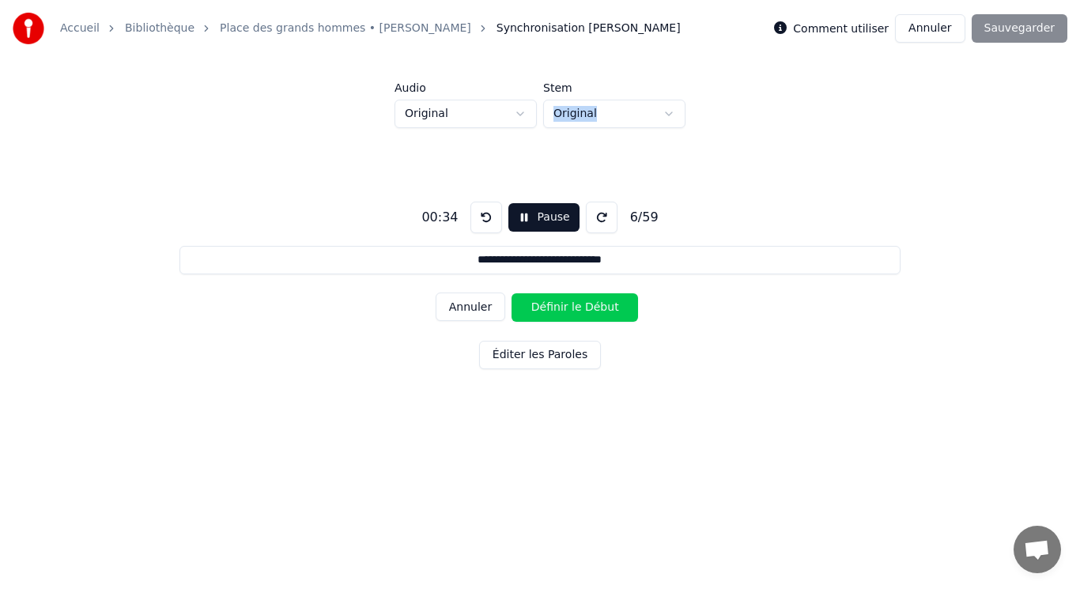
click at [556, 308] on button "Définir le Début" at bounding box center [575, 307] width 127 height 28
click at [556, 308] on button "Définir la Fin" at bounding box center [575, 307] width 127 height 28
click at [556, 308] on button "Définir le Début" at bounding box center [575, 307] width 127 height 28
click at [556, 308] on button "Définir la Fin" at bounding box center [575, 307] width 127 height 28
click at [556, 308] on button "Définir le Début" at bounding box center [575, 307] width 127 height 28
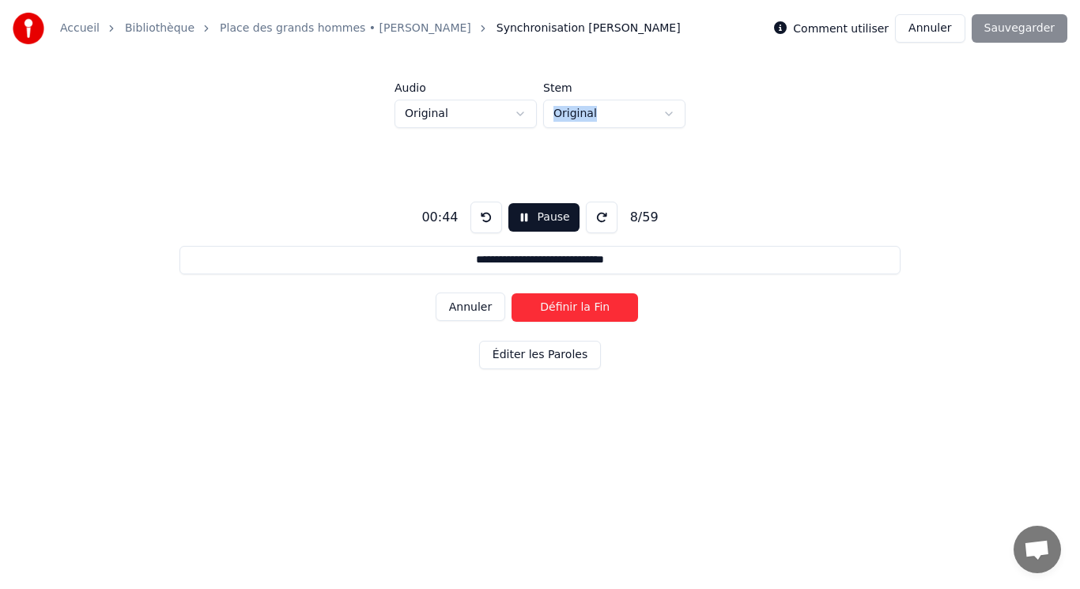
click at [556, 308] on button "Définir la Fin" at bounding box center [575, 307] width 127 height 28
click at [556, 308] on button "Définir le Début" at bounding box center [575, 307] width 127 height 28
click at [556, 308] on button "Définir la Fin" at bounding box center [575, 307] width 127 height 28
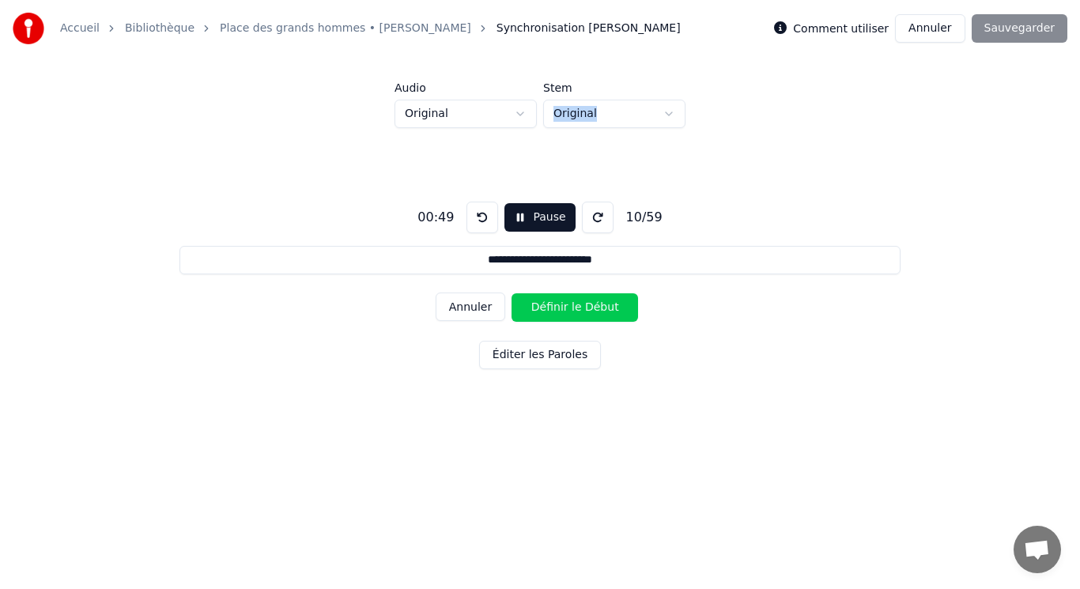
click at [556, 308] on button "Définir le Début" at bounding box center [575, 307] width 127 height 28
click at [556, 308] on button "Définir la Fin" at bounding box center [575, 307] width 127 height 28
click at [556, 308] on button "Définir le Début" at bounding box center [575, 307] width 127 height 28
click at [556, 308] on button "Définir la Fin" at bounding box center [575, 307] width 127 height 28
click at [556, 308] on button "Définir le Début" at bounding box center [575, 307] width 127 height 28
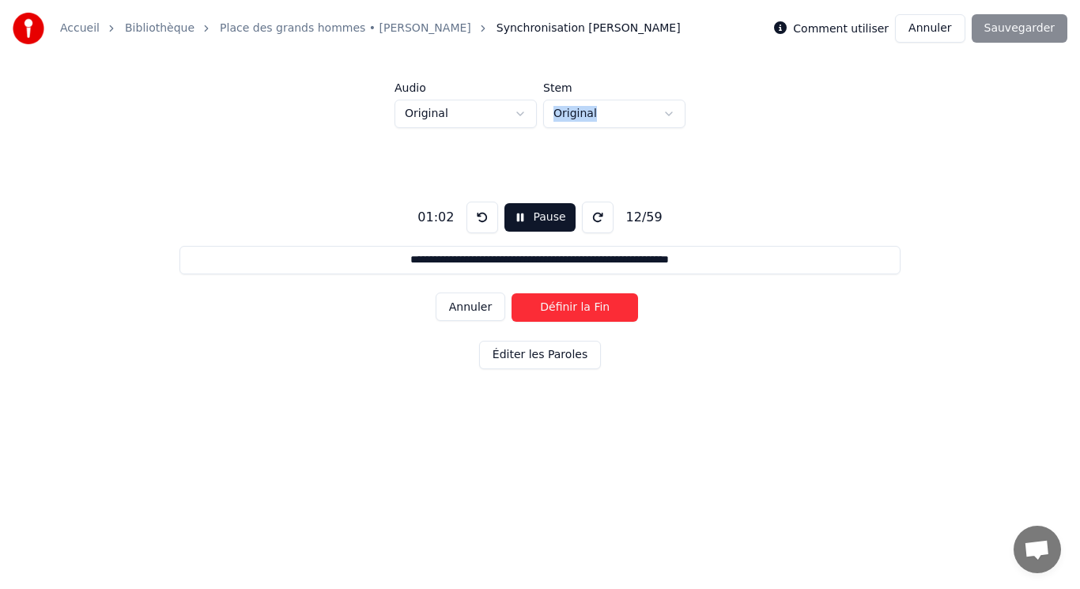
click at [556, 308] on button "Définir la Fin" at bounding box center [575, 307] width 127 height 28
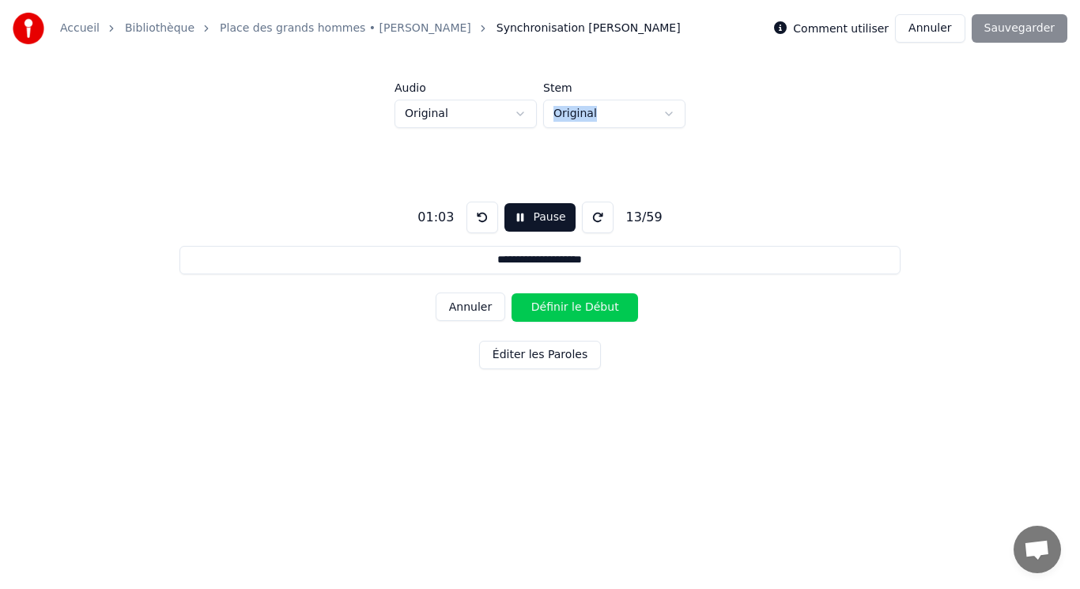
click at [556, 308] on button "Définir le Début" at bounding box center [575, 307] width 127 height 28
click at [556, 308] on button "Définir la Fin" at bounding box center [575, 307] width 127 height 28
click at [556, 308] on button "Définir le Début" at bounding box center [575, 307] width 127 height 28
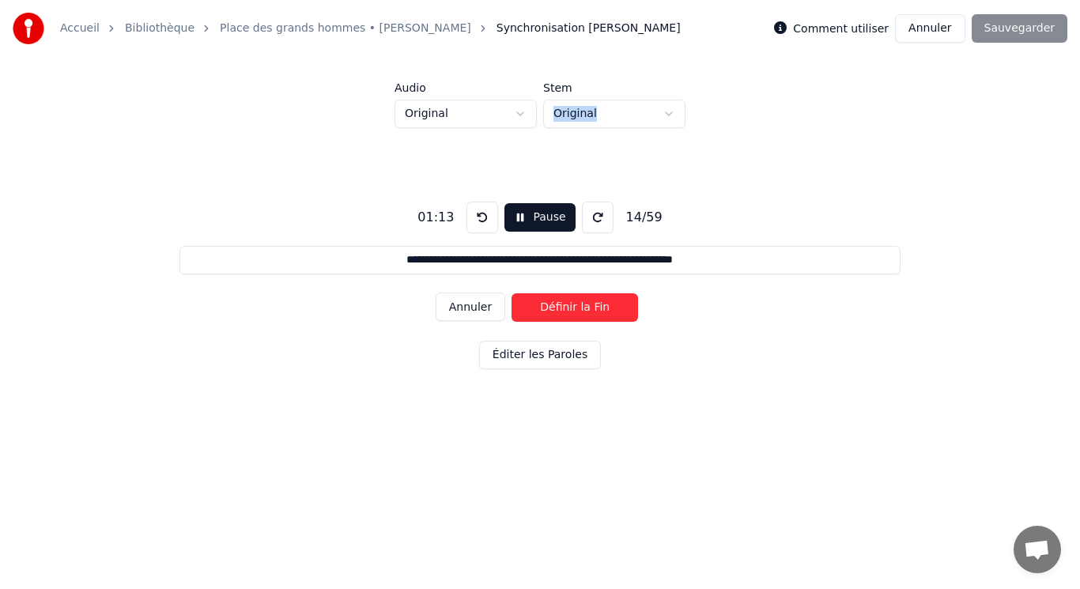
click at [556, 308] on button "Définir la Fin" at bounding box center [575, 307] width 127 height 28
click at [556, 308] on button "Définir le Début" at bounding box center [575, 307] width 127 height 28
click at [556, 308] on button "Définir la Fin" at bounding box center [575, 307] width 127 height 28
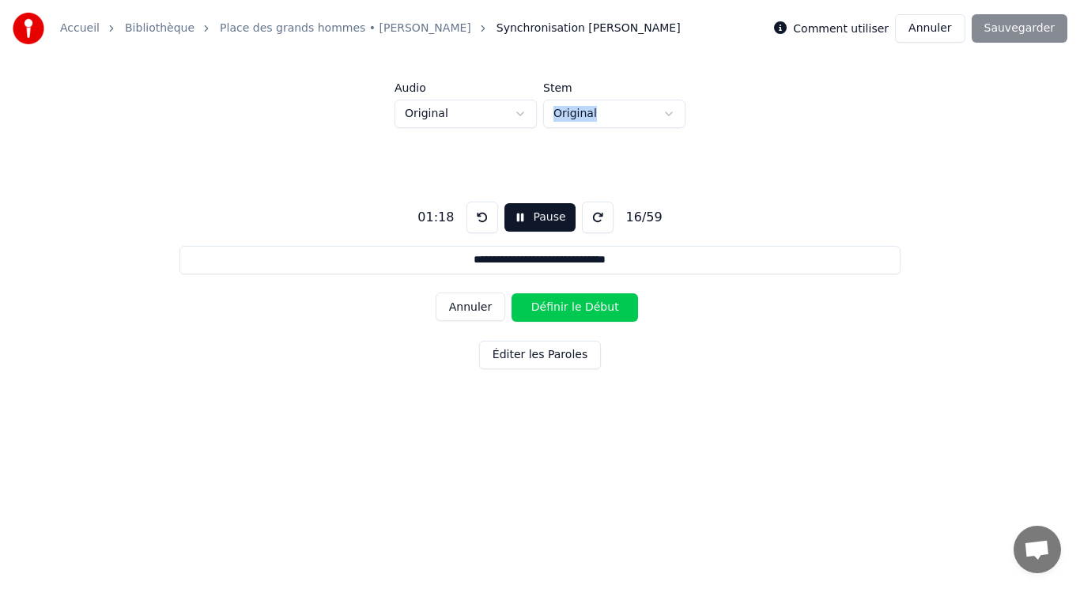
click at [556, 308] on button "Définir le Début" at bounding box center [575, 307] width 127 height 28
click at [556, 308] on button "Définir la Fin" at bounding box center [575, 307] width 127 height 28
click at [556, 308] on button "Définir le Début" at bounding box center [575, 307] width 127 height 28
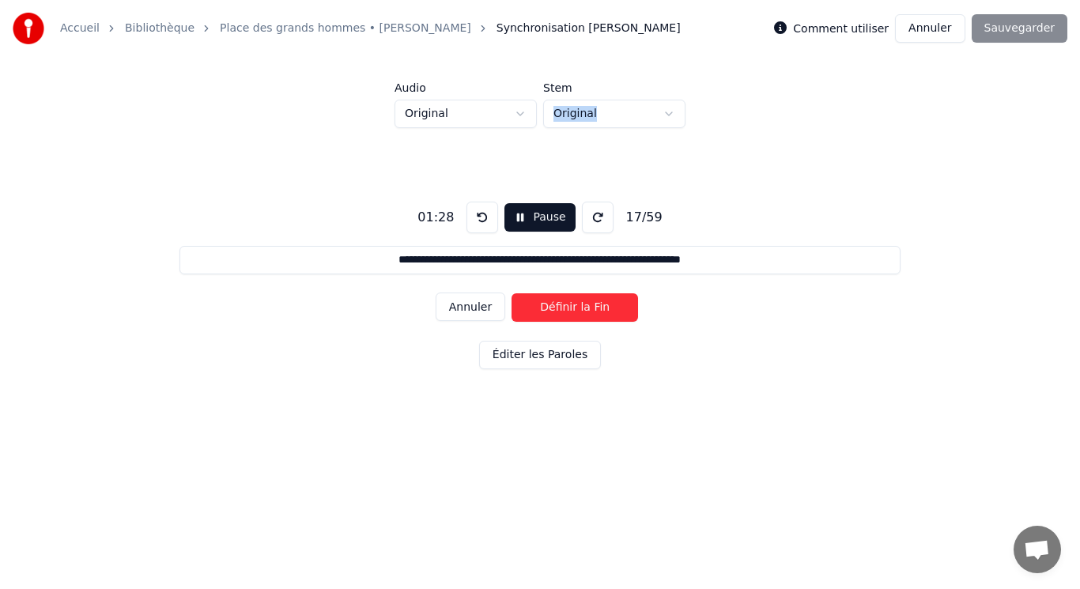
click at [556, 308] on button "Définir la Fin" at bounding box center [575, 307] width 127 height 28
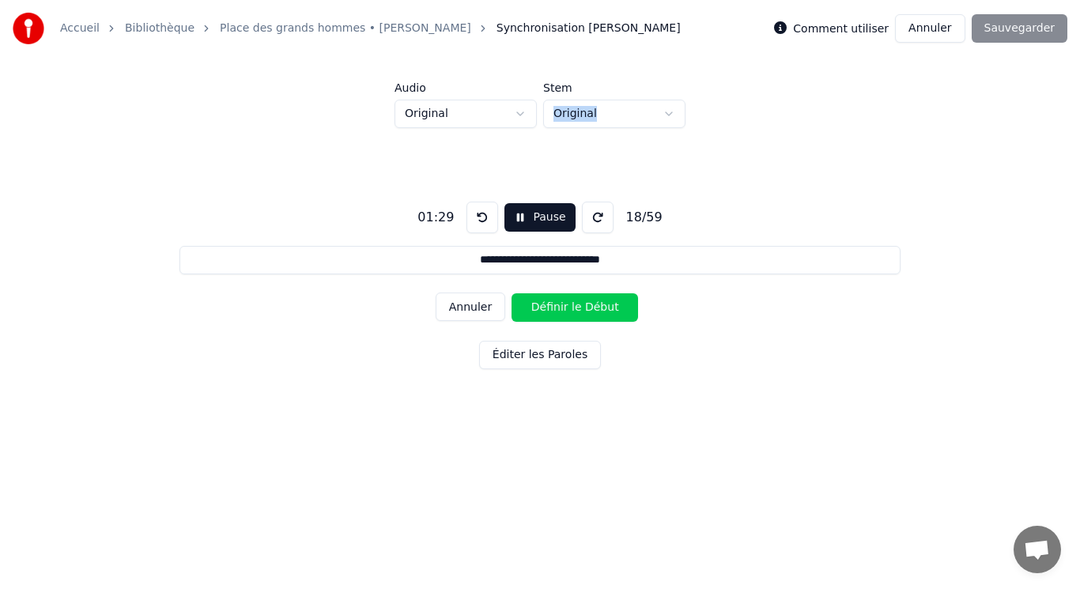
click at [556, 308] on button "Définir le Début" at bounding box center [575, 307] width 127 height 28
click at [556, 308] on button "Définir la Fin" at bounding box center [575, 307] width 127 height 28
click at [556, 308] on button "Définir le Début" at bounding box center [575, 307] width 127 height 28
click at [556, 308] on button "Définir la Fin" at bounding box center [575, 307] width 127 height 28
click at [556, 308] on button "Définir le Début" at bounding box center [575, 307] width 127 height 28
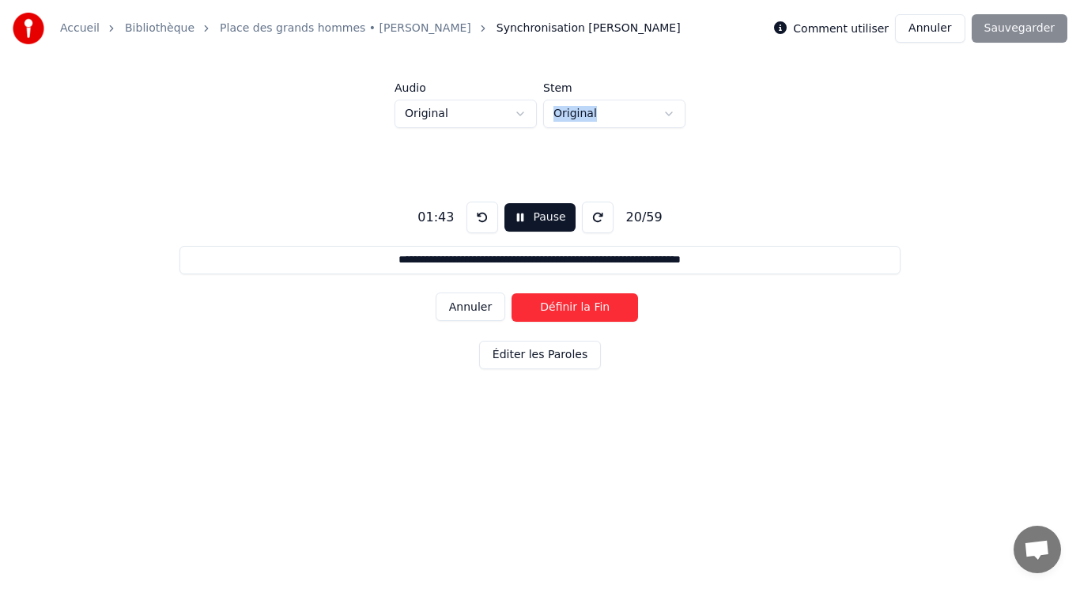
click at [556, 308] on button "Définir la Fin" at bounding box center [575, 307] width 127 height 28
click at [556, 308] on button "Définir le Début" at bounding box center [575, 307] width 127 height 28
click at [556, 308] on button "Définir la Fin" at bounding box center [575, 307] width 127 height 28
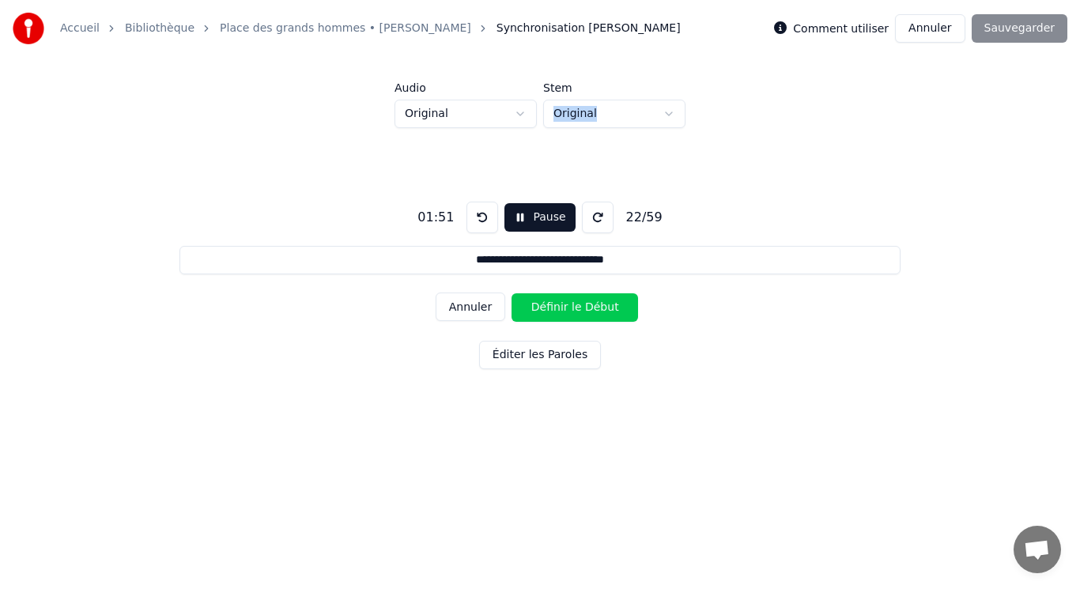
click at [556, 308] on button "Définir le Début" at bounding box center [575, 307] width 127 height 28
click at [556, 308] on button "Définir la Fin" at bounding box center [575, 307] width 127 height 28
type input "**********"
click at [526, 355] on button "Éditer les Paroles" at bounding box center [540, 355] width 122 height 28
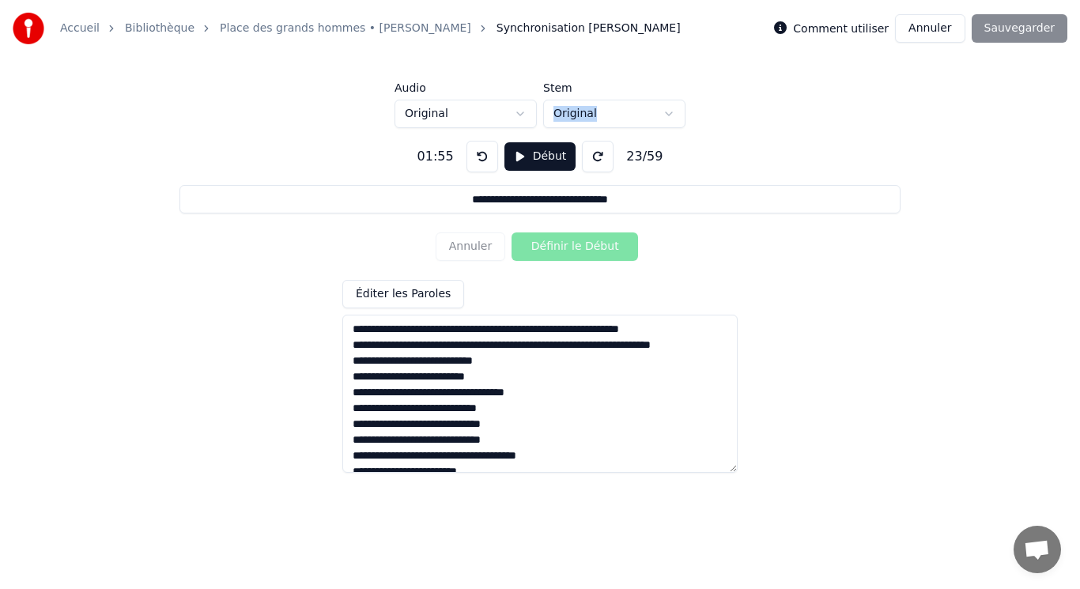
click at [1027, 25] on div "Comment utiliser Annuler Sauvegarder" at bounding box center [920, 28] width 293 height 28
click at [443, 289] on button "Éditer les Paroles" at bounding box center [403, 294] width 122 height 28
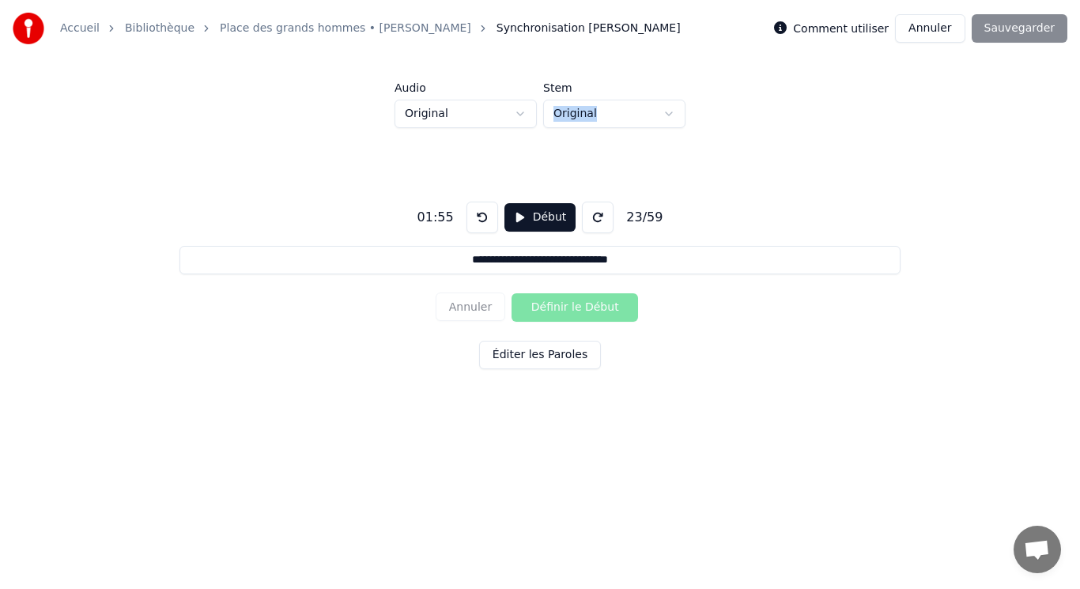
click at [1023, 40] on div "Comment utiliser Annuler Sauvegarder" at bounding box center [920, 28] width 293 height 28
click at [1023, 36] on div "Comment utiliser Annuler Sauvegarder" at bounding box center [920, 28] width 293 height 28
click at [853, 25] on label "Comment utiliser" at bounding box center [841, 28] width 96 height 11
click at [67, 37] on div "Accueil Bibliothèque Place des grands hommes • [PERSON_NAME] Synchronisation [P…" at bounding box center [347, 29] width 668 height 32
click at [69, 37] on div "Accueil Bibliothèque Place des grands hommes • [PERSON_NAME] Synchronisation [P…" at bounding box center [347, 29] width 668 height 32
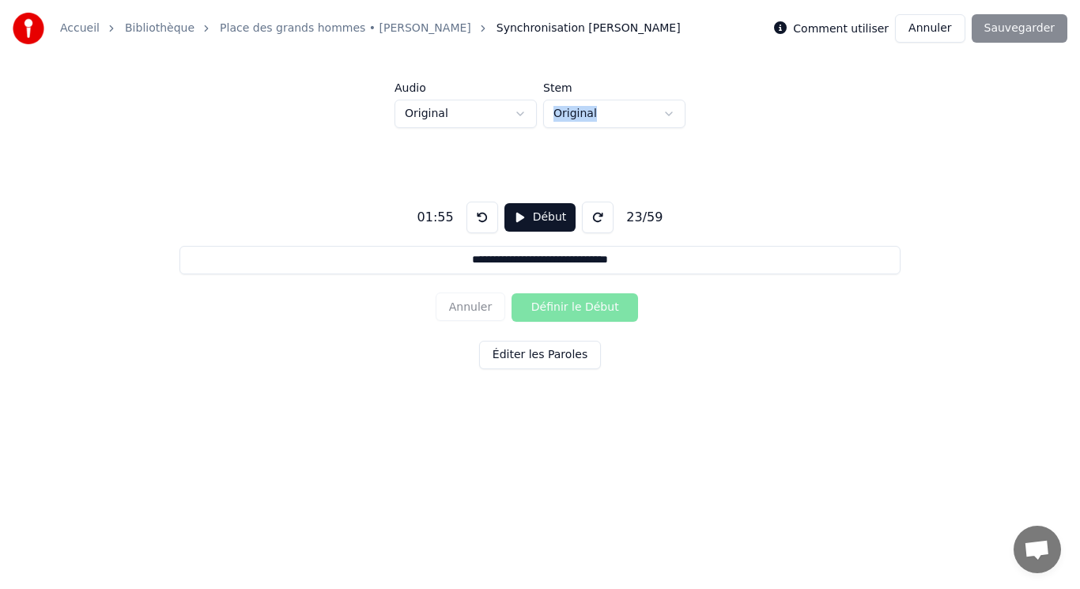
click at [70, 36] on div "Accueil Bibliothèque Place des grands hommes • [PERSON_NAME] Synchronisation [P…" at bounding box center [347, 29] width 668 height 32
click at [85, 25] on link "Accueil" at bounding box center [80, 29] width 40 height 16
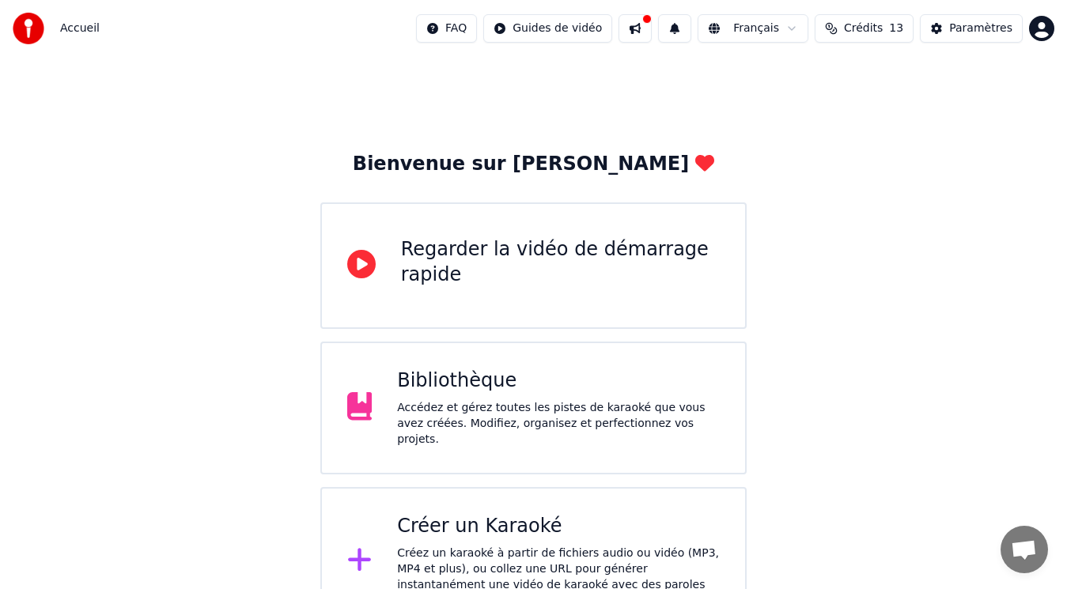
click at [652, 25] on button at bounding box center [634, 28] width 33 height 28
click at [652, 27] on button at bounding box center [634, 28] width 33 height 28
